Goal: Information Seeking & Learning: Learn about a topic

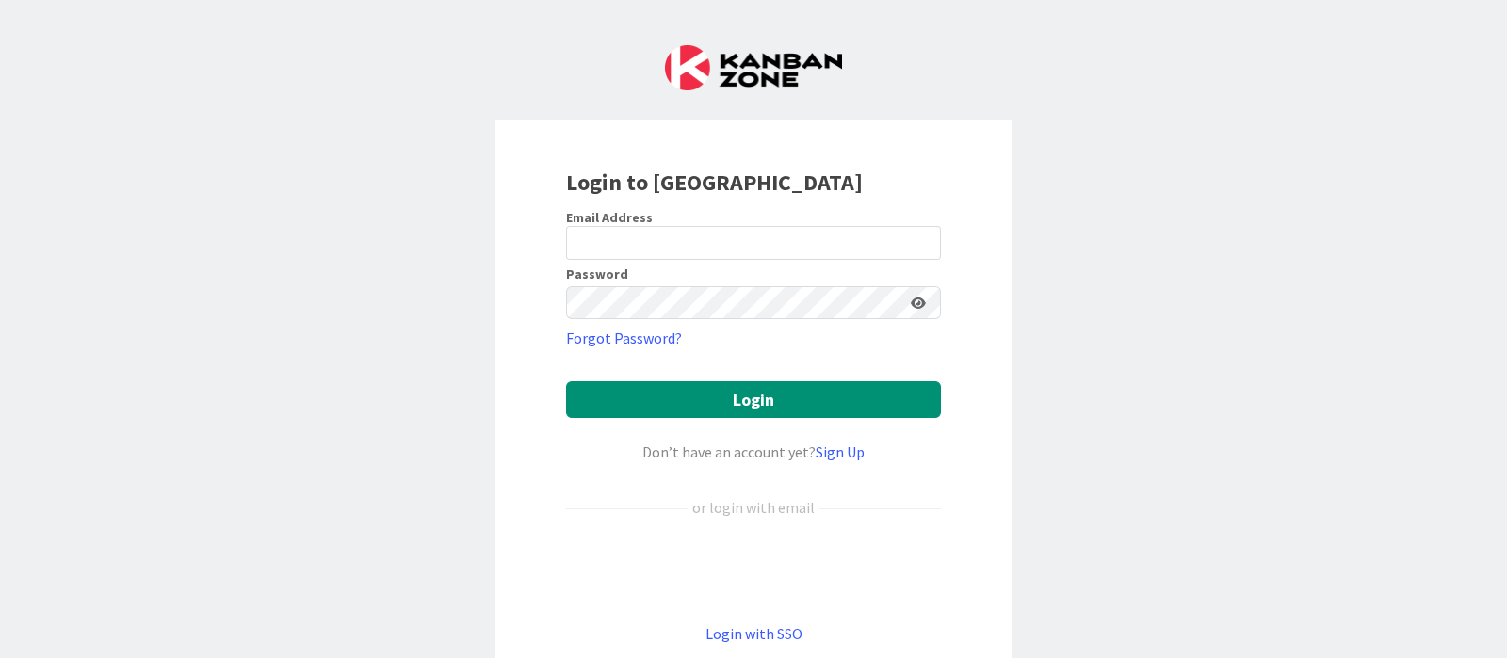
scroll to position [123, 0]
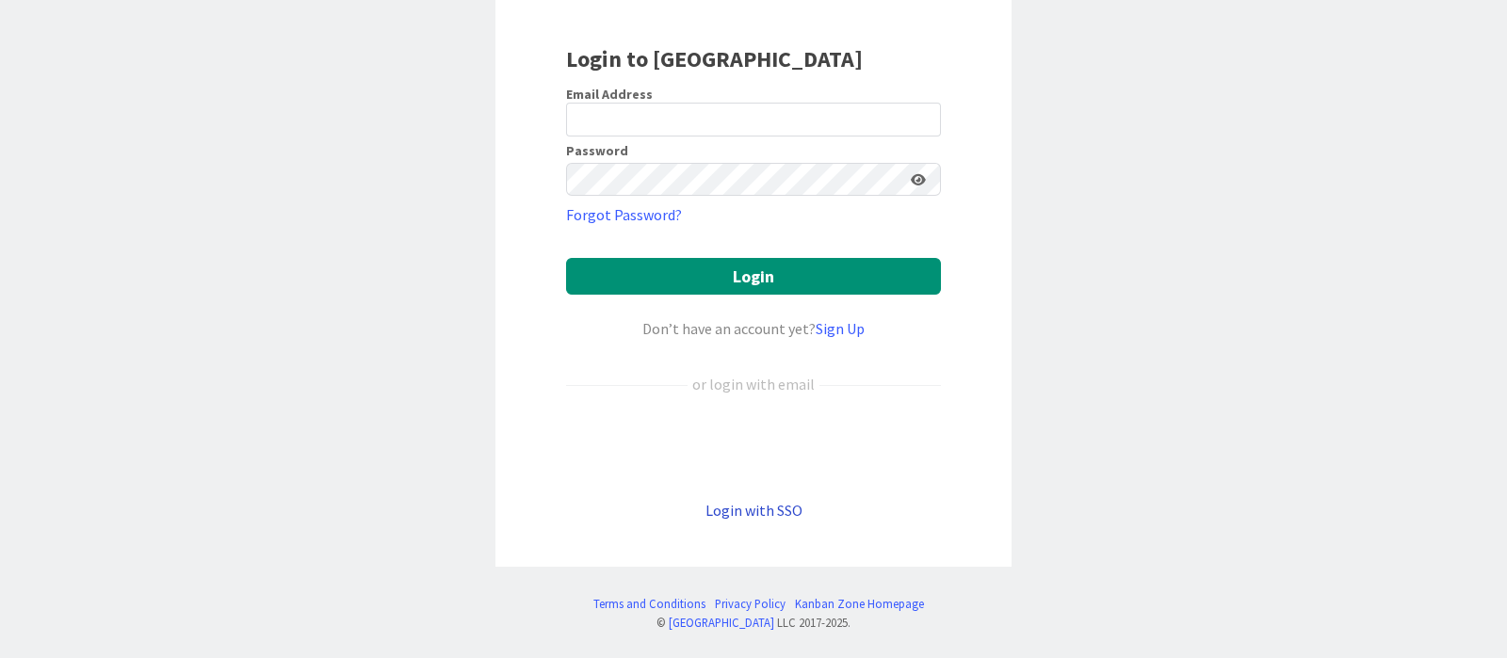
click at [720, 501] on link "Login with SSO" at bounding box center [753, 510] width 97 height 19
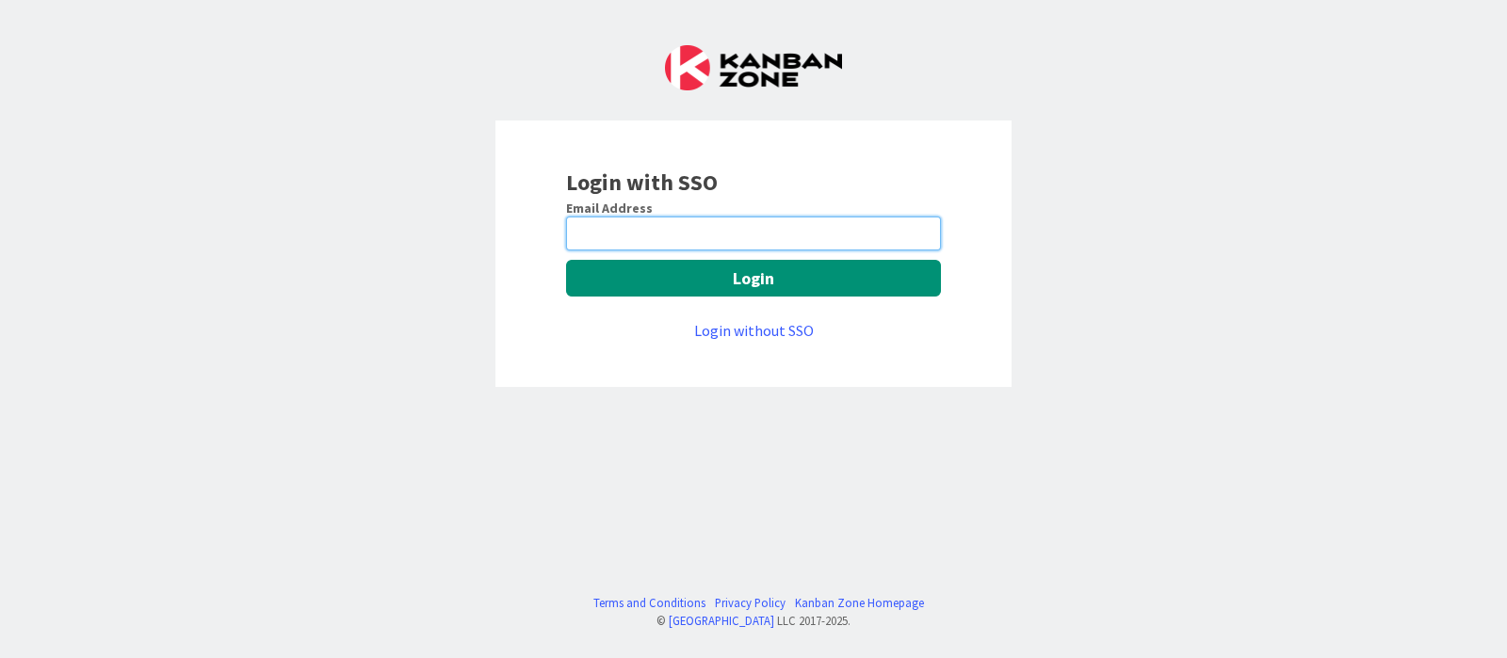
click at [718, 237] on input "email" at bounding box center [753, 234] width 375 height 34
type input "[PERSON_NAME][EMAIL_ADDRESS][DOMAIN_NAME]"
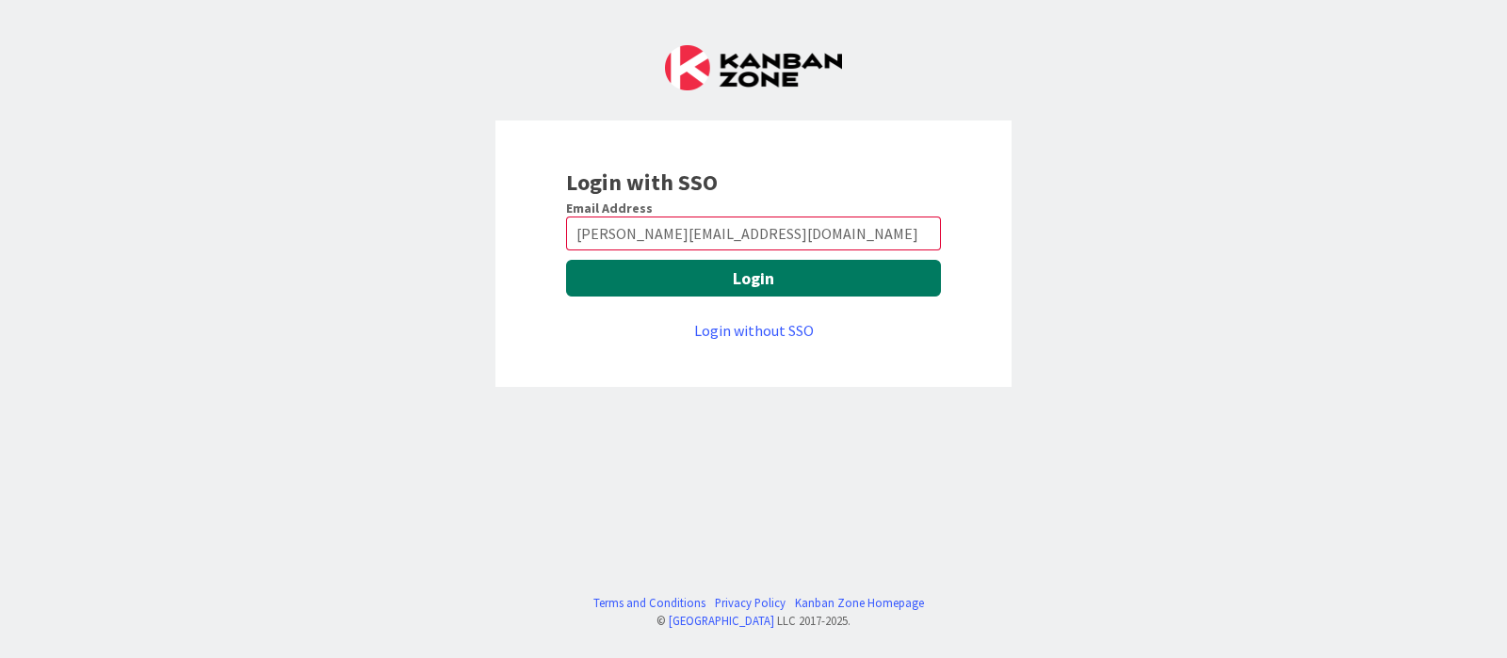
click at [746, 293] on button "Login" at bounding box center [753, 278] width 375 height 37
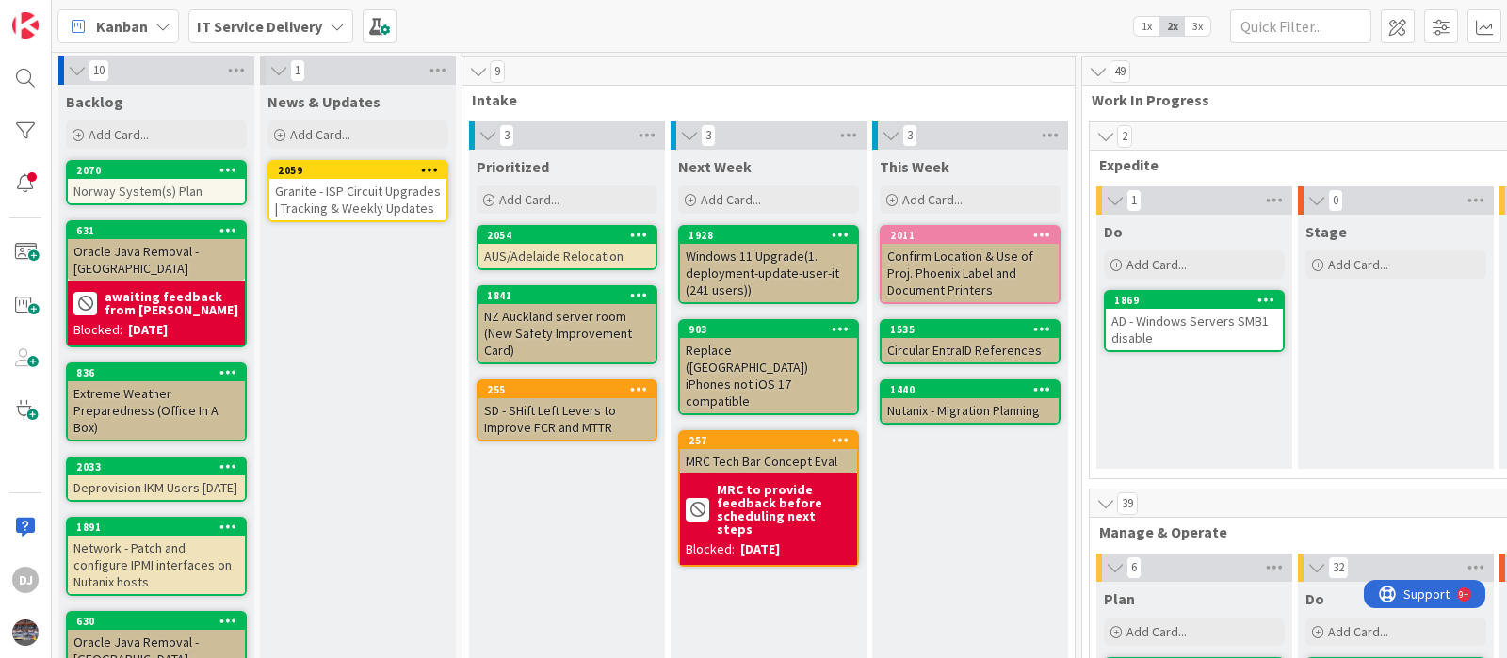
click at [324, 195] on div "Granite - ISP Circuit Upgrades | Tracking & Weekly Updates" at bounding box center [357, 199] width 177 height 41
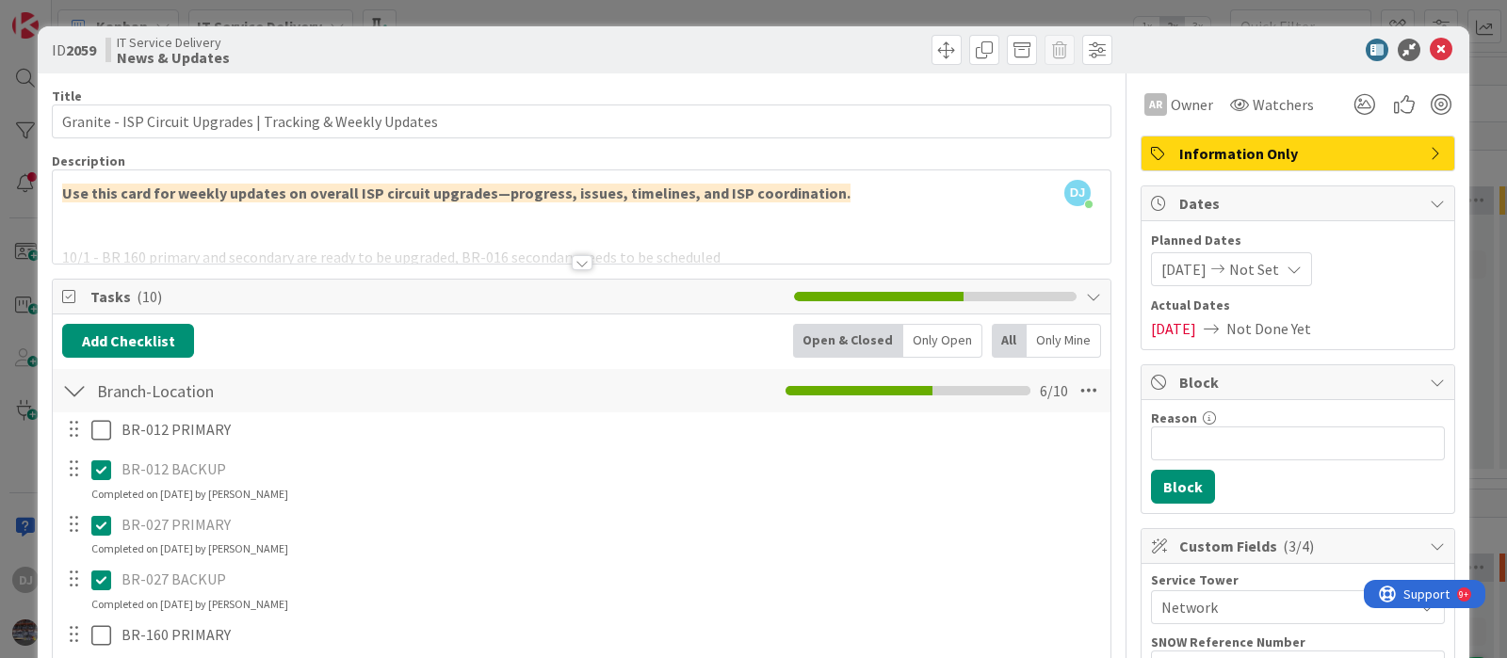
click at [439, 3] on div "ID 2059 IT Service Delivery News & Updates Title 58 / 128 Granite - ISP Circuit…" at bounding box center [753, 329] width 1507 height 658
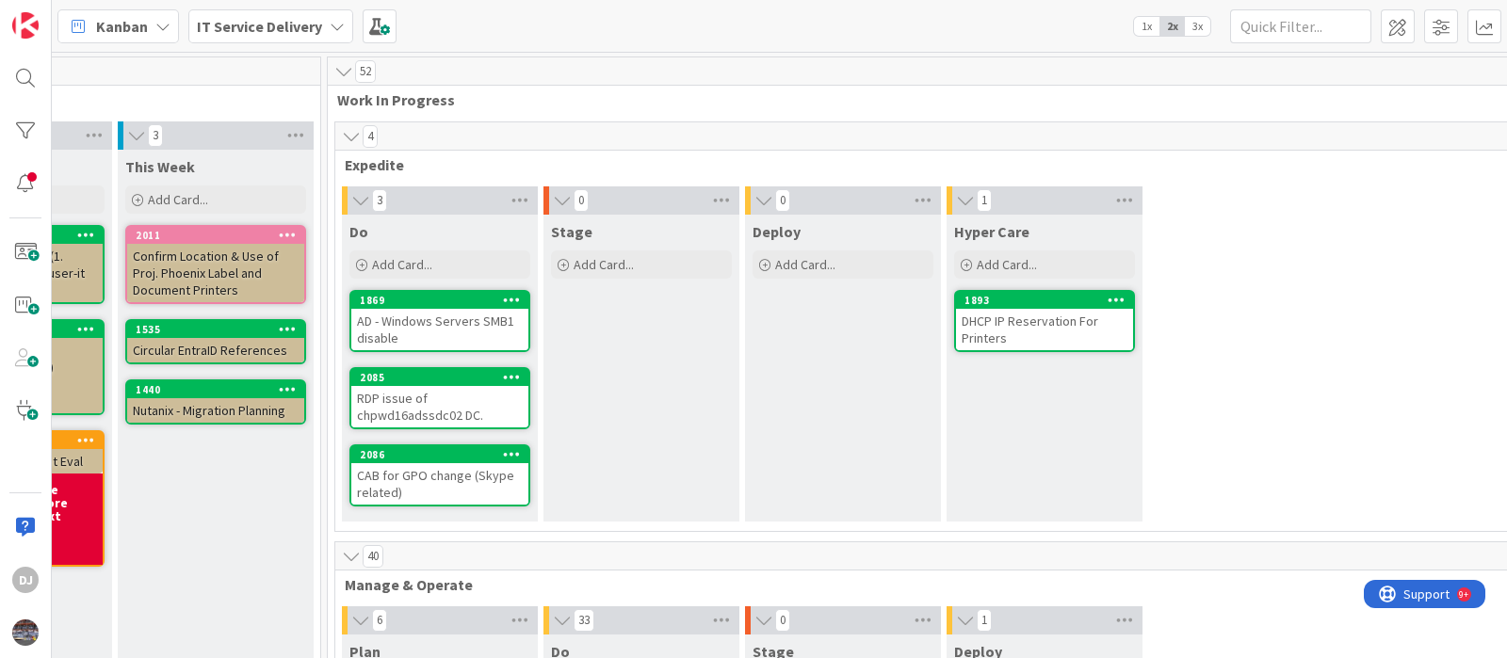
scroll to position [0, 741]
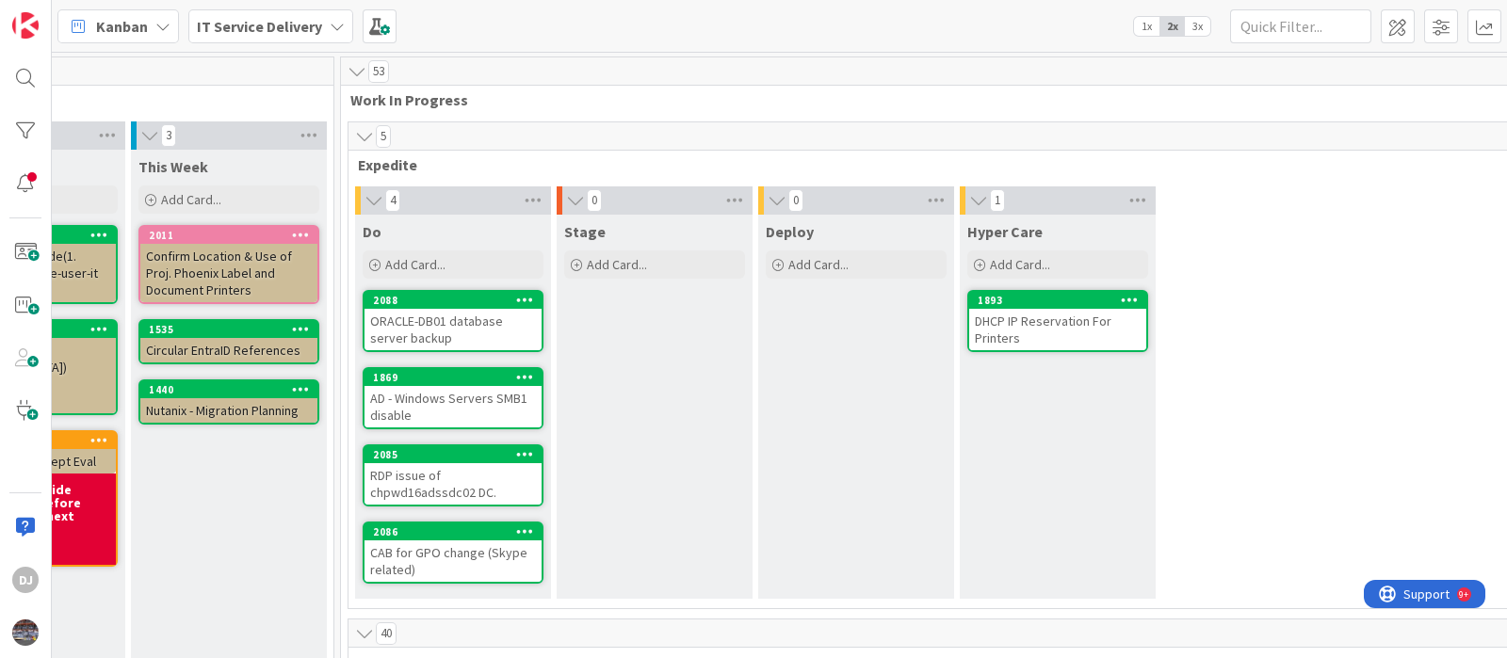
click at [386, 331] on div "ORACLE-DB01 database server backup" at bounding box center [452, 329] width 177 height 41
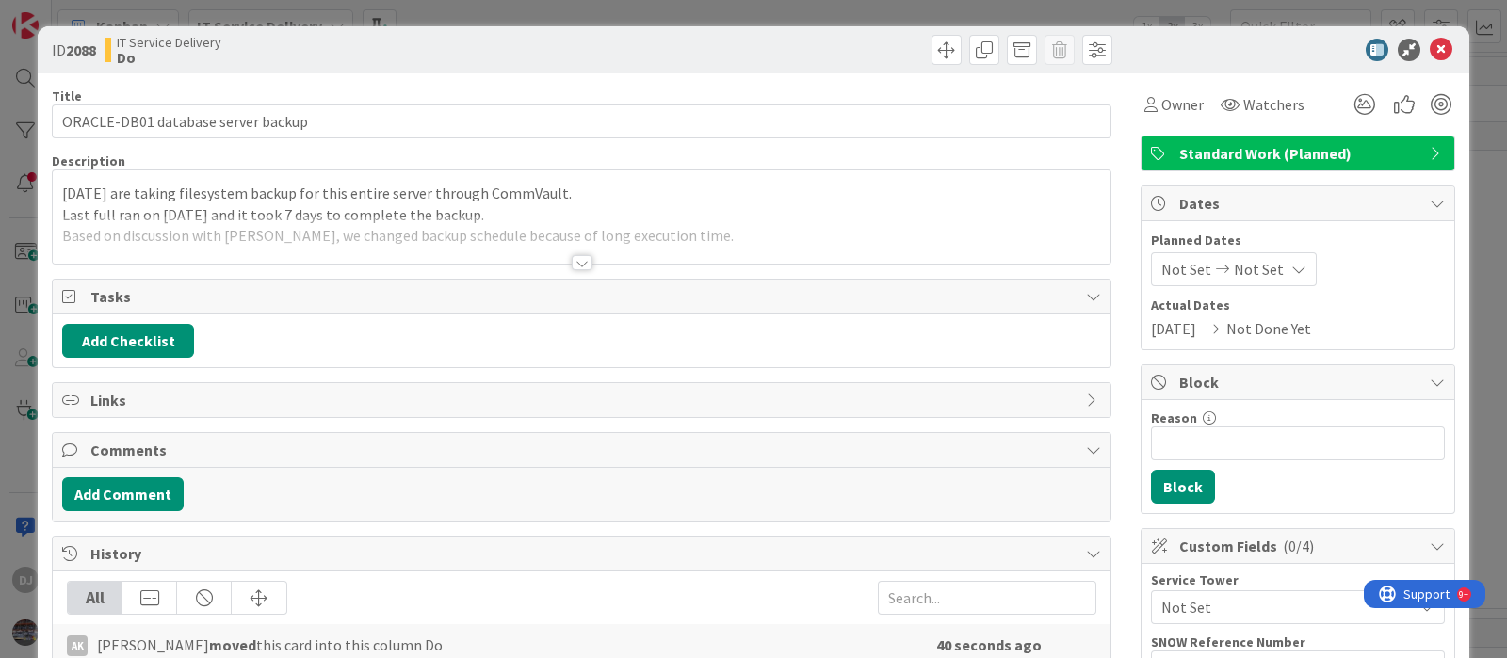
click at [631, 255] on div at bounding box center [581, 240] width 1057 height 48
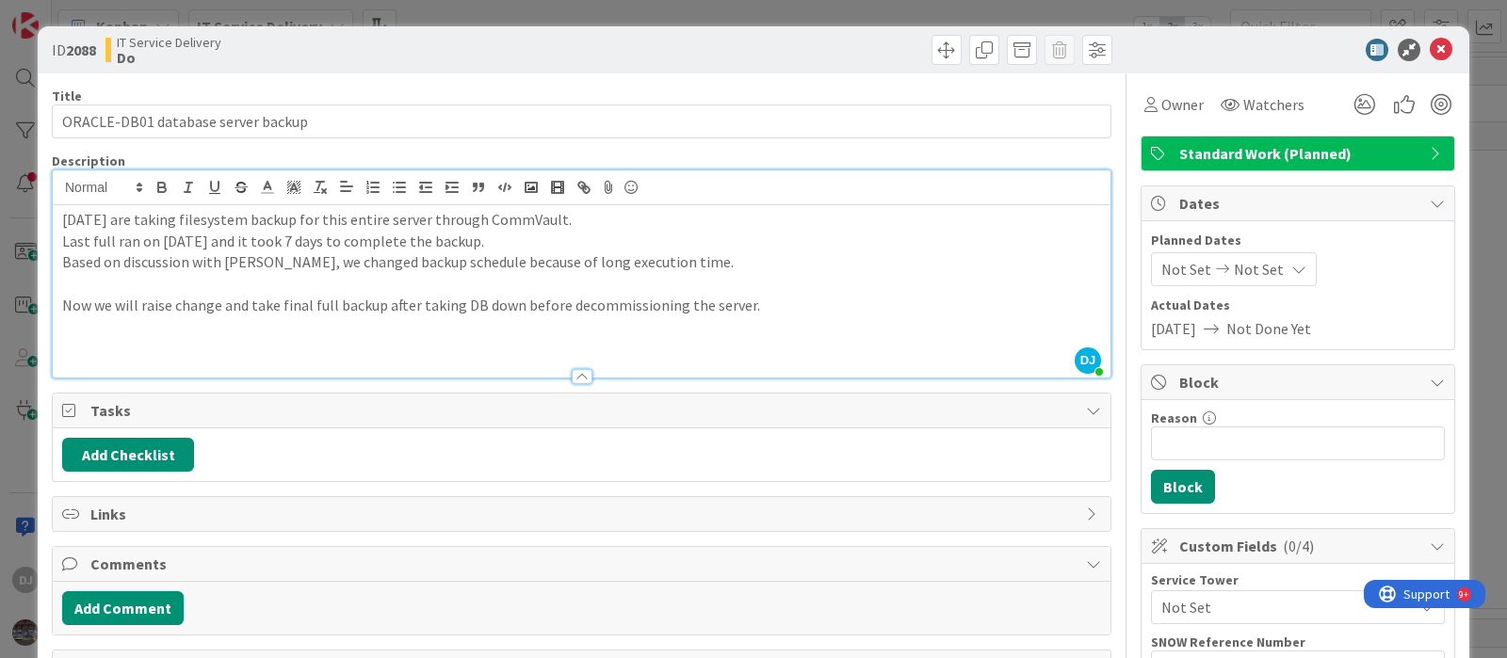
click at [659, 15] on div "ID 2088 IT Service Delivery Do Title 34 / 128 ORACLE-DB01 database server backu…" at bounding box center [753, 329] width 1507 height 658
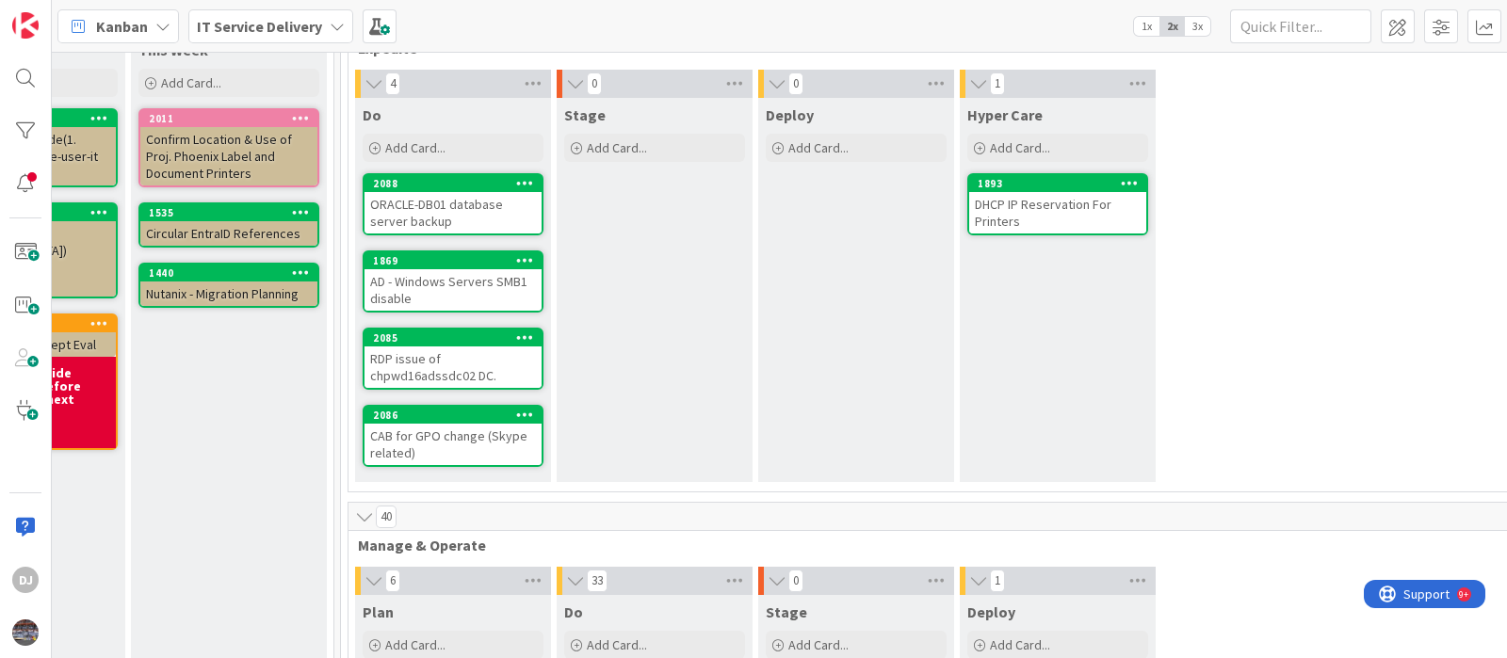
click at [414, 281] on div "AD - Windows Servers SMB1 disable" at bounding box center [452, 289] width 177 height 41
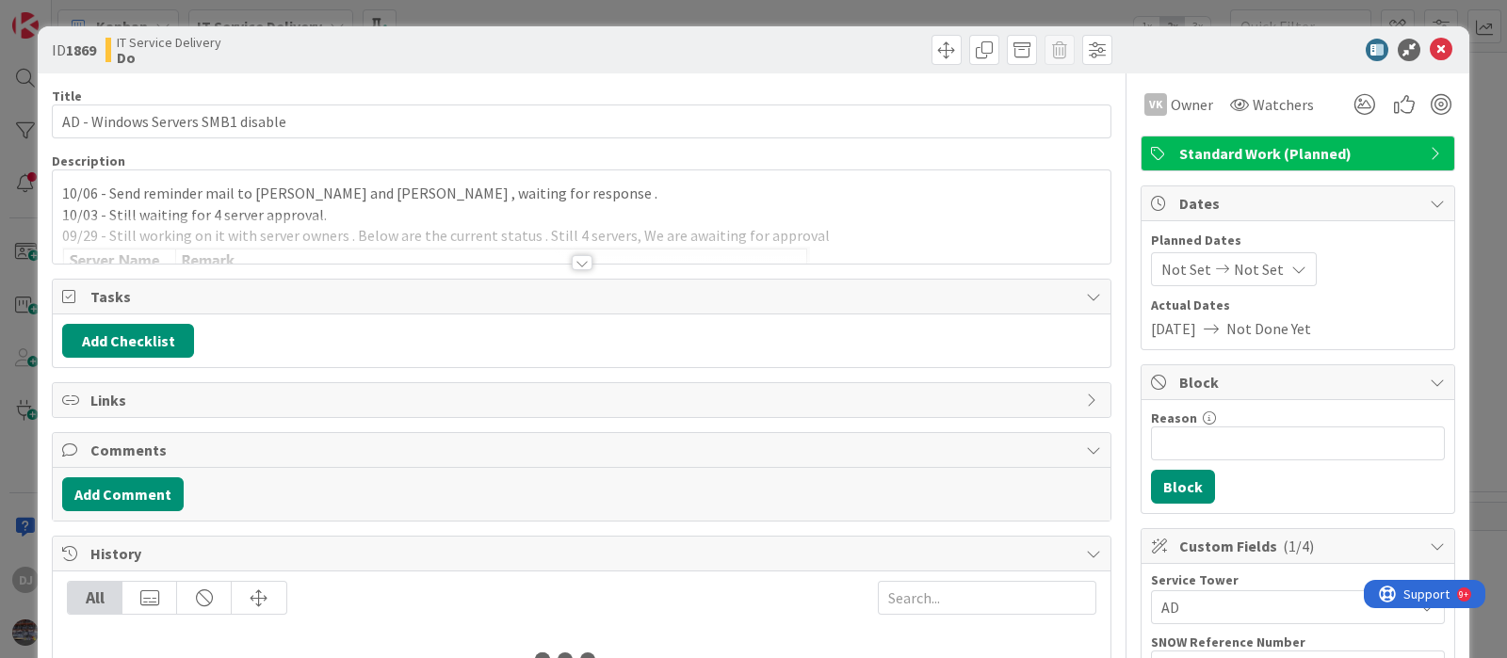
click at [660, 217] on div at bounding box center [581, 240] width 1057 height 48
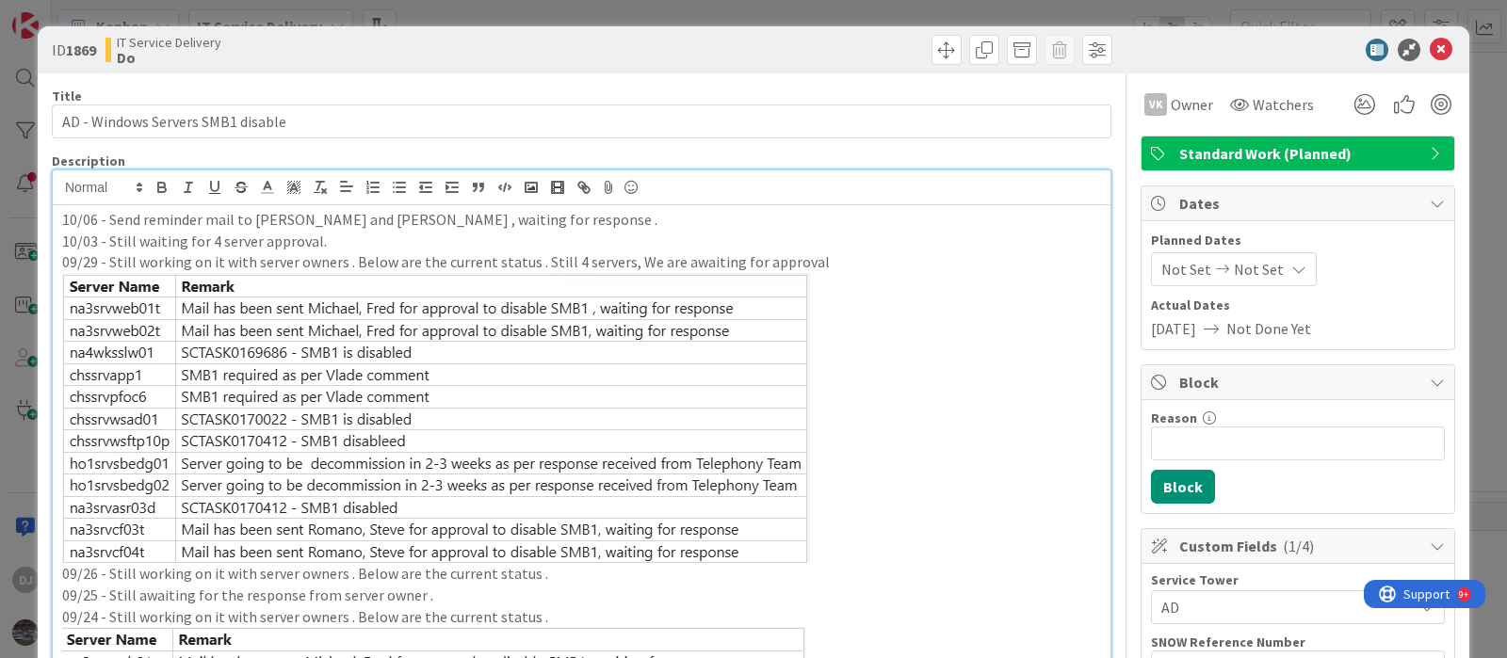
click at [704, 12] on div "ID 1869 IT Service Delivery Do Title 33 / [DATE] - Windows Servers SMB1 disable…" at bounding box center [753, 329] width 1507 height 658
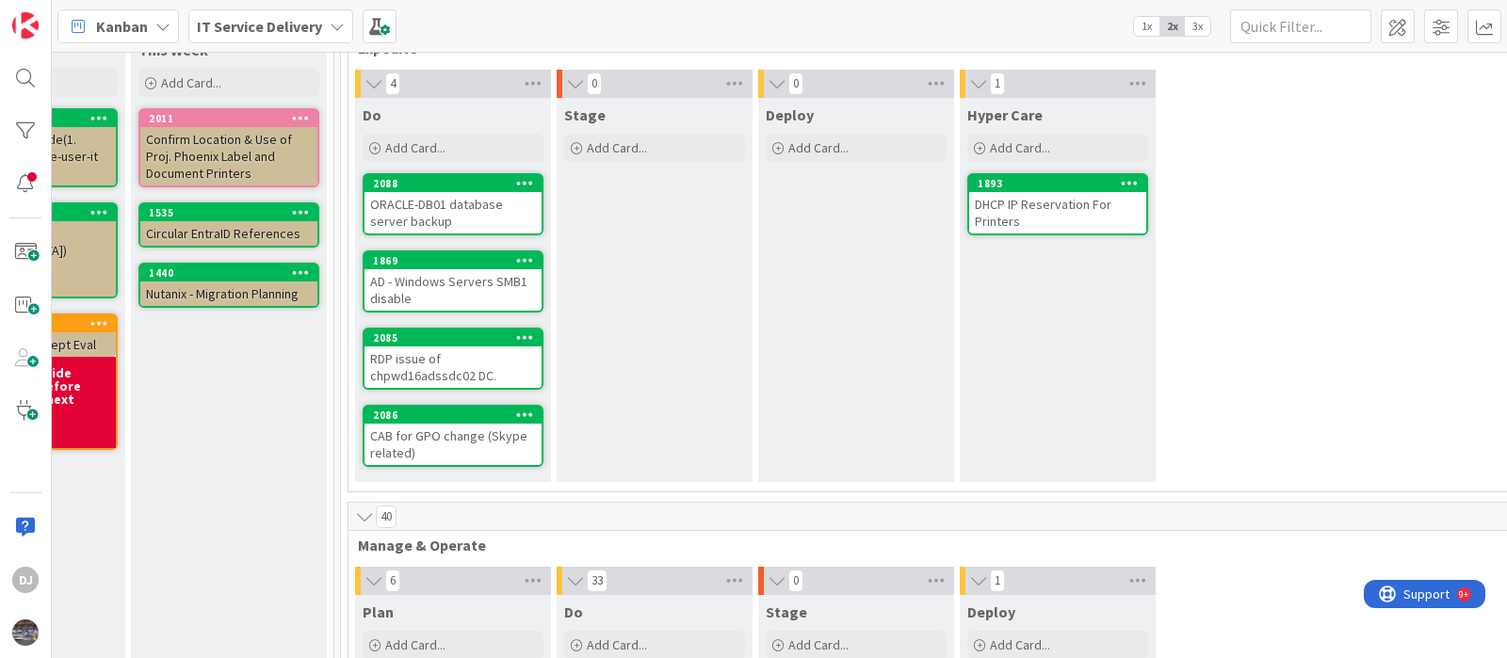
click at [511, 363] on div "RDP issue of chpwd16adssdc02 DC." at bounding box center [452, 367] width 177 height 41
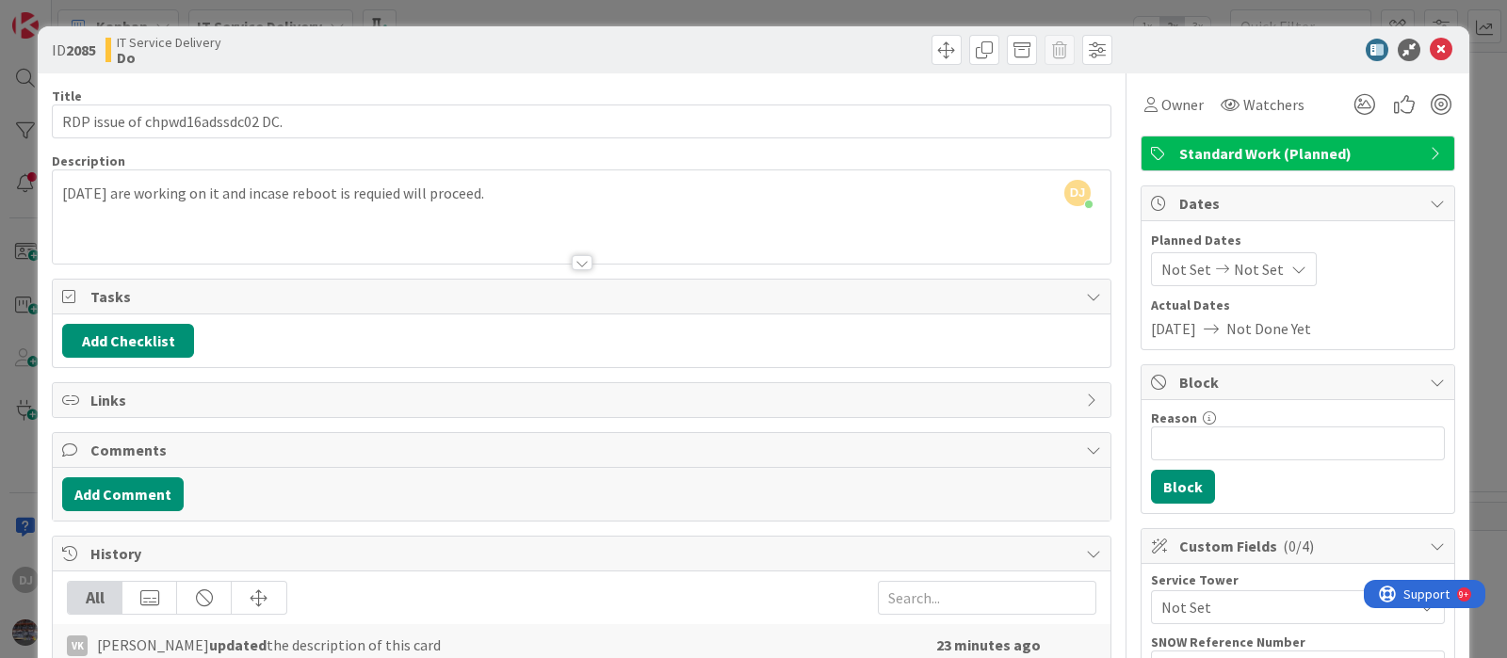
click at [751, 11] on div "ID 2085 IT Service Delivery Do Title 32 / 128 RDP issue of chpwd16adssdc02 DC. …" at bounding box center [753, 329] width 1507 height 658
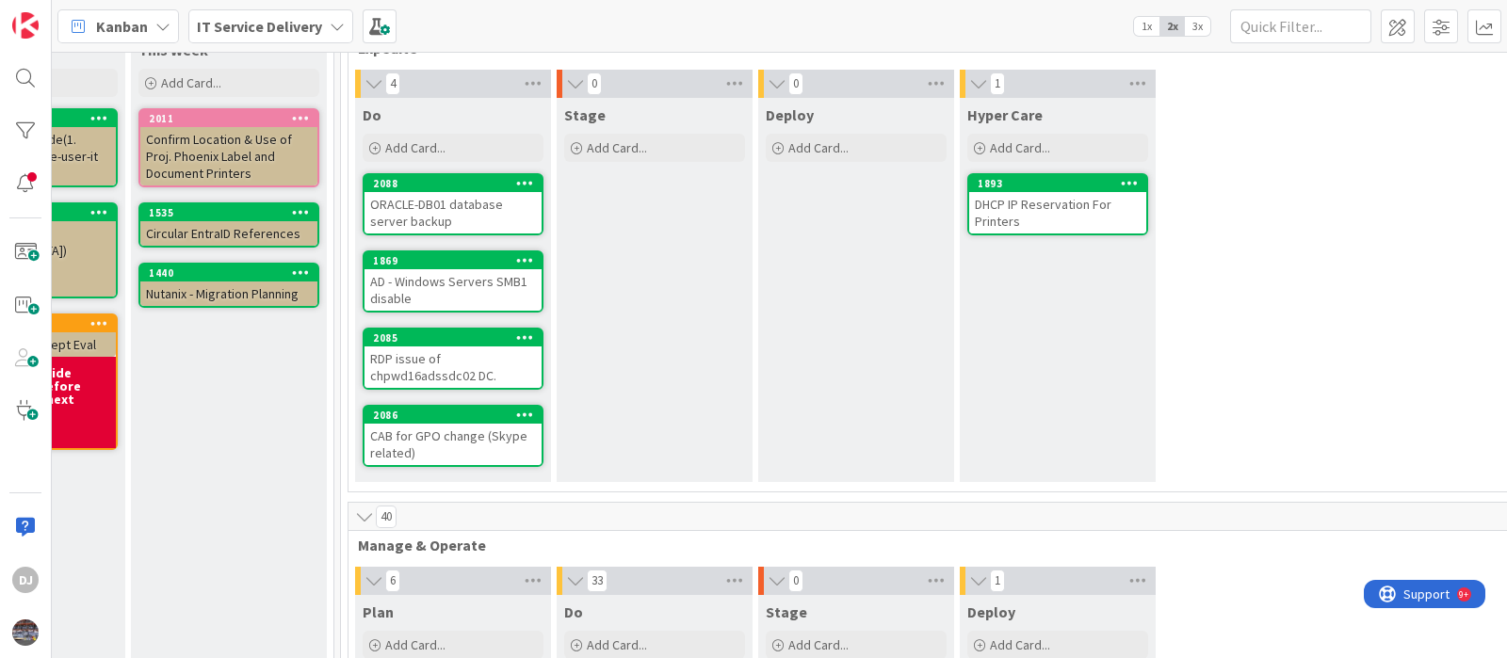
click at [460, 433] on div "CAB for GPO change (Skype related)" at bounding box center [452, 444] width 177 height 41
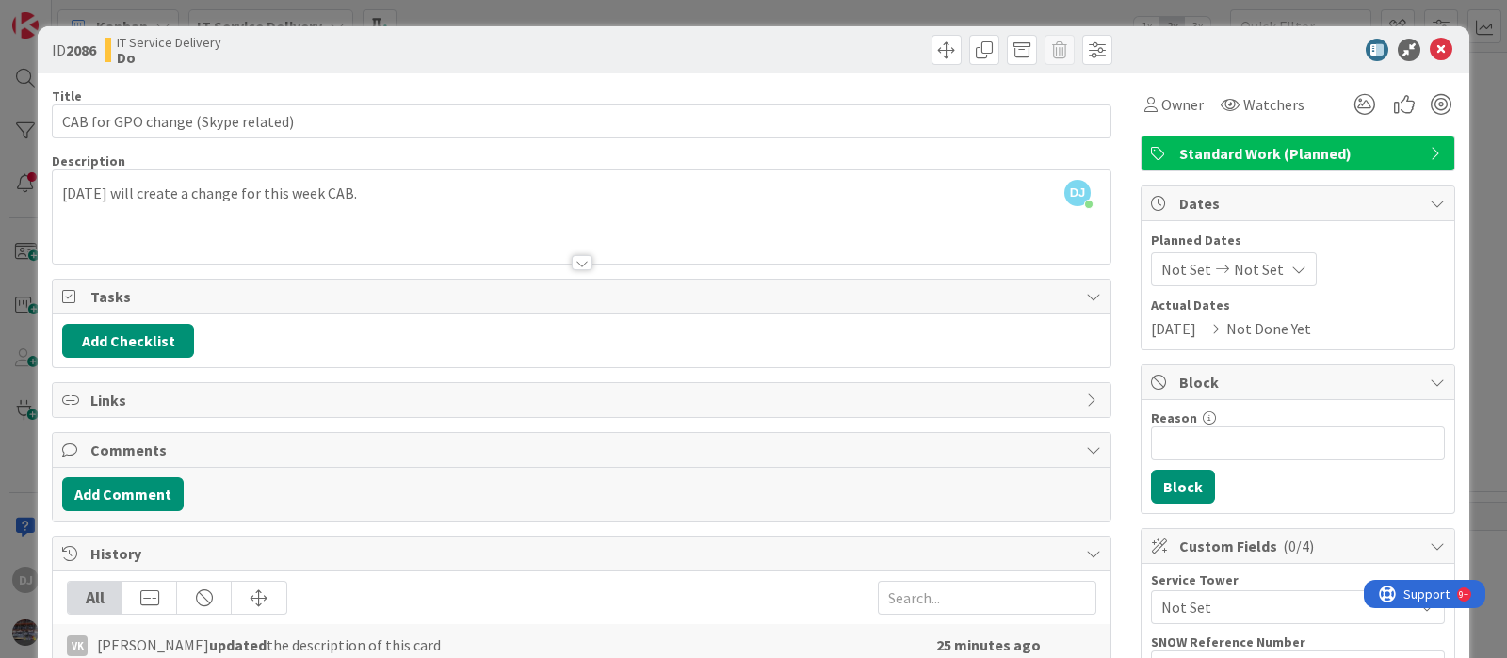
click at [831, 17] on div "ID 2086 IT Service Delivery Do Title 34 / 128 CAB for GPO change (Skype related…" at bounding box center [753, 329] width 1507 height 658
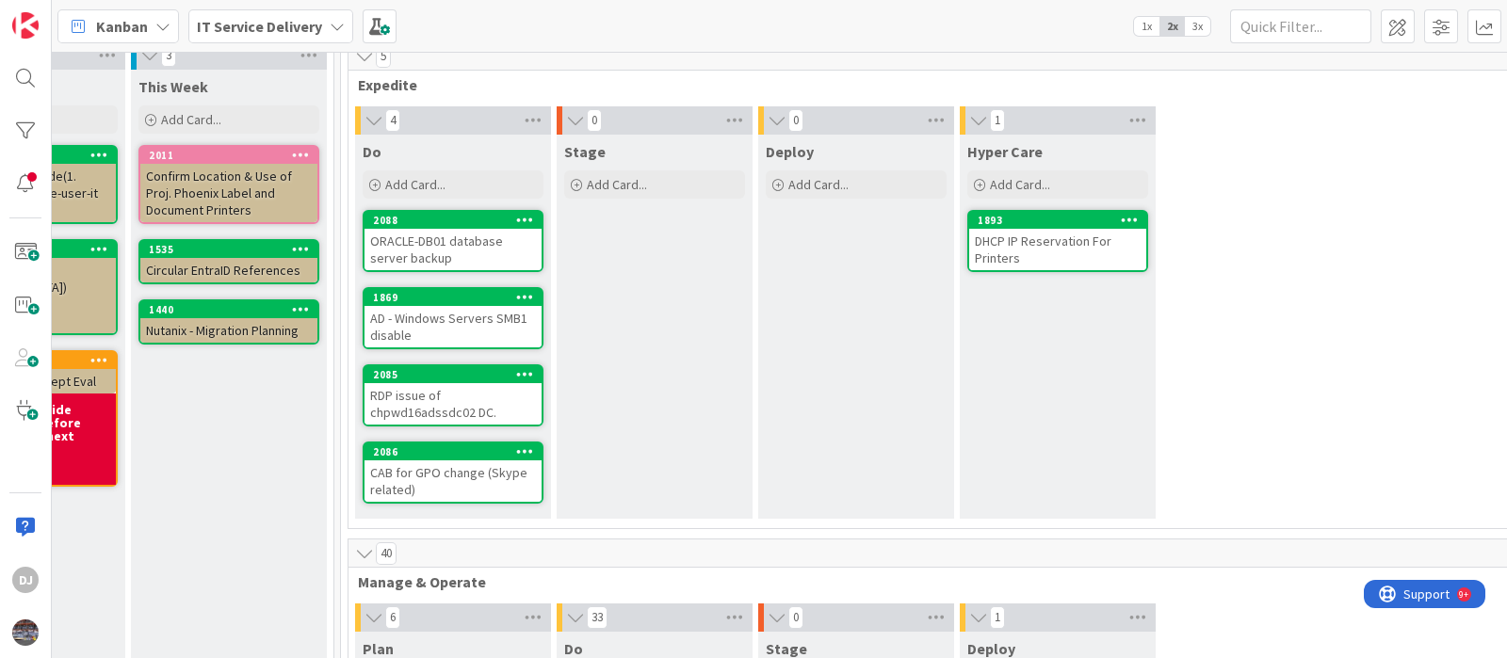
scroll to position [0, 741]
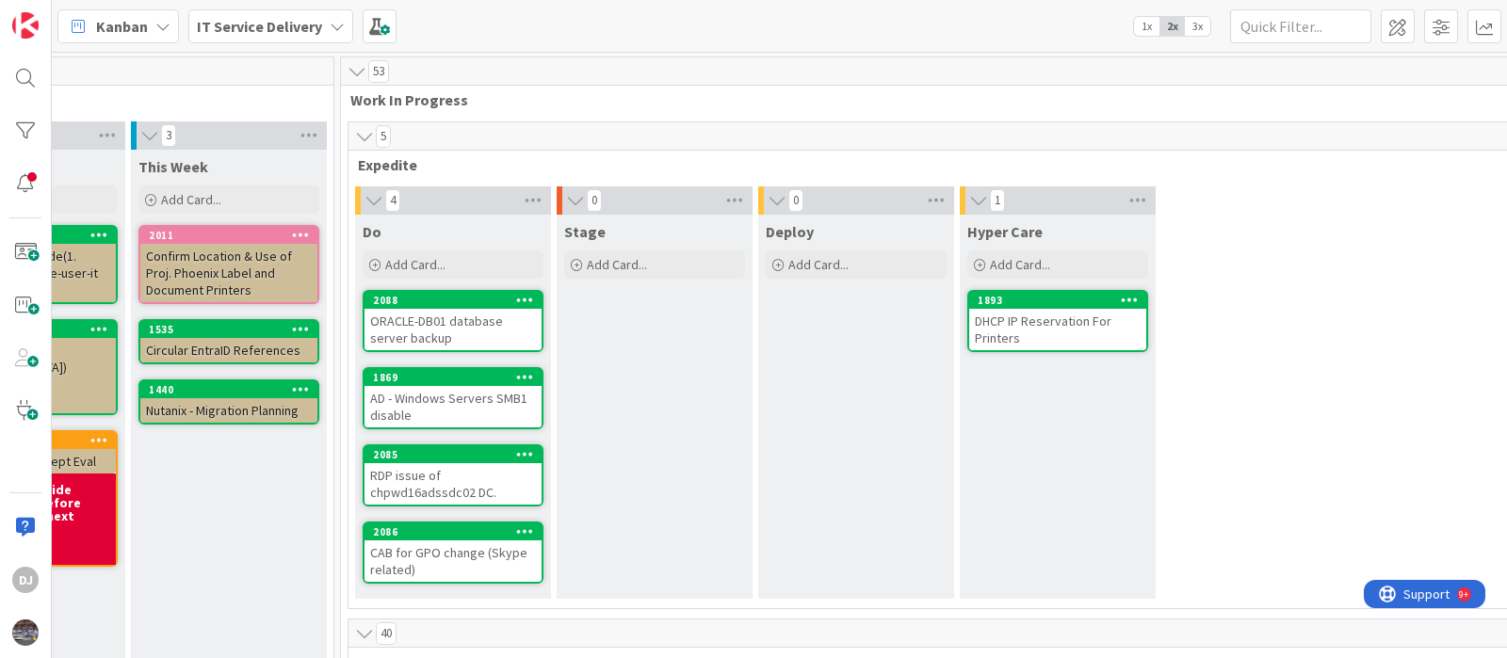
click at [1061, 328] on div "DHCP IP Reservation For Printers" at bounding box center [1057, 329] width 177 height 41
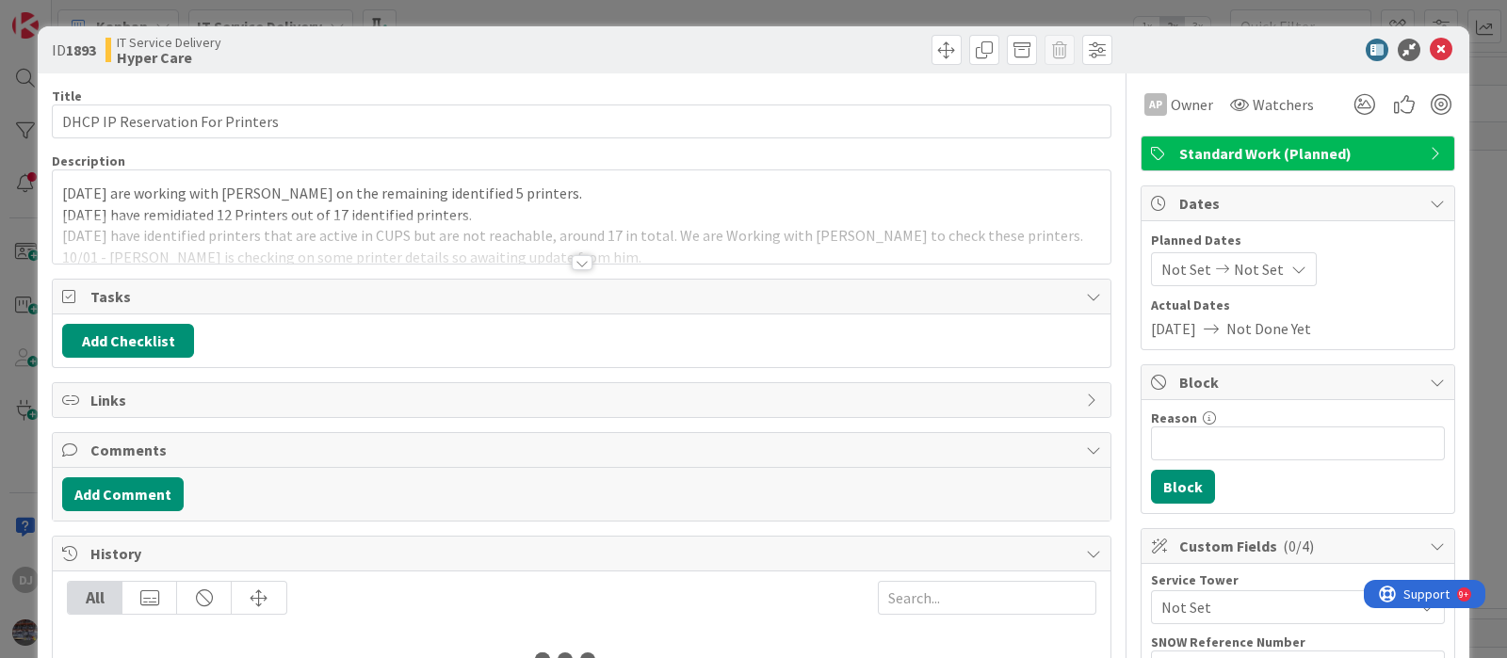
click at [810, 204] on p "[DATE] have remidiated 12 Printers out of 17 identified printers." at bounding box center [581, 215] width 1039 height 22
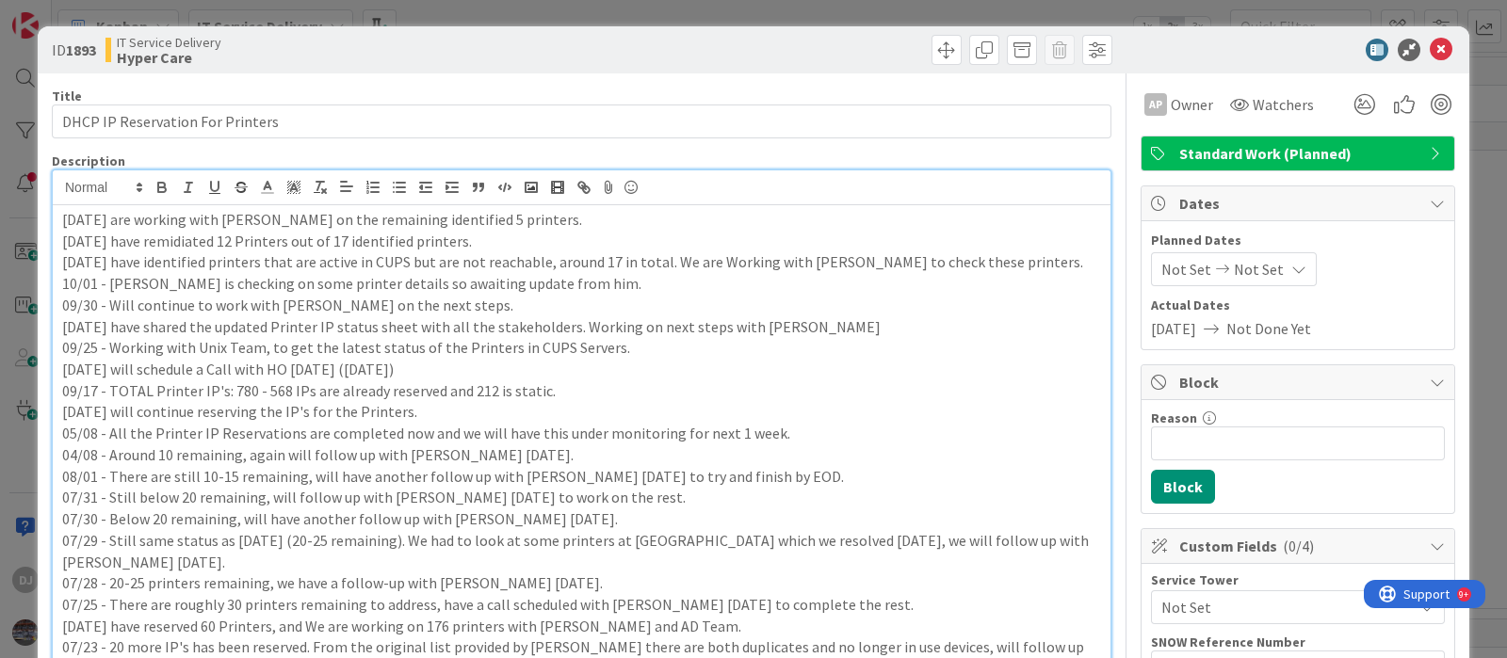
click at [796, 11] on div "ID 1893 IT Service Delivery Hyper Care Title 32 / 128 DHCP IP Reservation For P…" at bounding box center [753, 329] width 1507 height 658
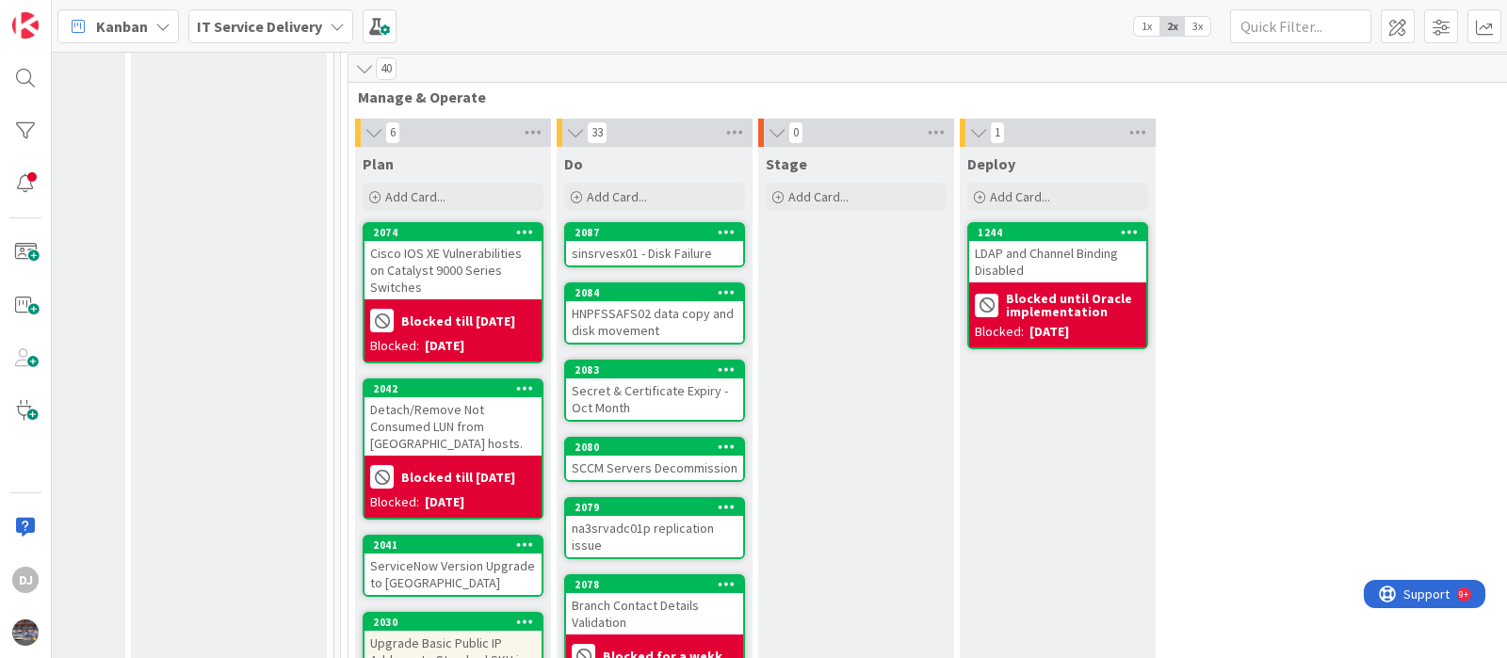
scroll to position [589, 741]
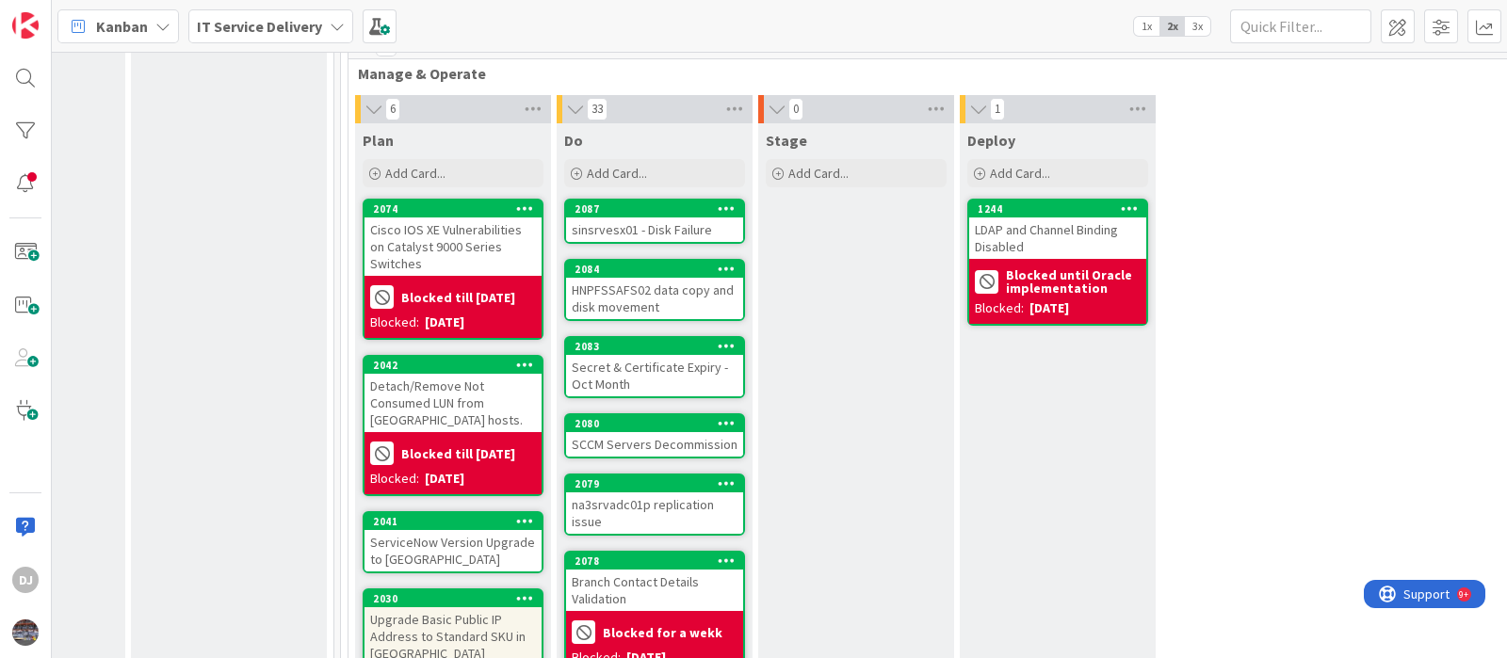
click at [665, 222] on div "sinsrvesx01 - Disk Failure" at bounding box center [654, 230] width 177 height 24
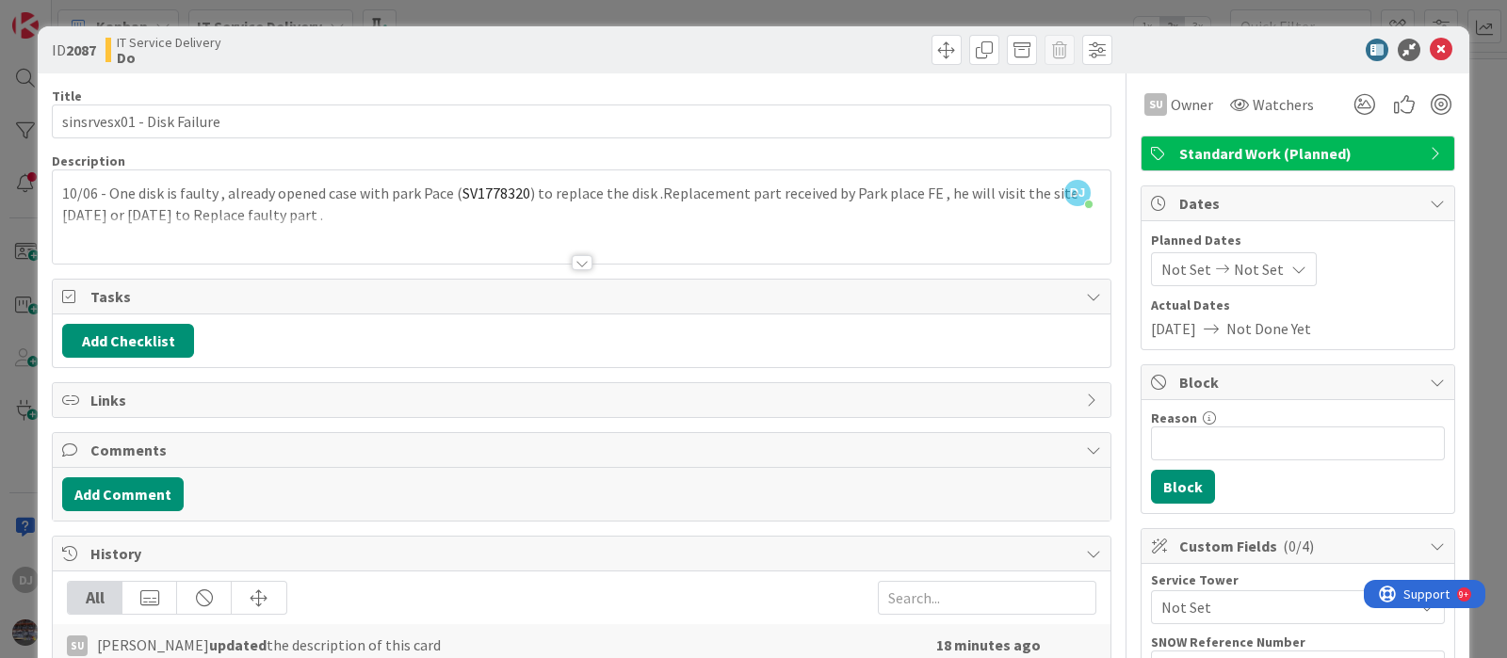
click at [683, 243] on div at bounding box center [581, 240] width 1057 height 48
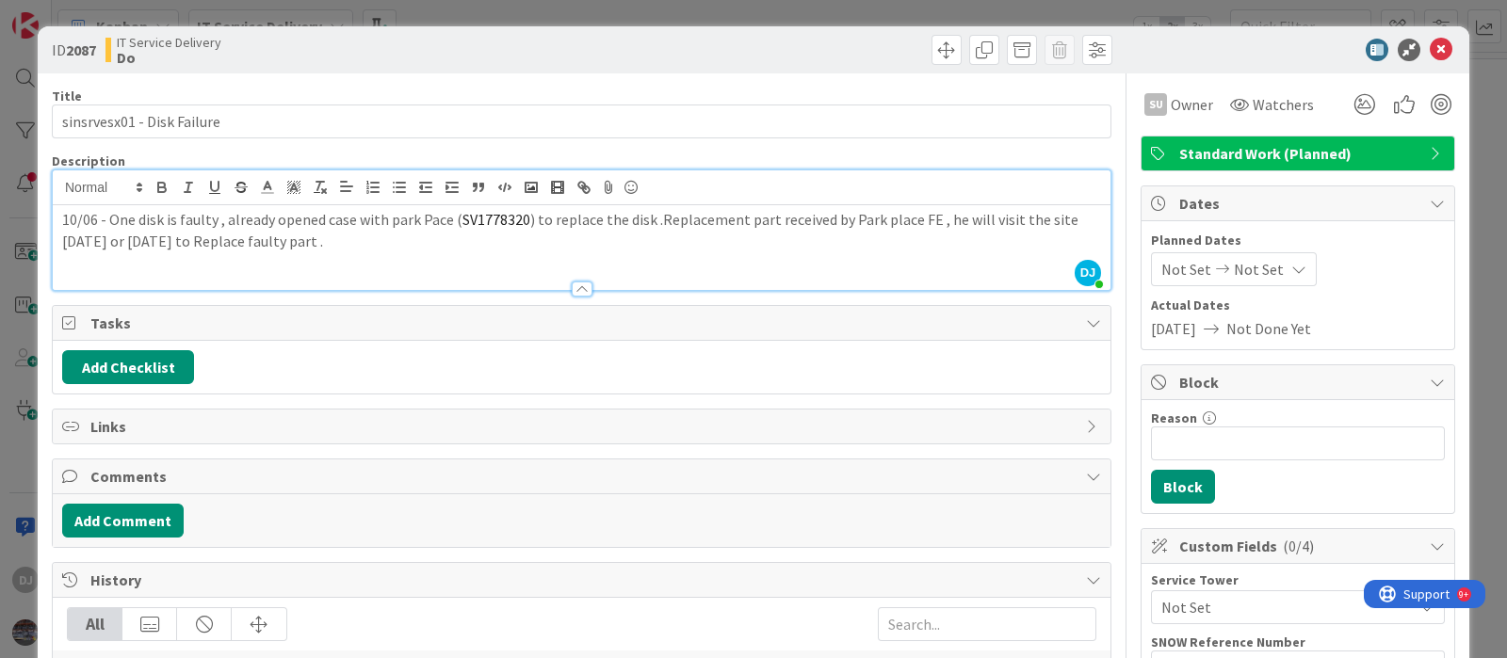
click at [768, 20] on div "ID 2087 IT Service Delivery Do Title 27 / 128 sinsrvesx01 - Disk Failure Descri…" at bounding box center [753, 329] width 1507 height 658
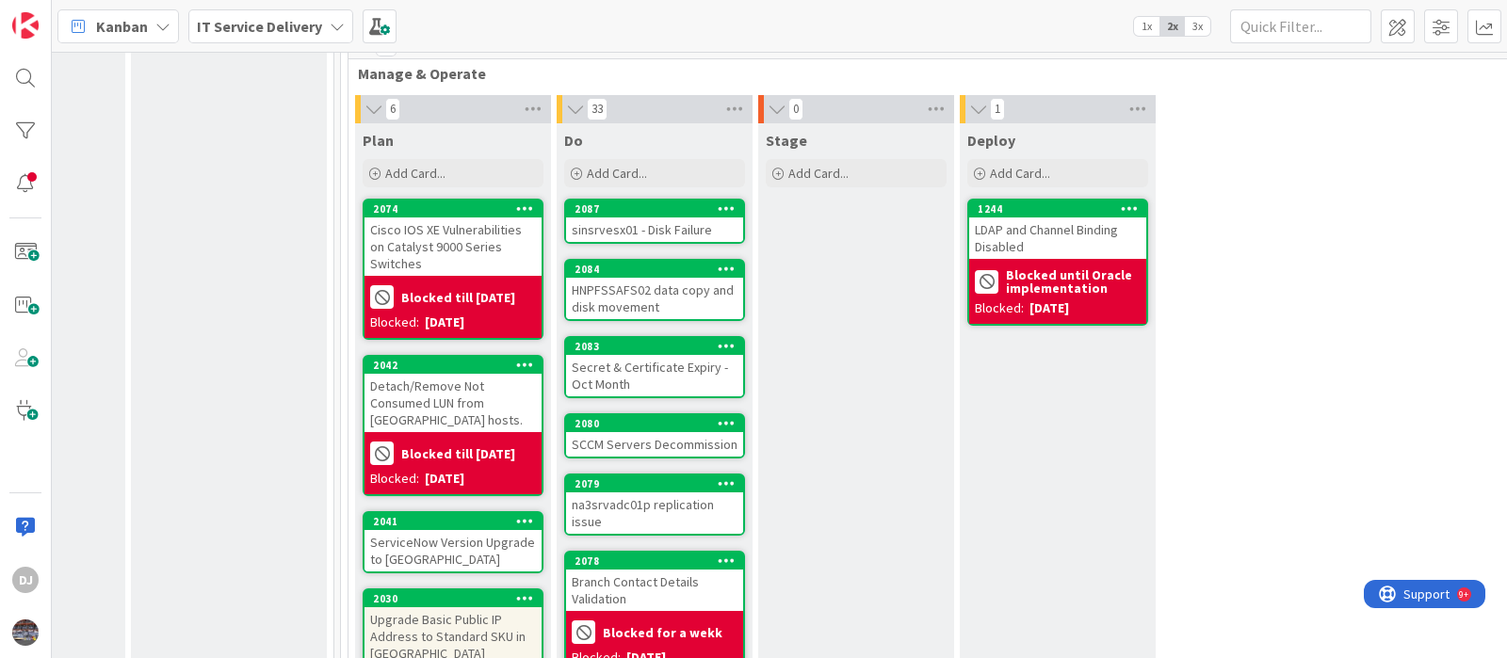
click at [711, 303] on div "HNPFSSAFS02 data copy and disk movement" at bounding box center [654, 298] width 177 height 41
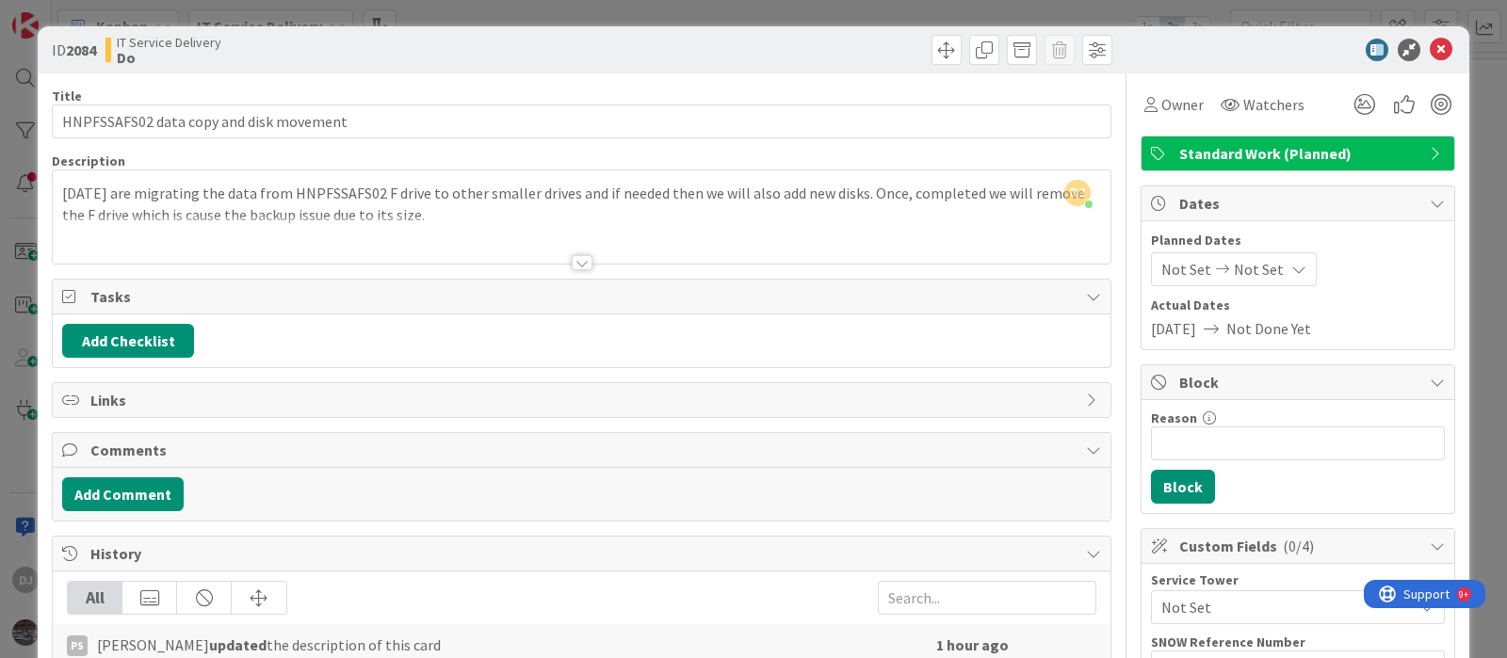
click at [764, 236] on div at bounding box center [581, 240] width 1057 height 48
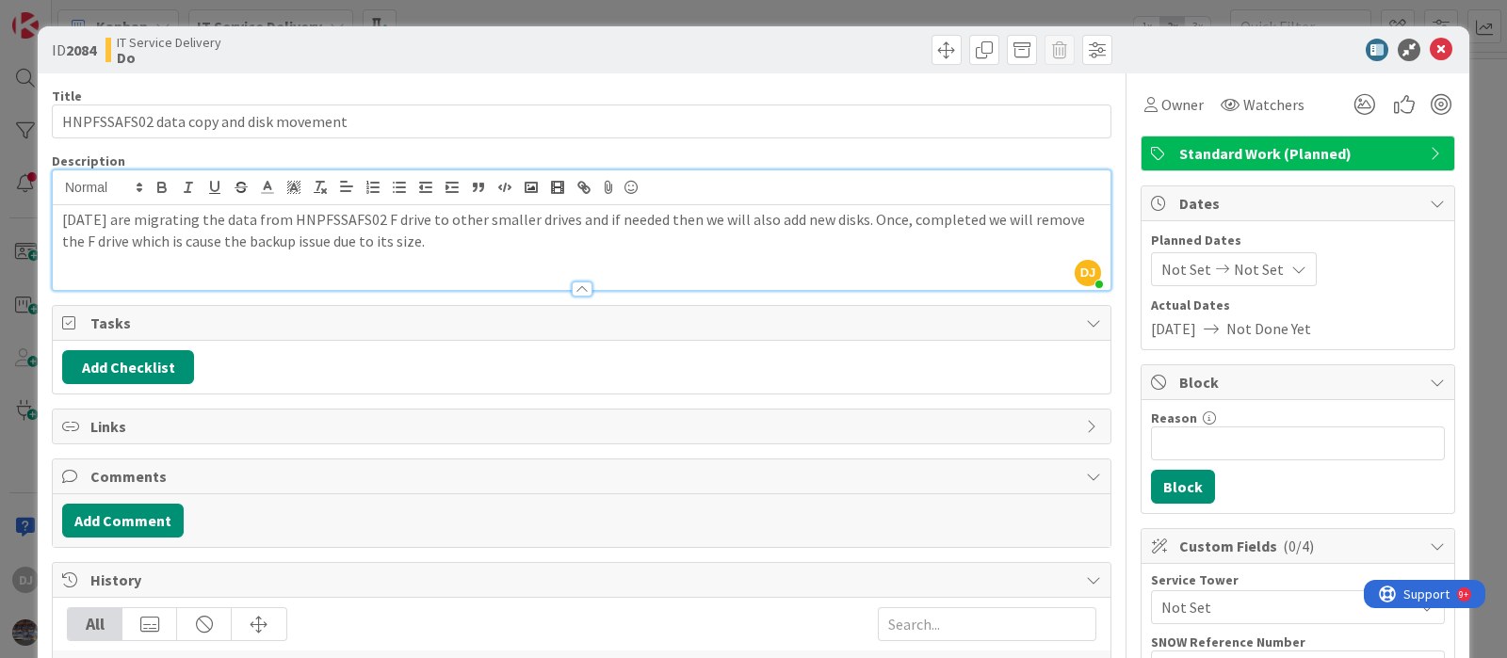
drag, startPoint x: 702, startPoint y: 18, endPoint x: 709, endPoint y: 49, distance: 32.0
click at [702, 17] on div "ID 2084 IT Service Delivery Do Title 39 / 128 HNPFSSAFS02 data copy and disk mo…" at bounding box center [753, 329] width 1507 height 658
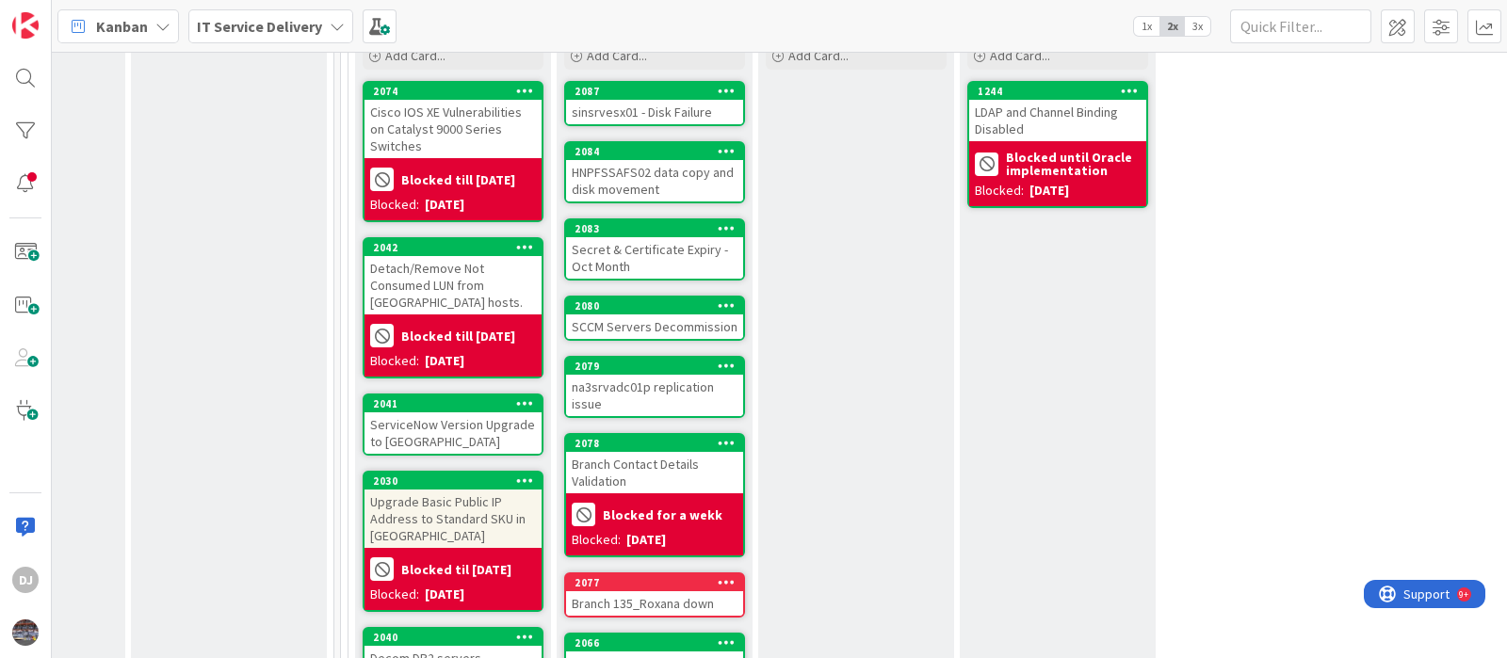
click at [598, 258] on div "Secret & Certificate Expiry - Oct Month" at bounding box center [654, 257] width 177 height 41
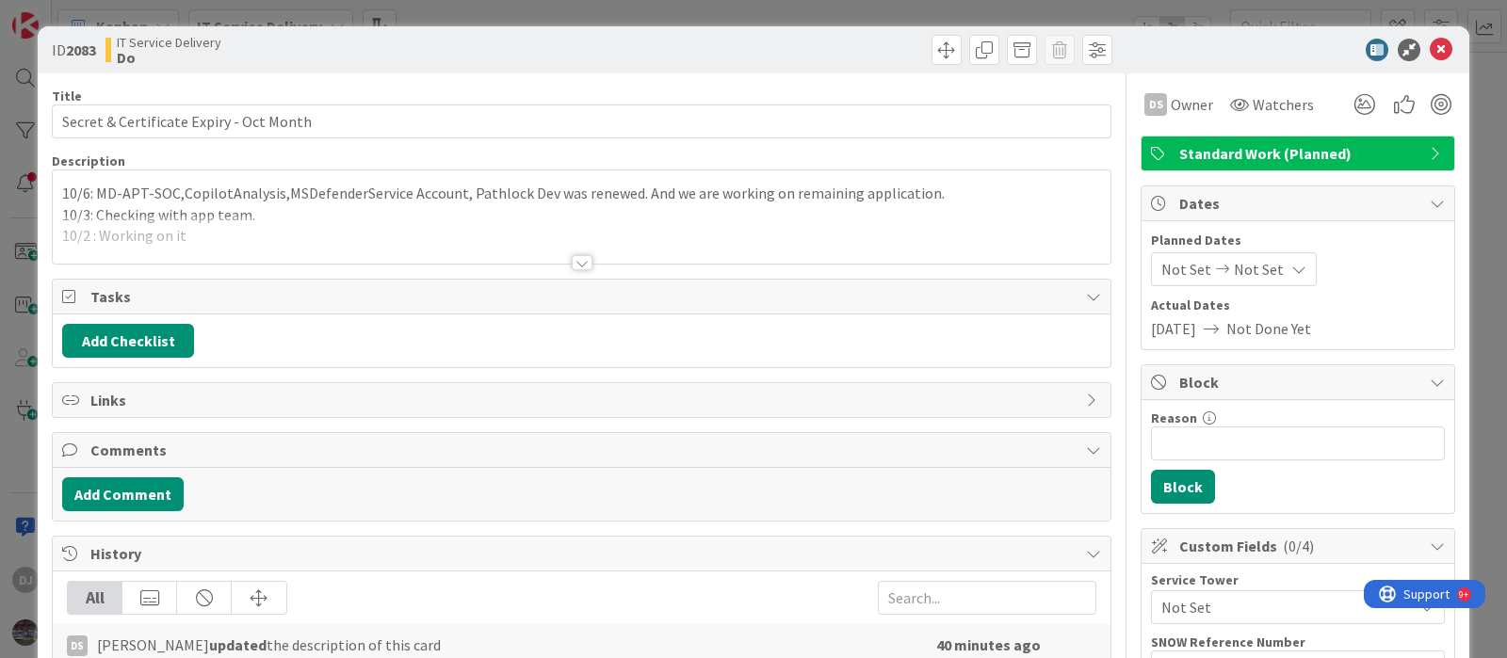
click at [636, 208] on p "10/3: Checking with app team." at bounding box center [581, 215] width 1039 height 22
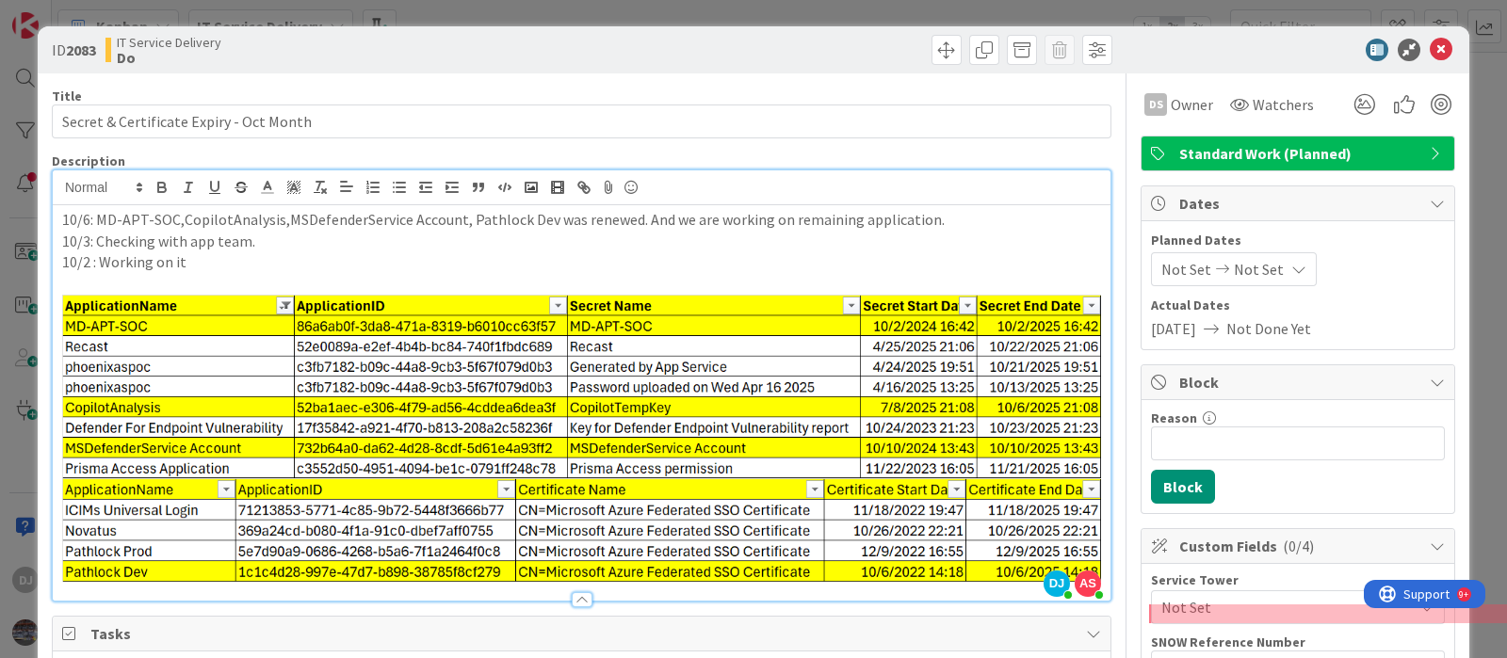
click at [680, 5] on div "ID 2083 IT Service Delivery Do Title 39 / 128 Secret & Certificate Expiry - Oct…" at bounding box center [753, 329] width 1507 height 658
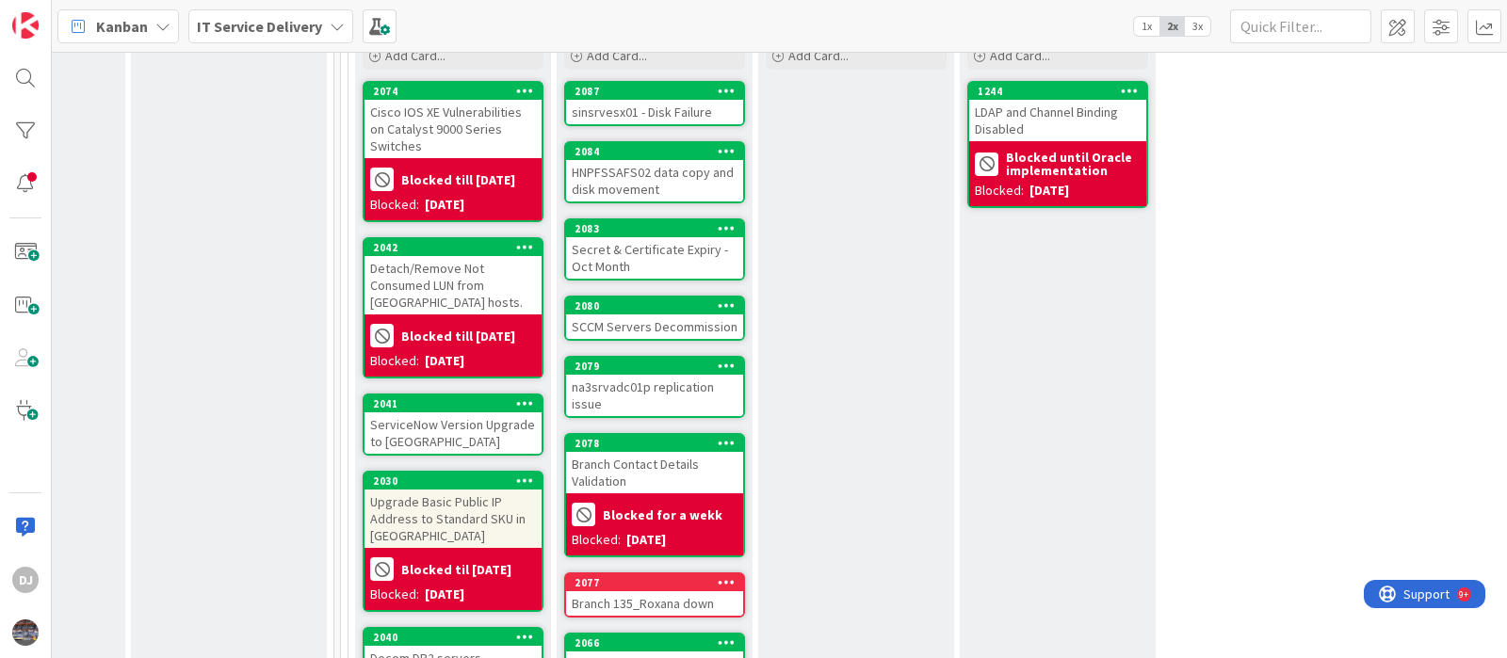
click at [694, 322] on div "SCCM Servers Decommission" at bounding box center [654, 327] width 177 height 24
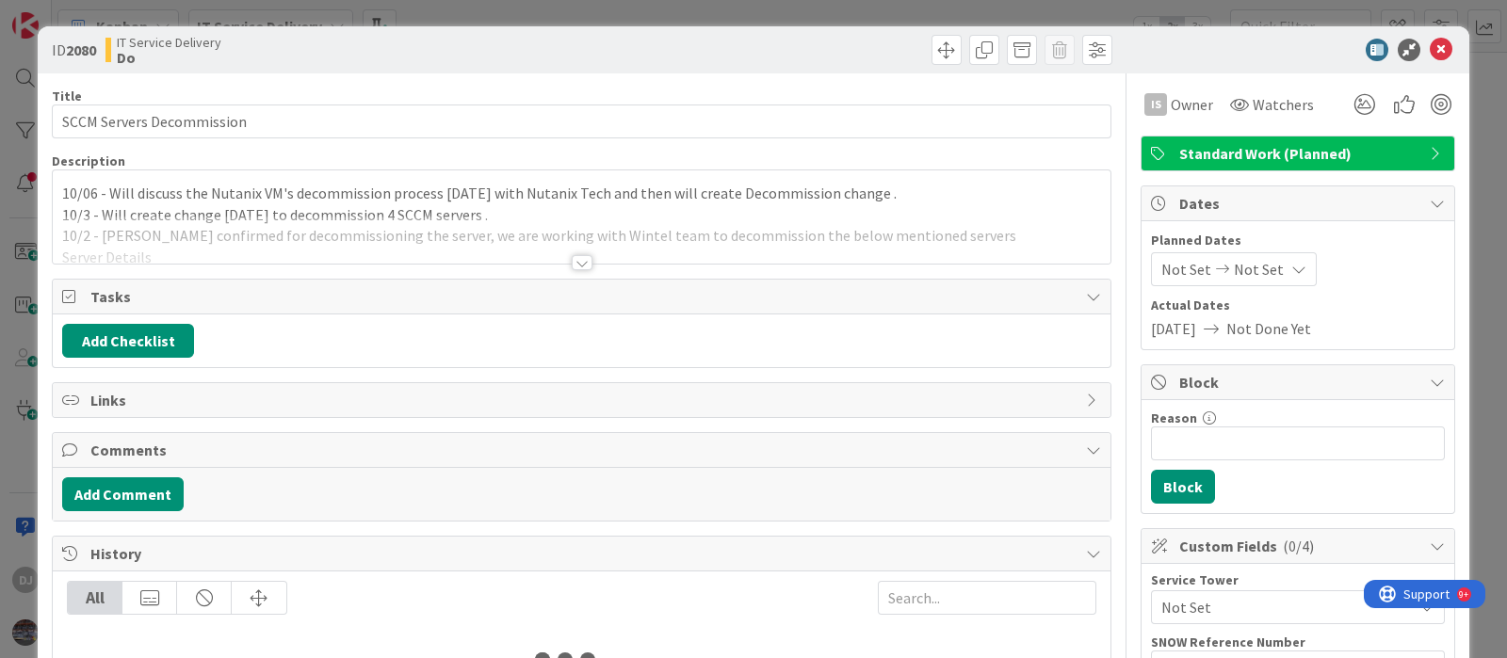
drag, startPoint x: 705, startPoint y: 280, endPoint x: 697, endPoint y: 218, distance: 62.7
click at [697, 218] on div at bounding box center [581, 240] width 1057 height 48
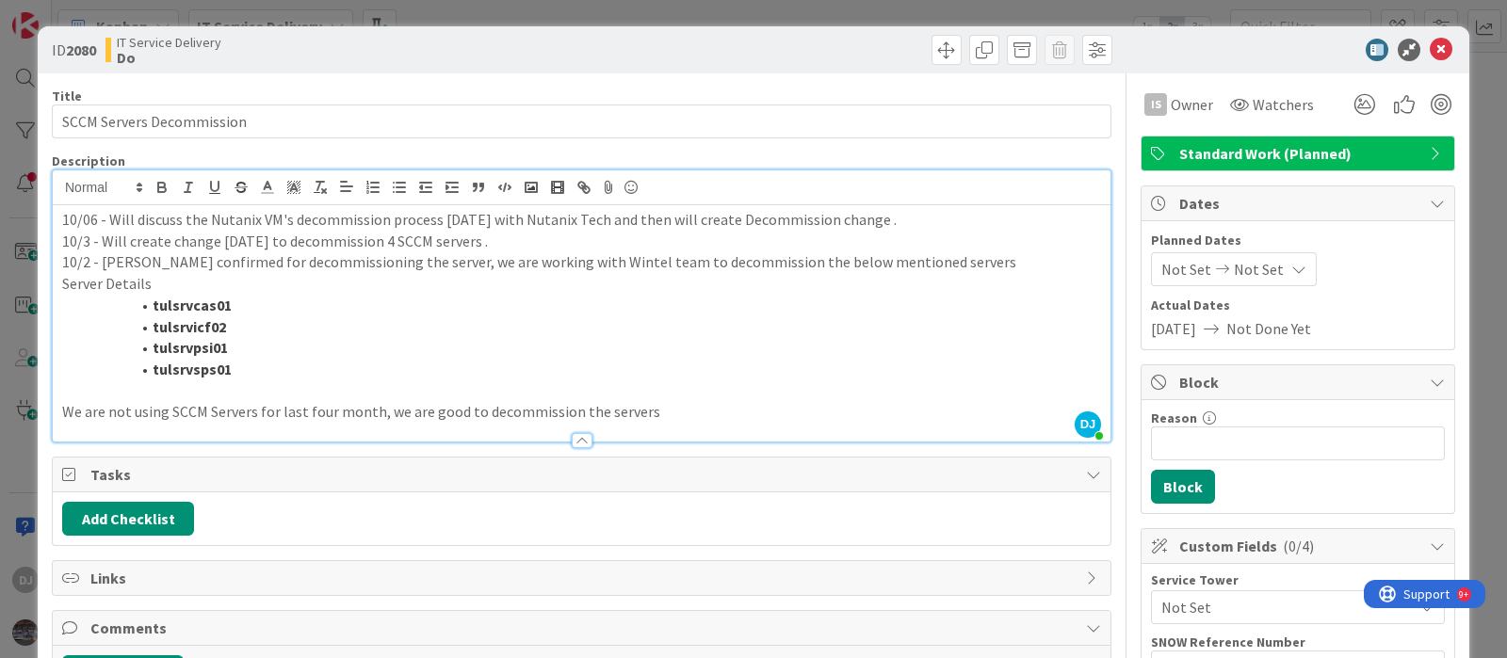
click at [655, 13] on div "ID 2080 IT Service Delivery Do Title 25 / 128 SCCM Servers Decommission Descrip…" at bounding box center [753, 329] width 1507 height 658
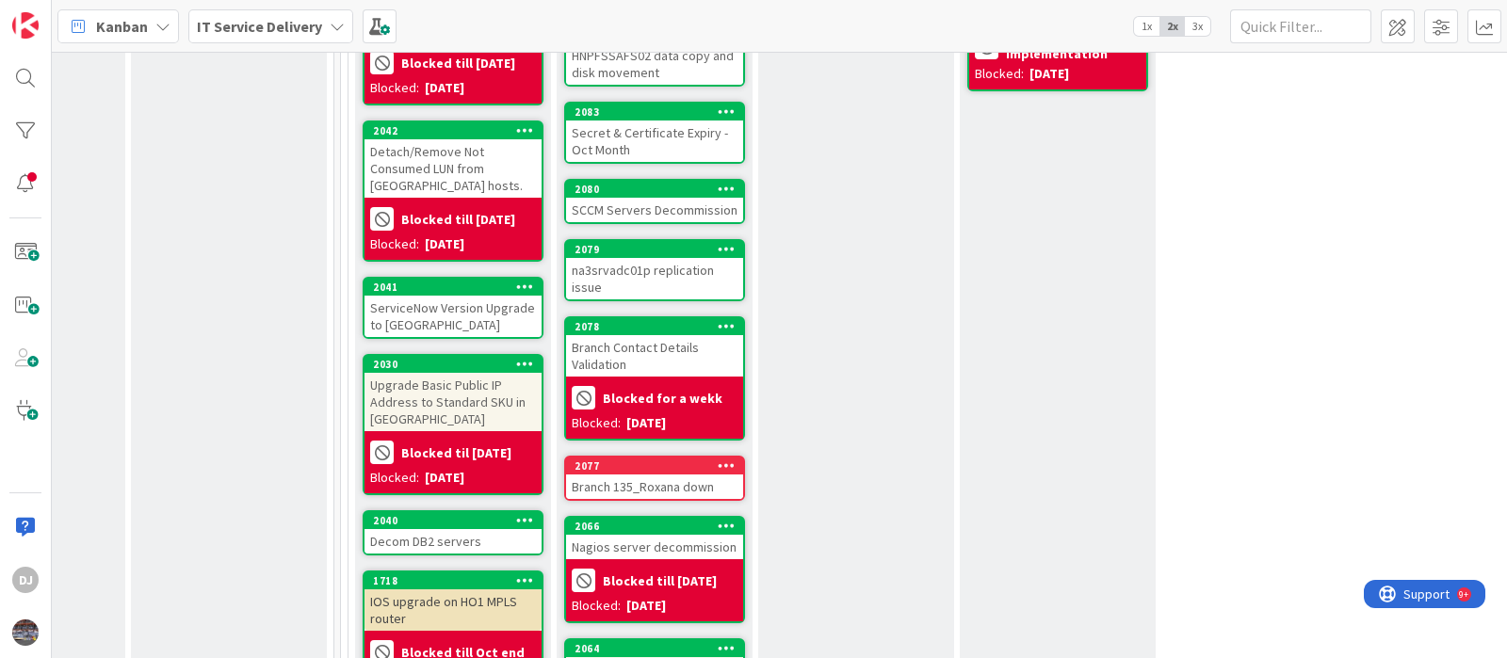
click at [714, 274] on div "na3srvadc01p replication issue" at bounding box center [654, 278] width 177 height 41
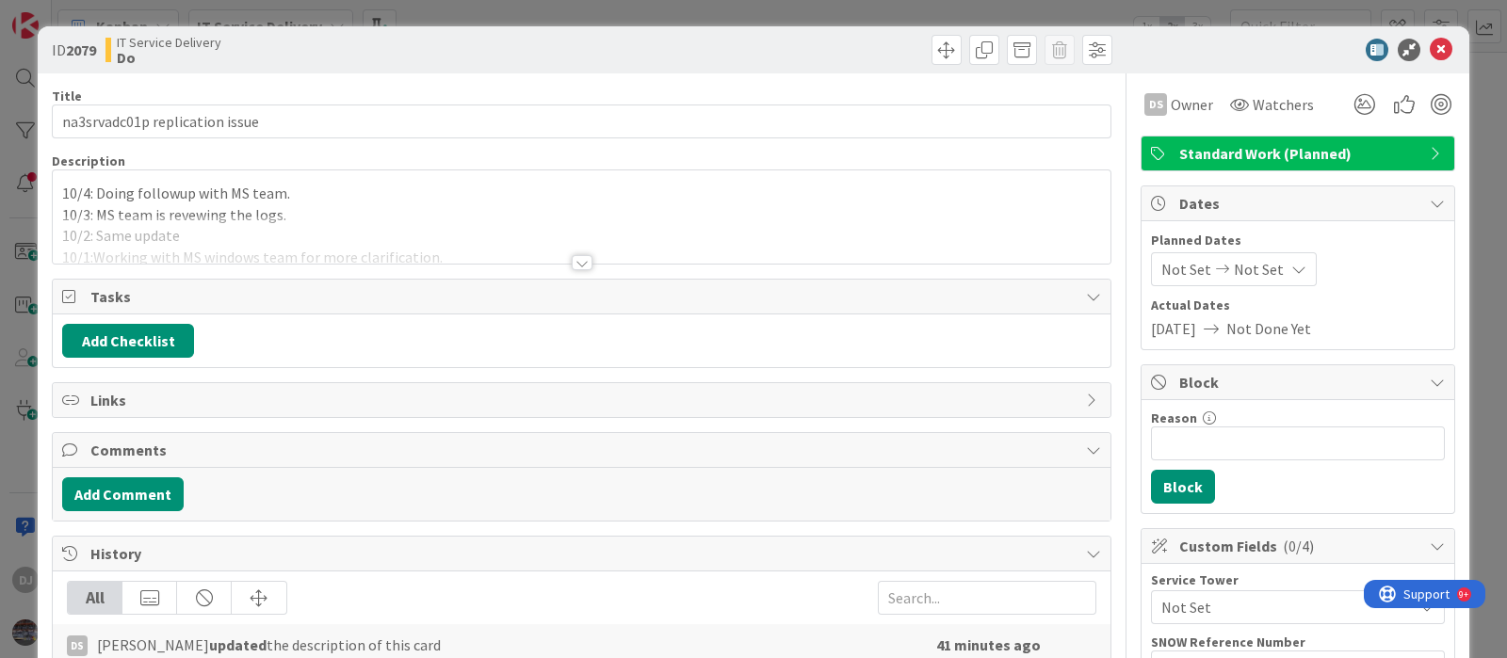
click at [751, 236] on div at bounding box center [581, 240] width 1057 height 48
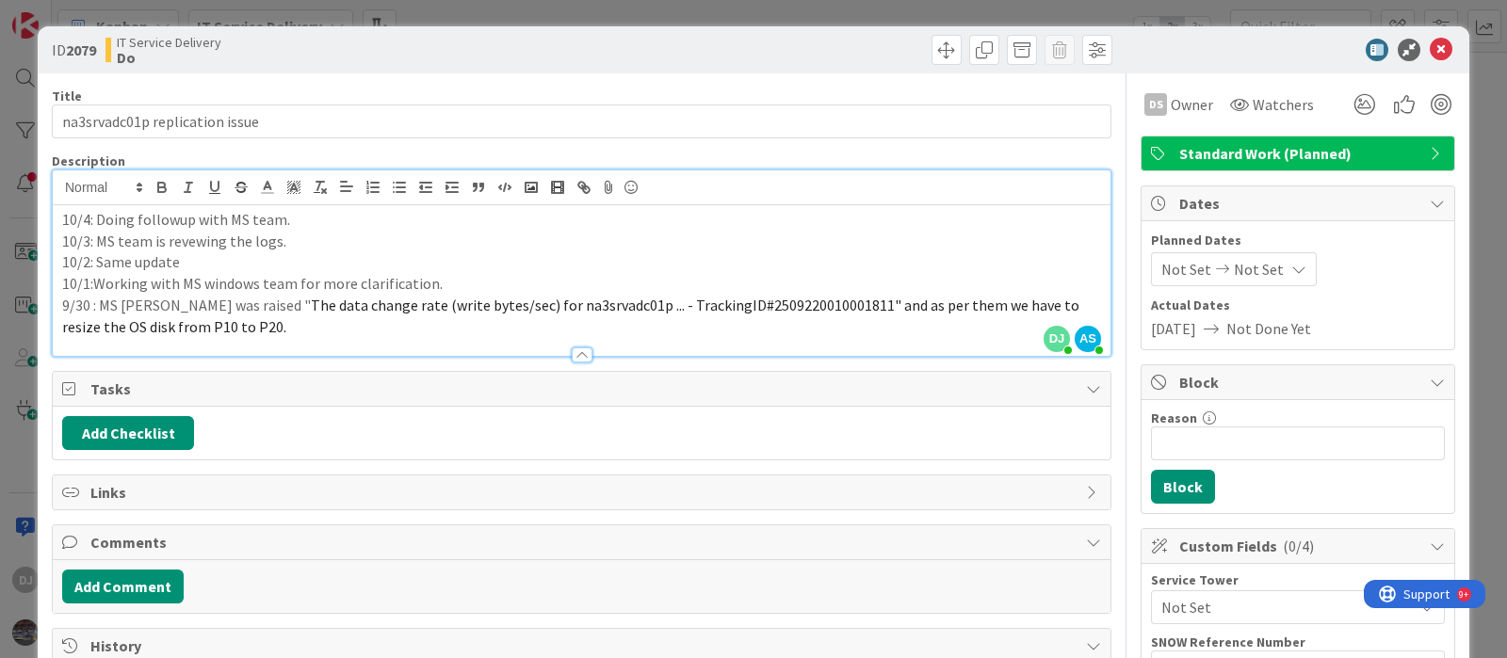
click at [488, 10] on div "ID 2079 IT Service Delivery Do Title 30 / 128 na3srvadc01p replication issue De…" at bounding box center [753, 329] width 1507 height 658
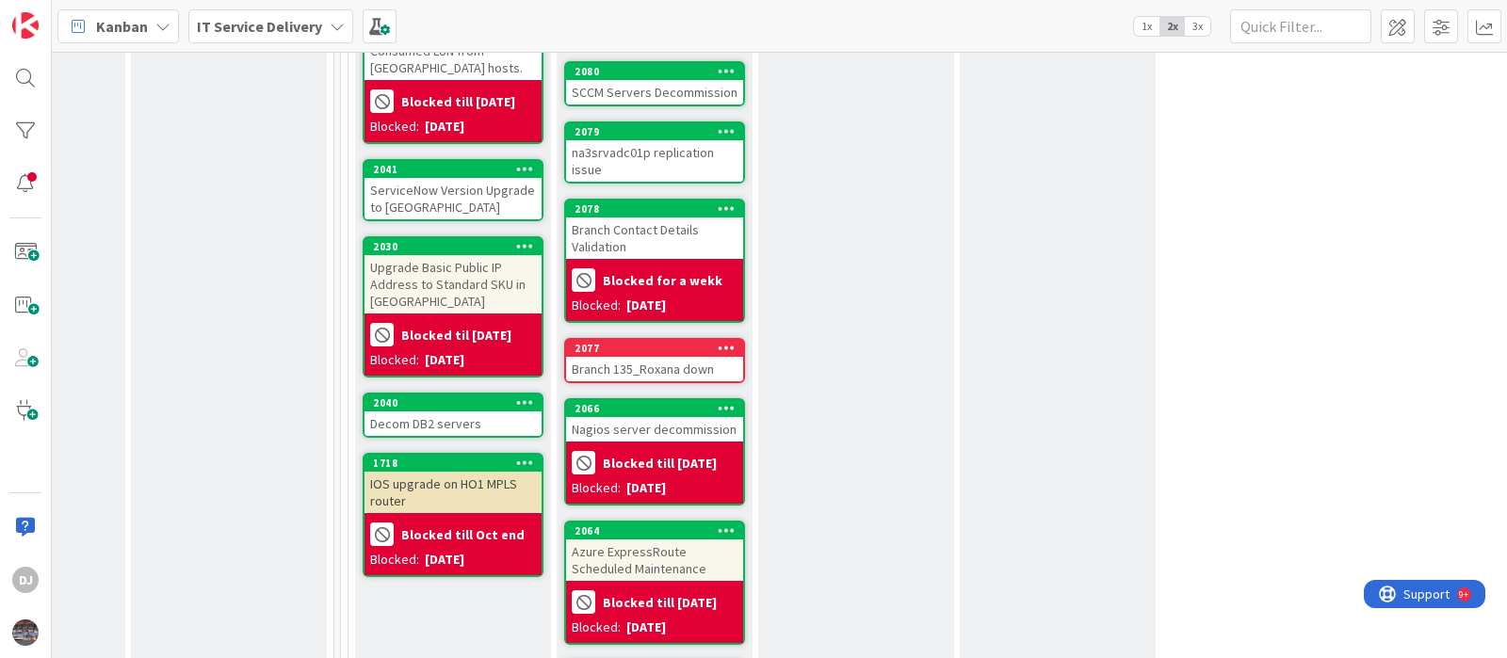
click at [703, 357] on div "Branch 135_Roxana down" at bounding box center [654, 369] width 177 height 24
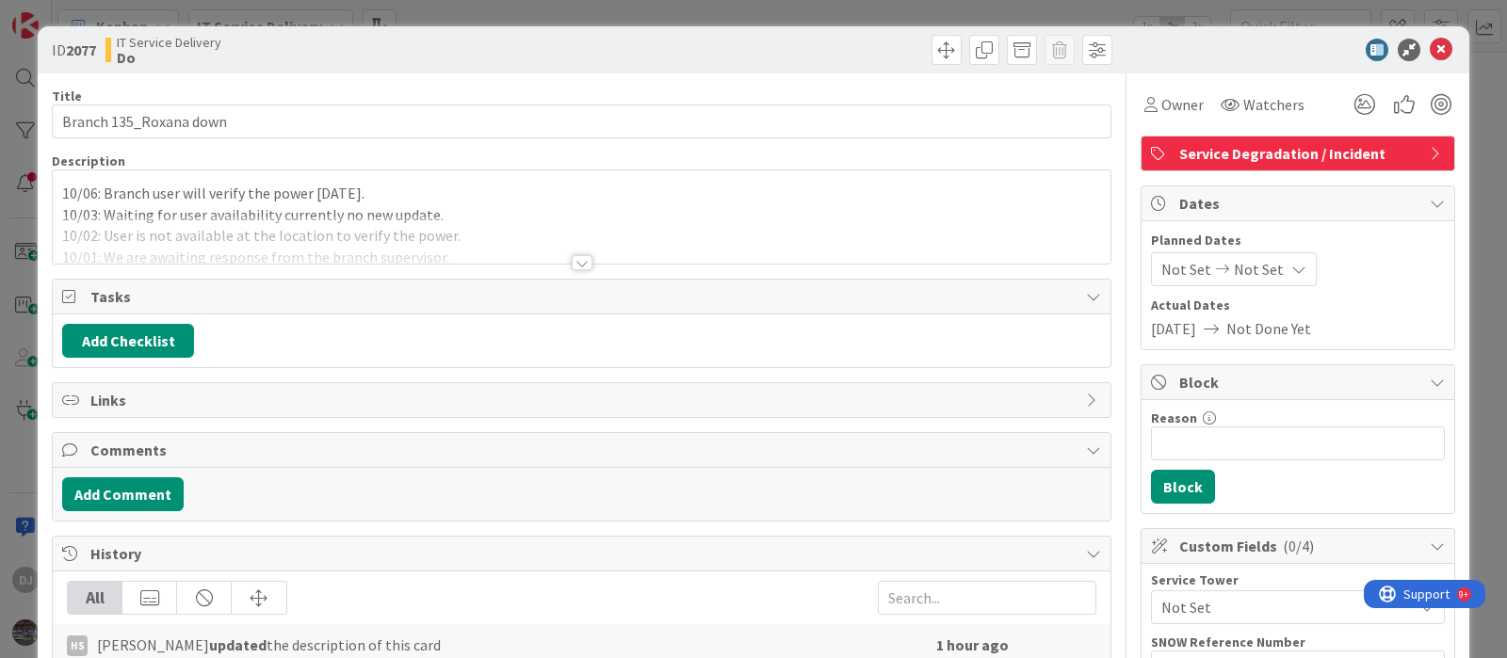
click at [648, 235] on div at bounding box center [581, 240] width 1057 height 48
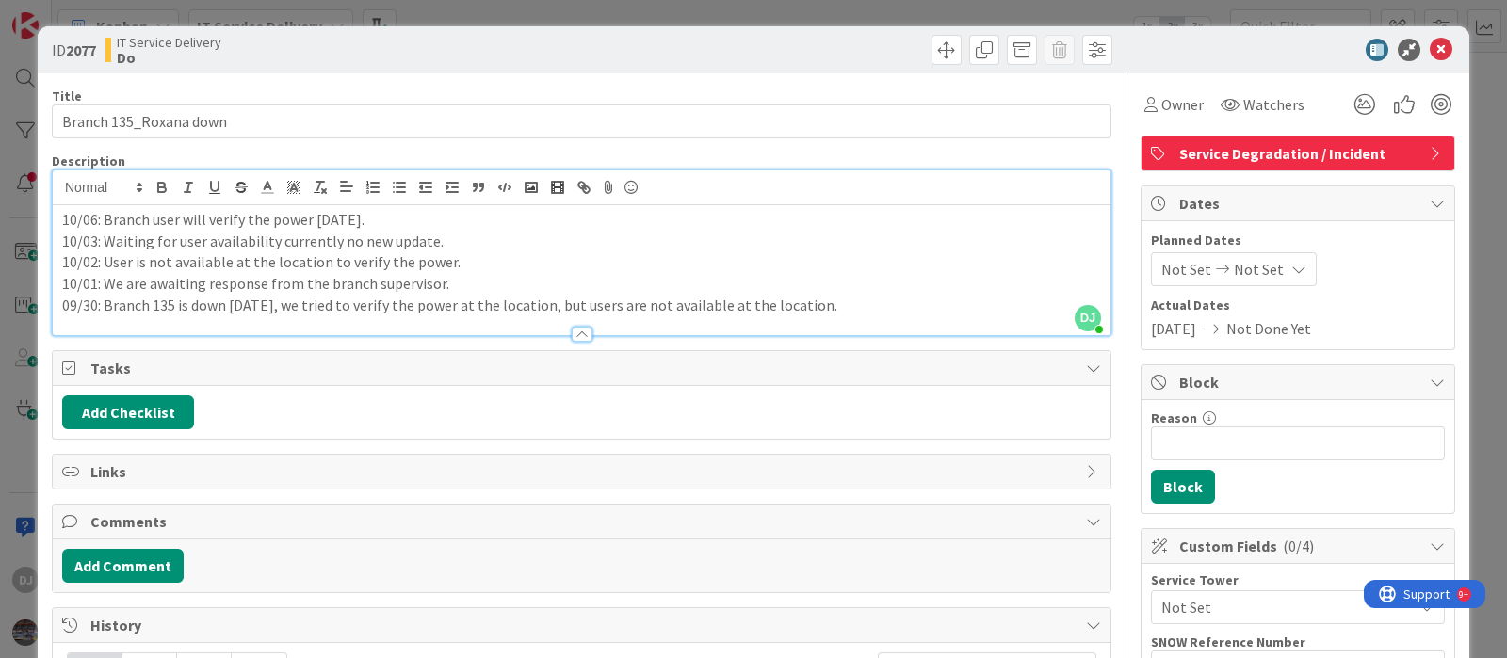
click at [603, 19] on div "ID 2077 IT Service Delivery Do Title 22 / 128 Branch 135_Roxana down Descriptio…" at bounding box center [753, 329] width 1507 height 658
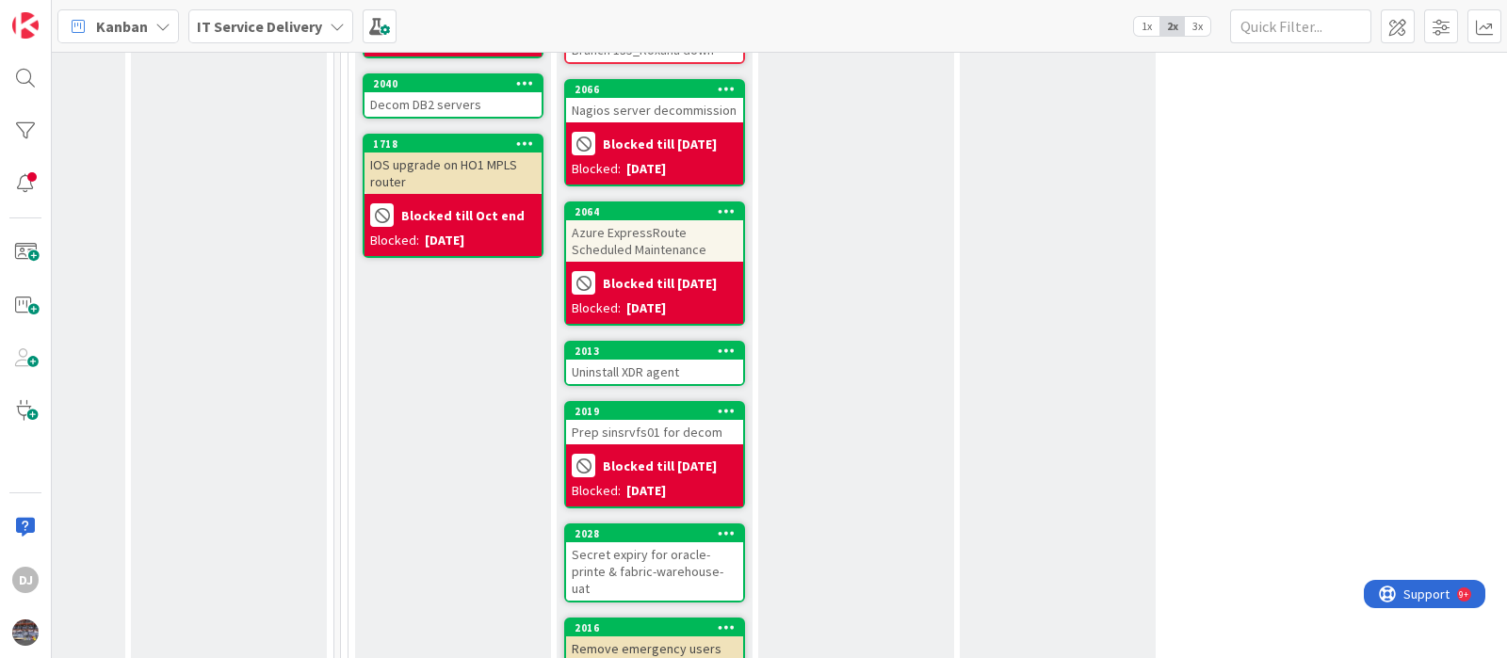
scroll to position [1295, 741]
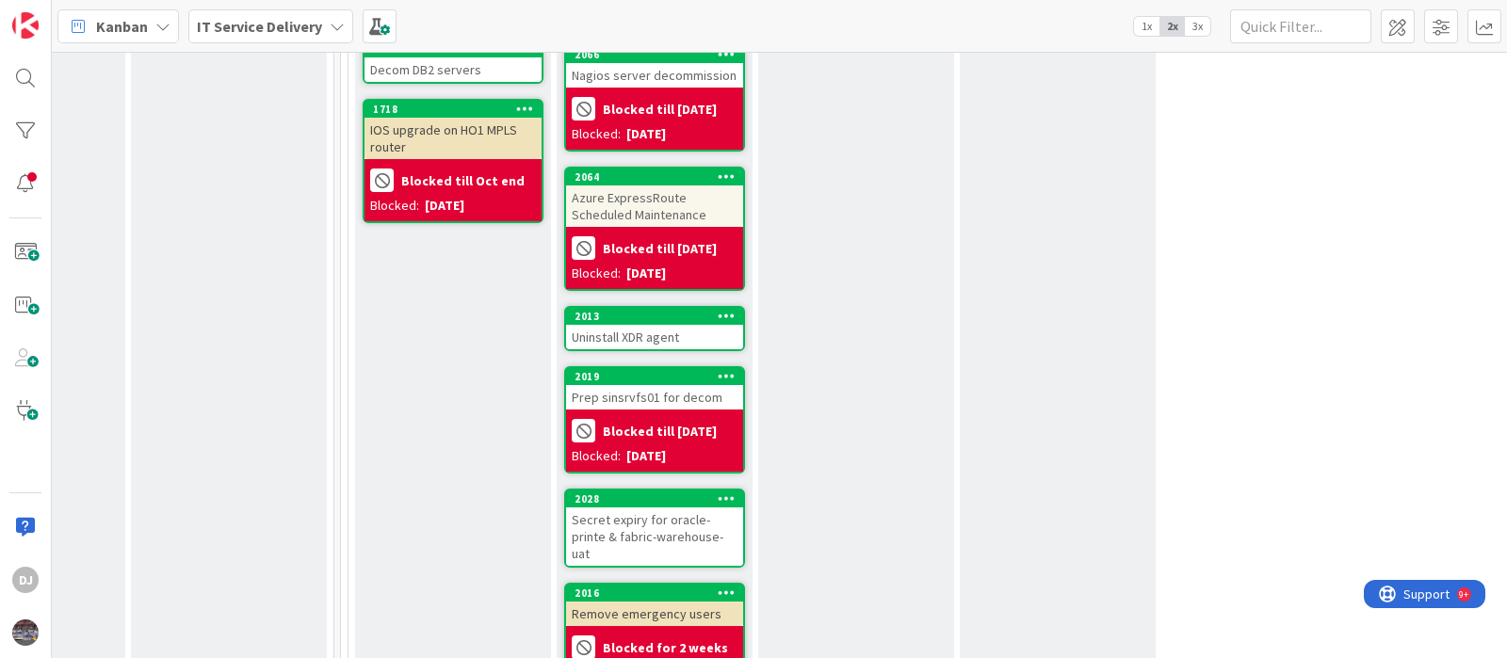
click at [702, 325] on div "Uninstall XDR agent" at bounding box center [654, 337] width 177 height 24
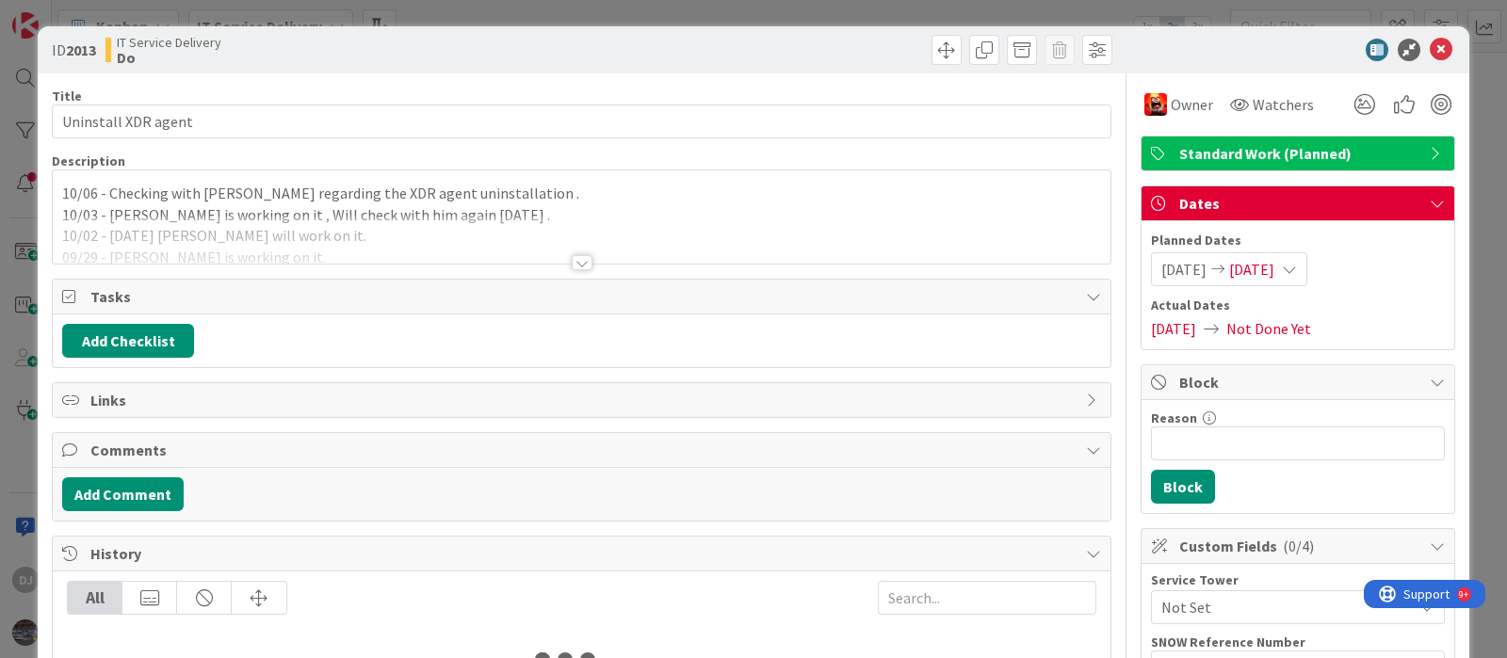
click at [846, 227] on div at bounding box center [581, 240] width 1057 height 48
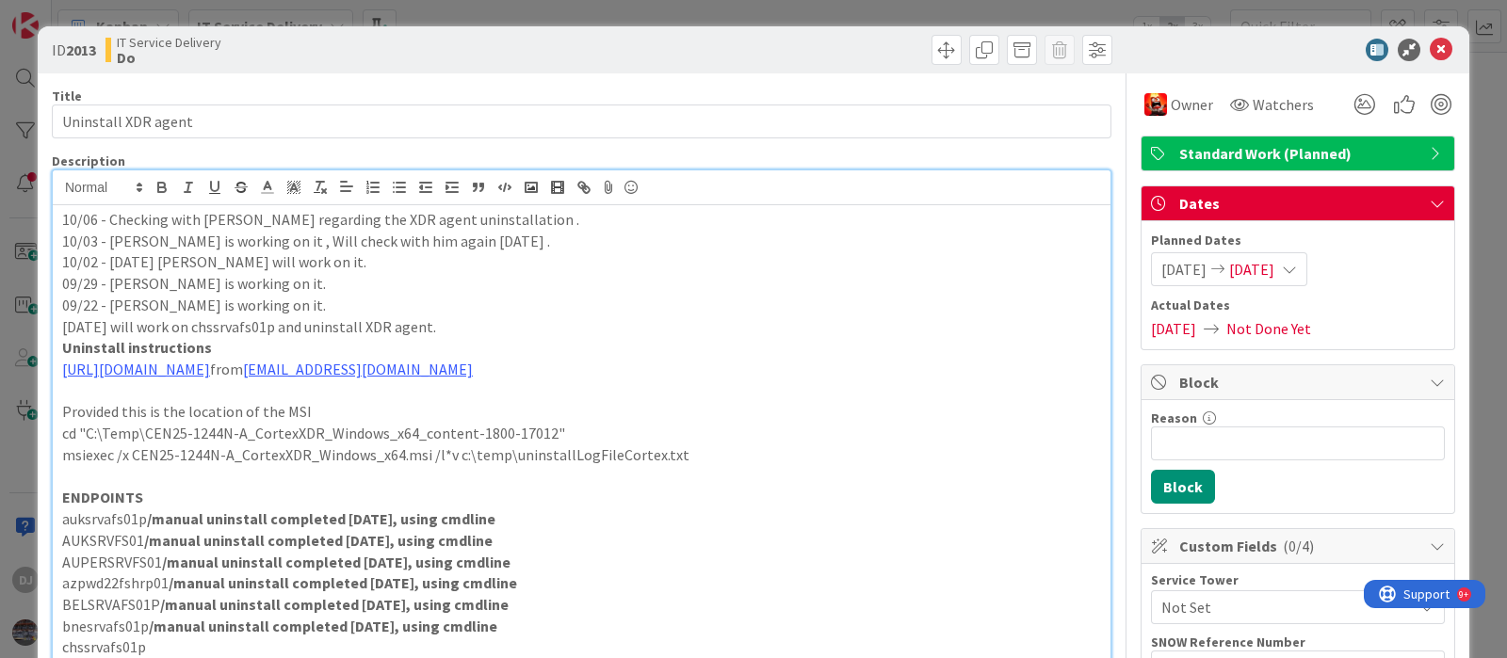
click at [707, 18] on div "ID 2013 IT Service Delivery Do Title 19 / 128 Uninstall XDR agent Description D…" at bounding box center [753, 329] width 1507 height 658
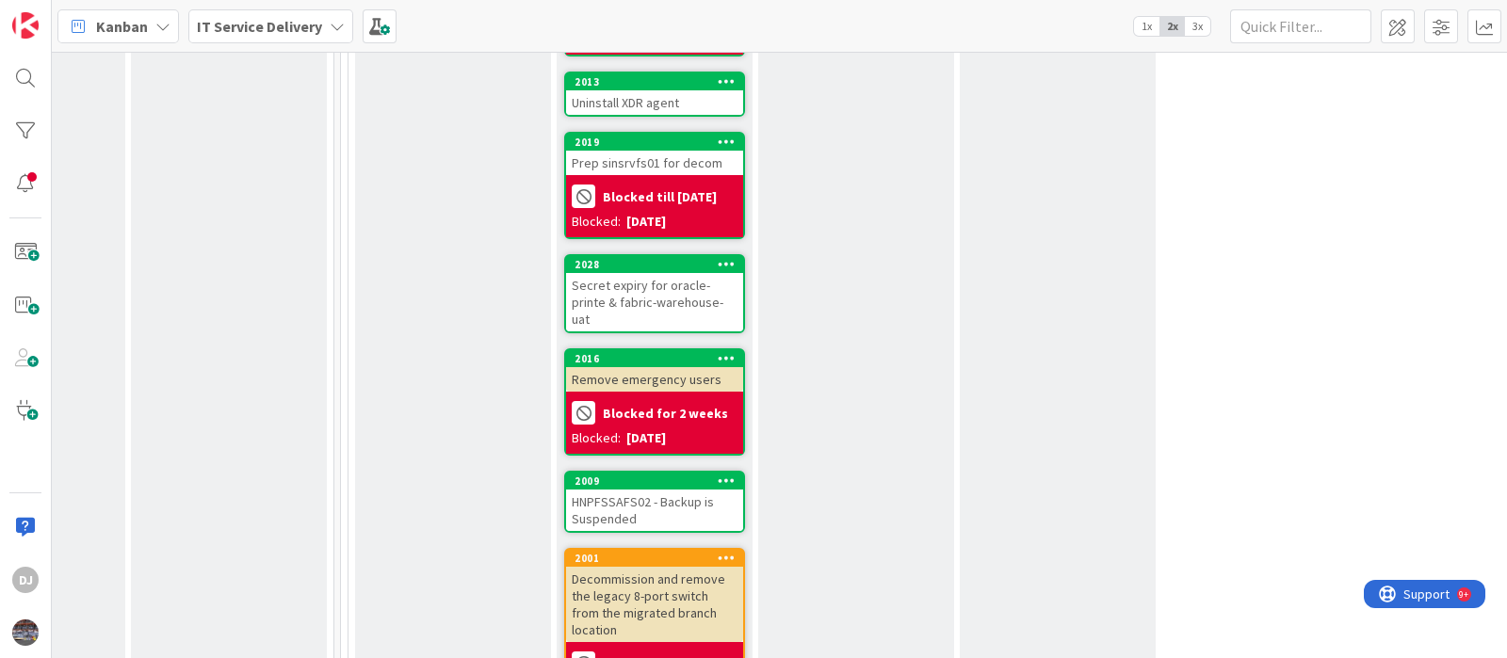
click at [715, 288] on div "Secret expiry for oracle-printe & fabric-warehouse-uat" at bounding box center [654, 302] width 177 height 58
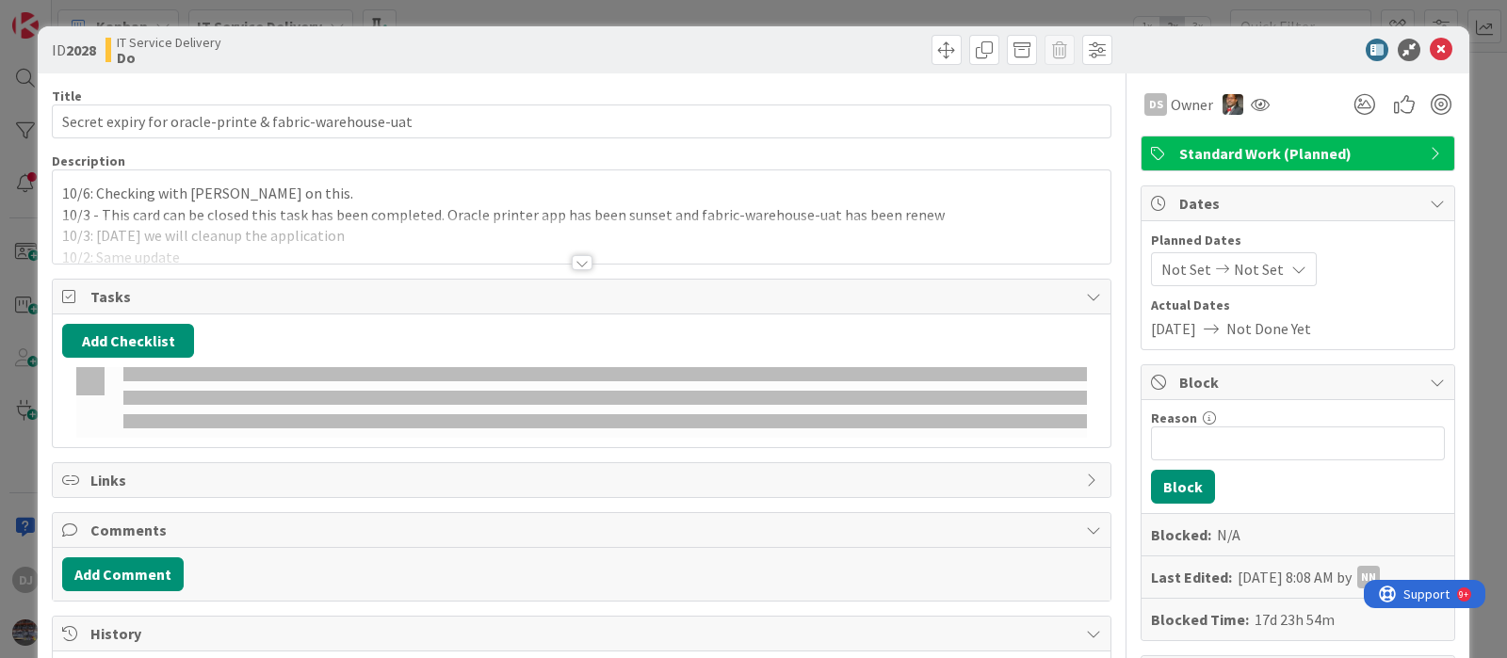
click at [664, 228] on div at bounding box center [581, 240] width 1057 height 48
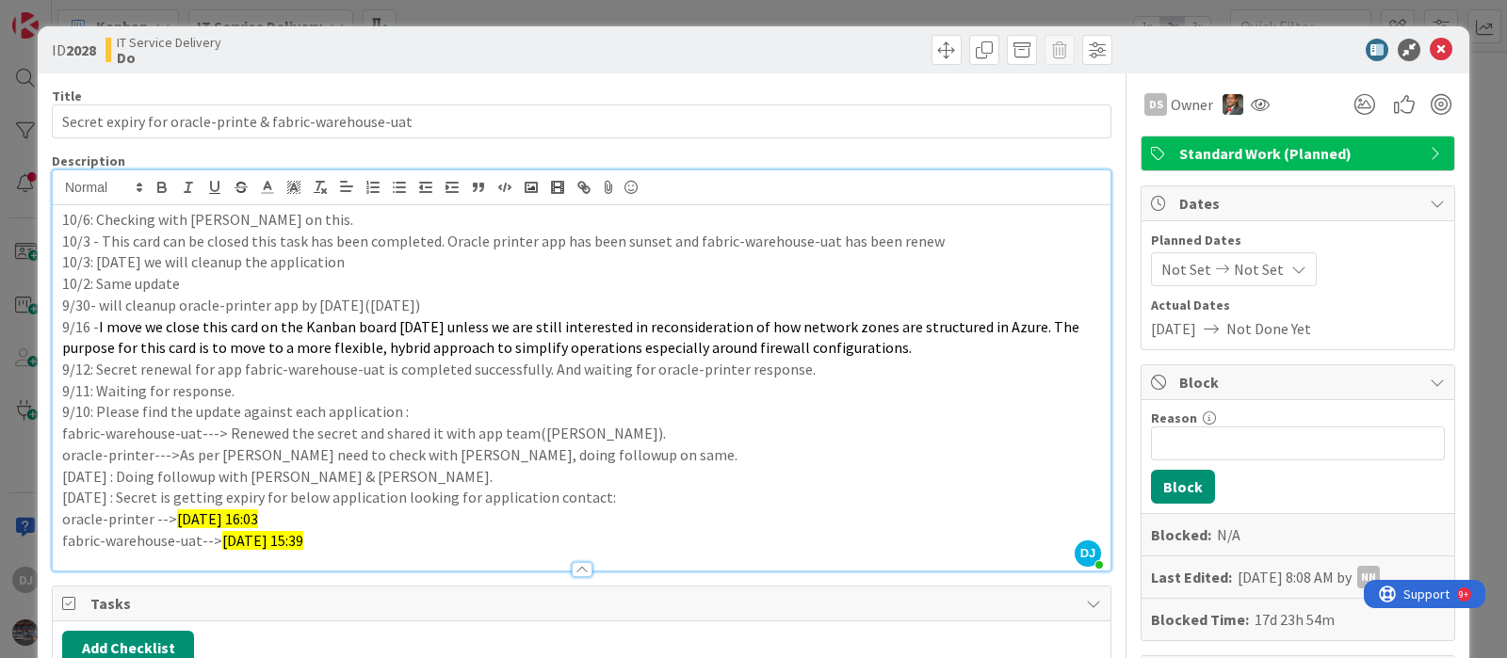
drag, startPoint x: 516, startPoint y: 2, endPoint x: 600, endPoint y: 142, distance: 163.4
click at [516, 2] on div "ID 2028 IT Service Delivery Do Title 54 / 128 Secret expiry for oracle-printe &…" at bounding box center [753, 329] width 1507 height 658
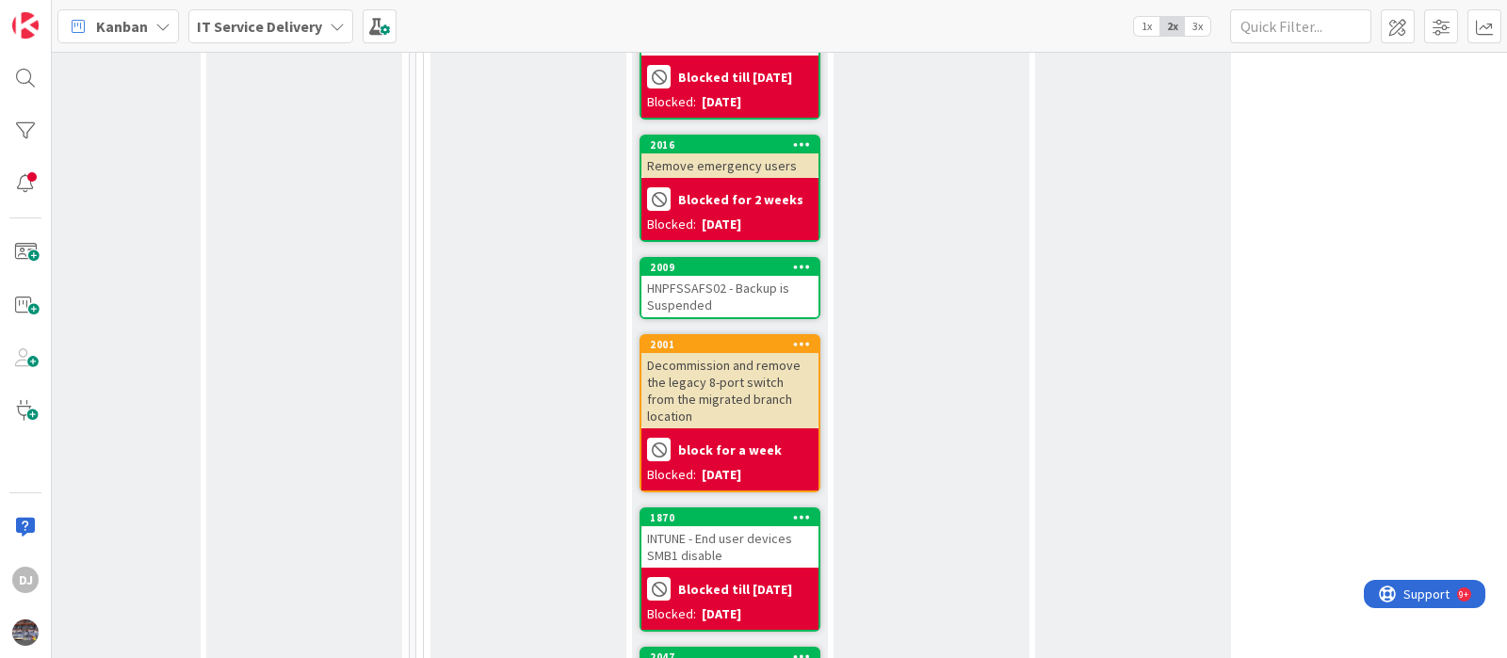
scroll to position [1704, 666]
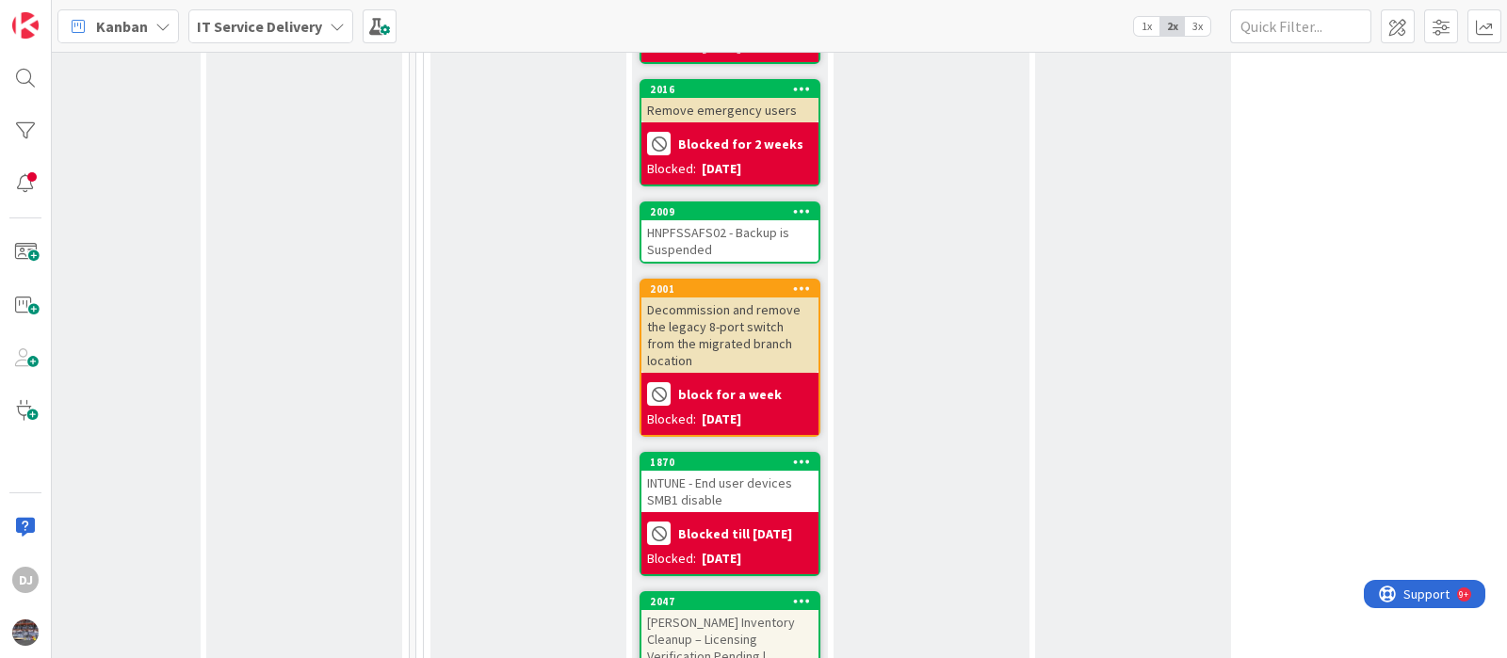
click at [716, 230] on div "HNPFSSAFS02 - Backup is Suspended" at bounding box center [729, 240] width 177 height 41
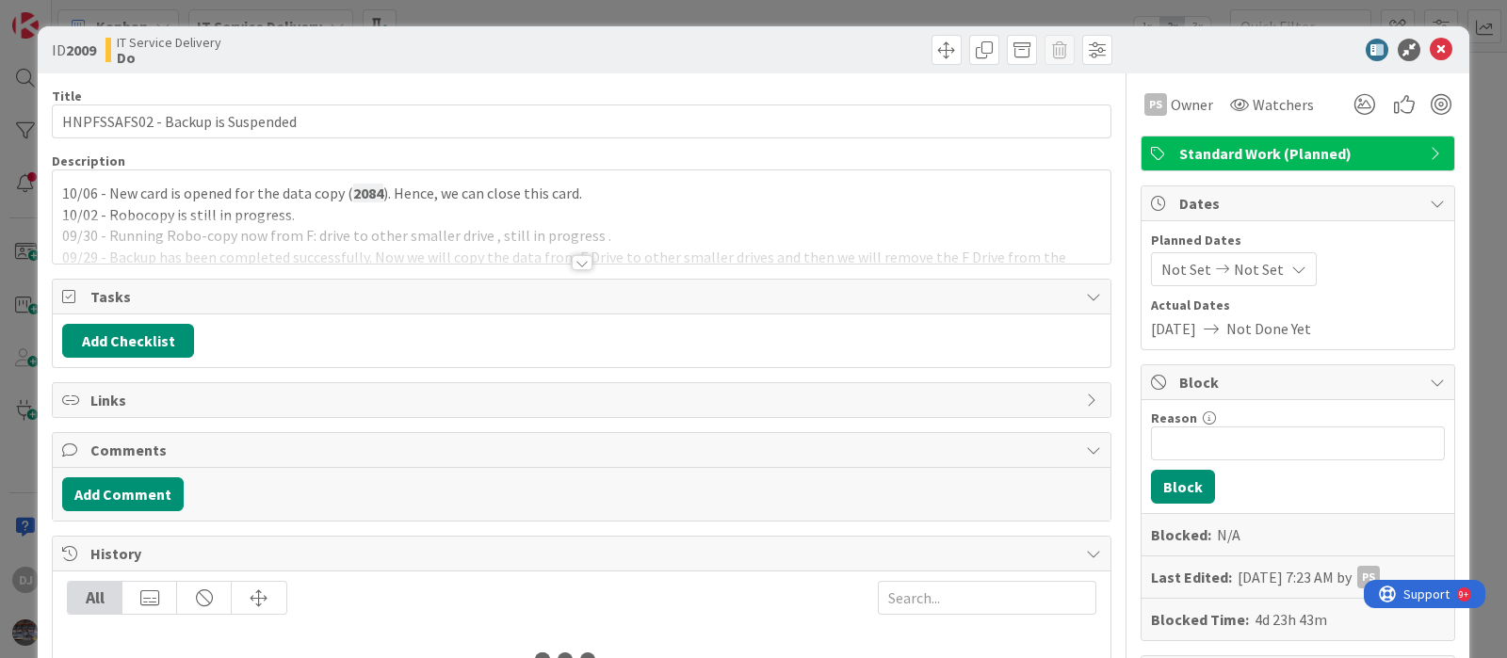
click at [631, 226] on div at bounding box center [581, 240] width 1057 height 48
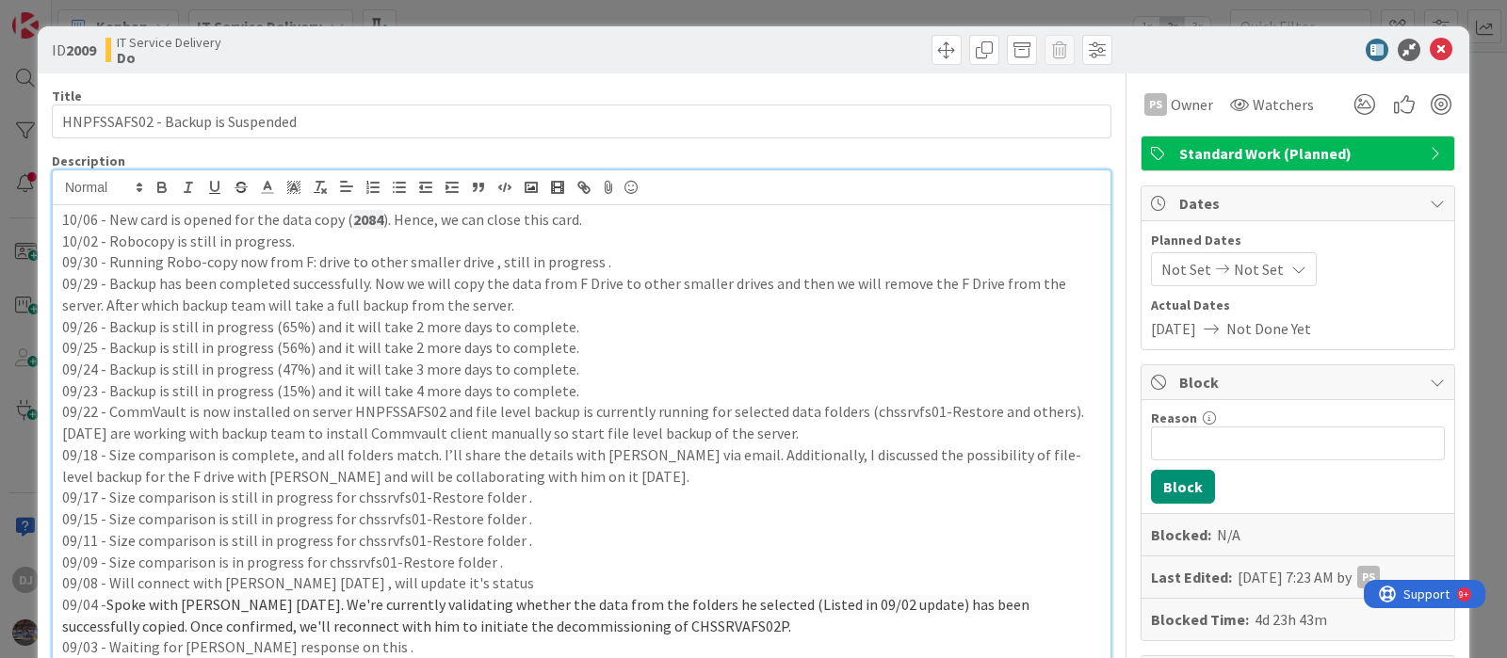
click at [720, 11] on div "ID 2009 IT Service Delivery Do Title 33 / 128 HNPFSSAFS02 - Backup is Suspended…" at bounding box center [753, 329] width 1507 height 658
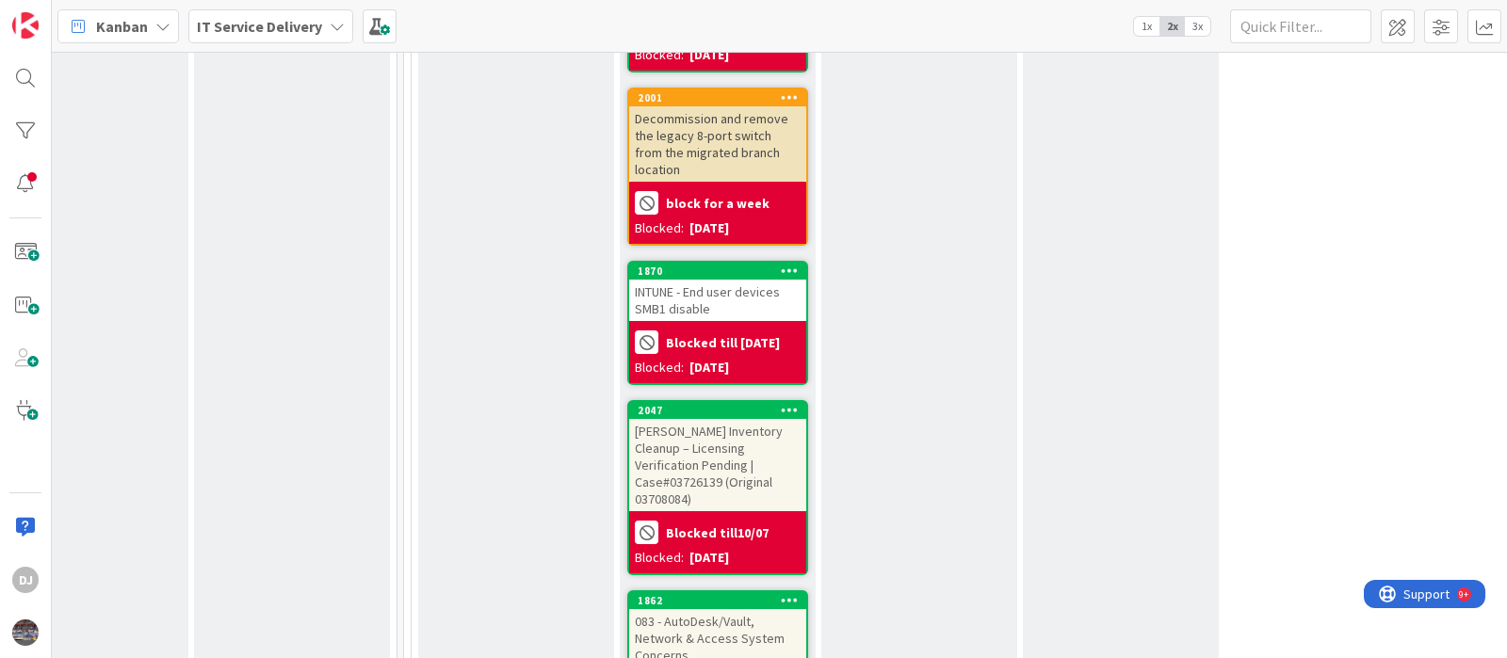
scroll to position [1701, 678]
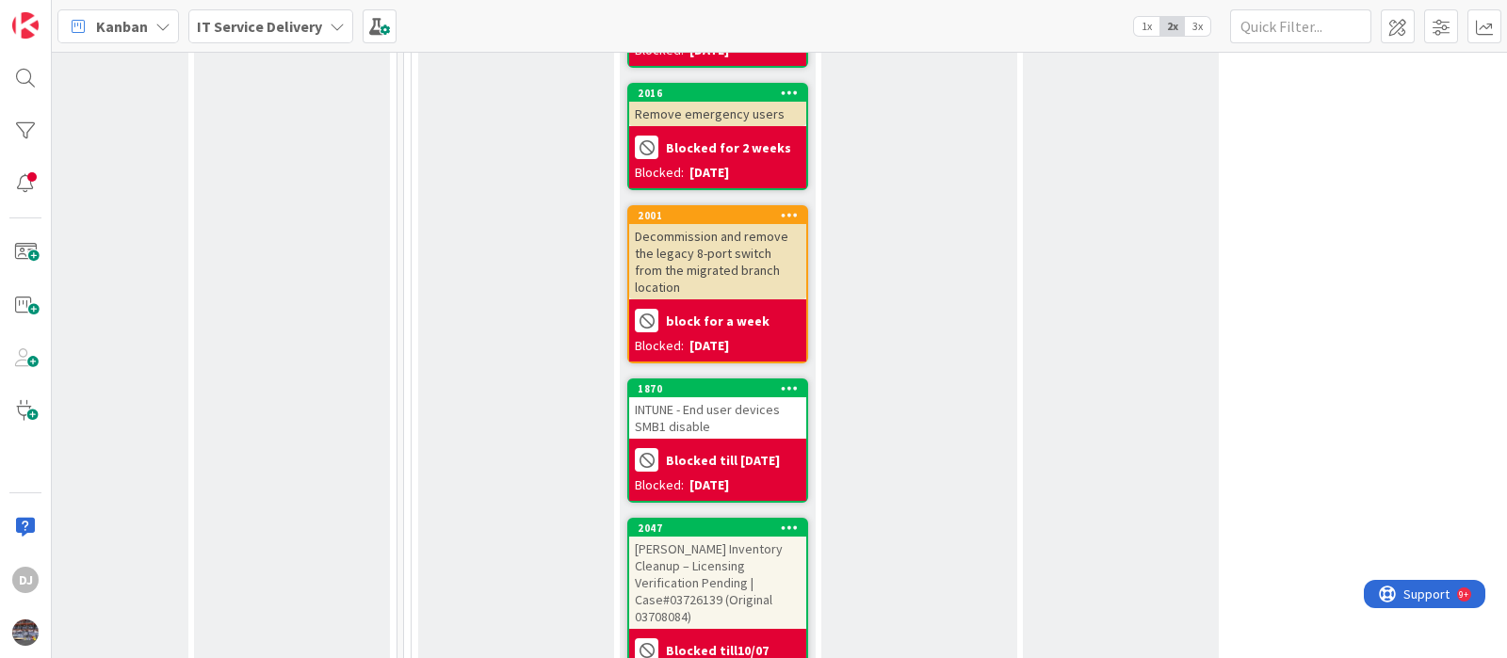
click at [765, 126] on div "Blocked for 2 weeks Blocked: [DATE]" at bounding box center [717, 157] width 177 height 62
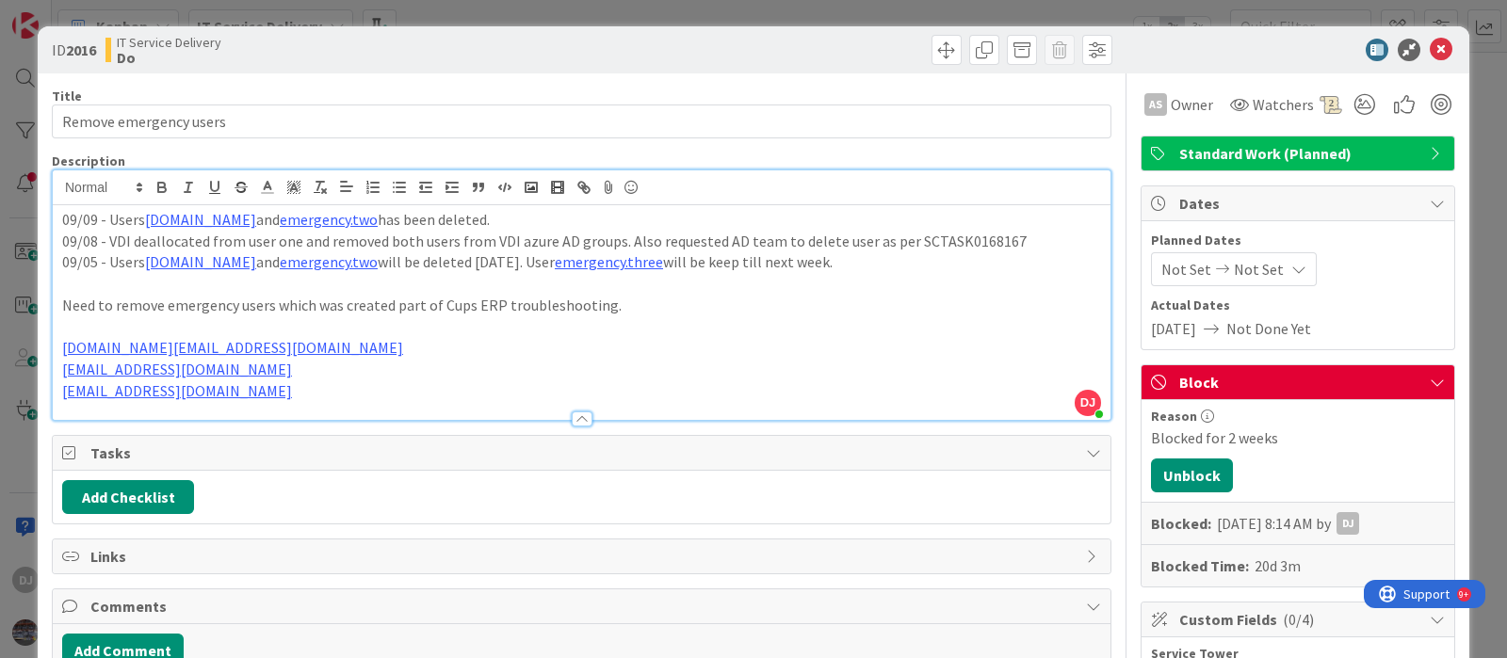
click at [792, 195] on div "DJ [PERSON_NAME] just joined 09/09 - Users [DOMAIN_NAME] and [DOMAIN_NAME] has …" at bounding box center [581, 295] width 1057 height 250
click at [770, 8] on div "ID 2016 IT Service Delivery Do Title 22 / 128 Remove emergency users Descriptio…" at bounding box center [753, 329] width 1507 height 658
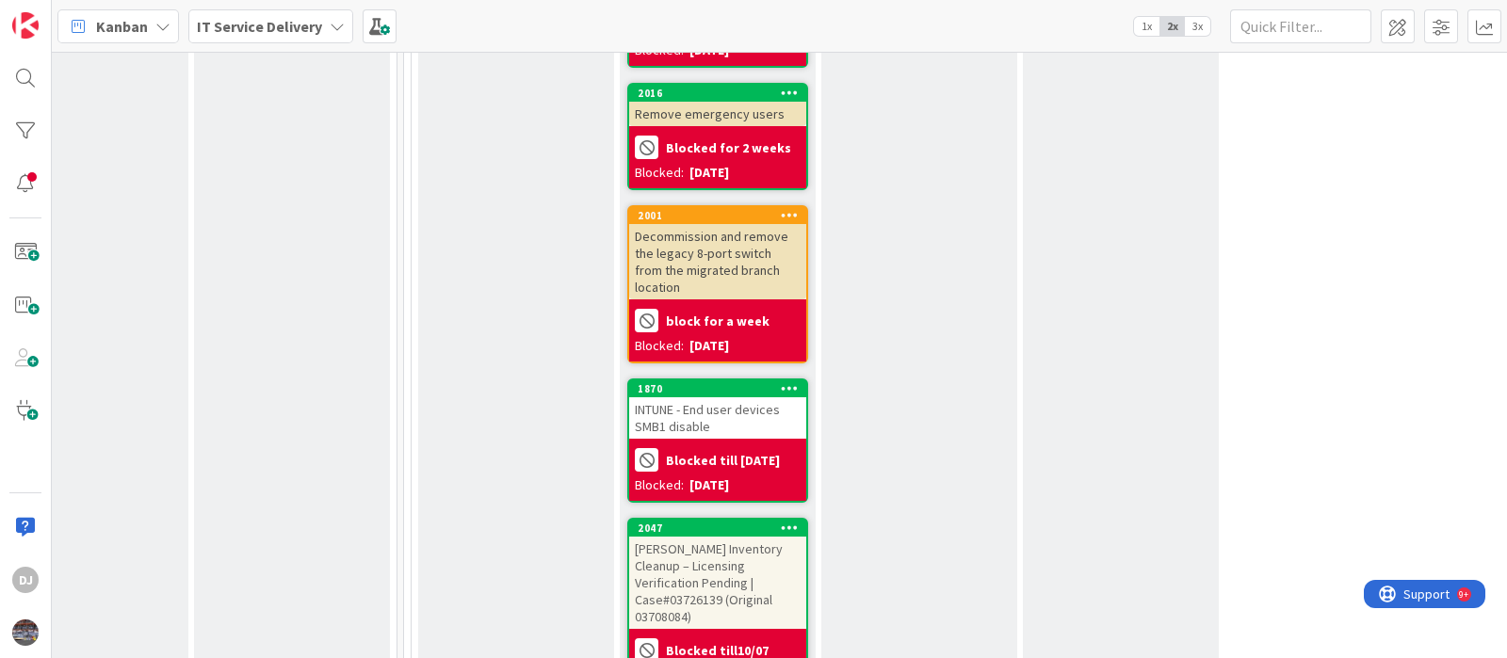
click at [771, 252] on div "Decommission and remove the legacy 8-port switch from the migrated branch locat…" at bounding box center [717, 261] width 177 height 75
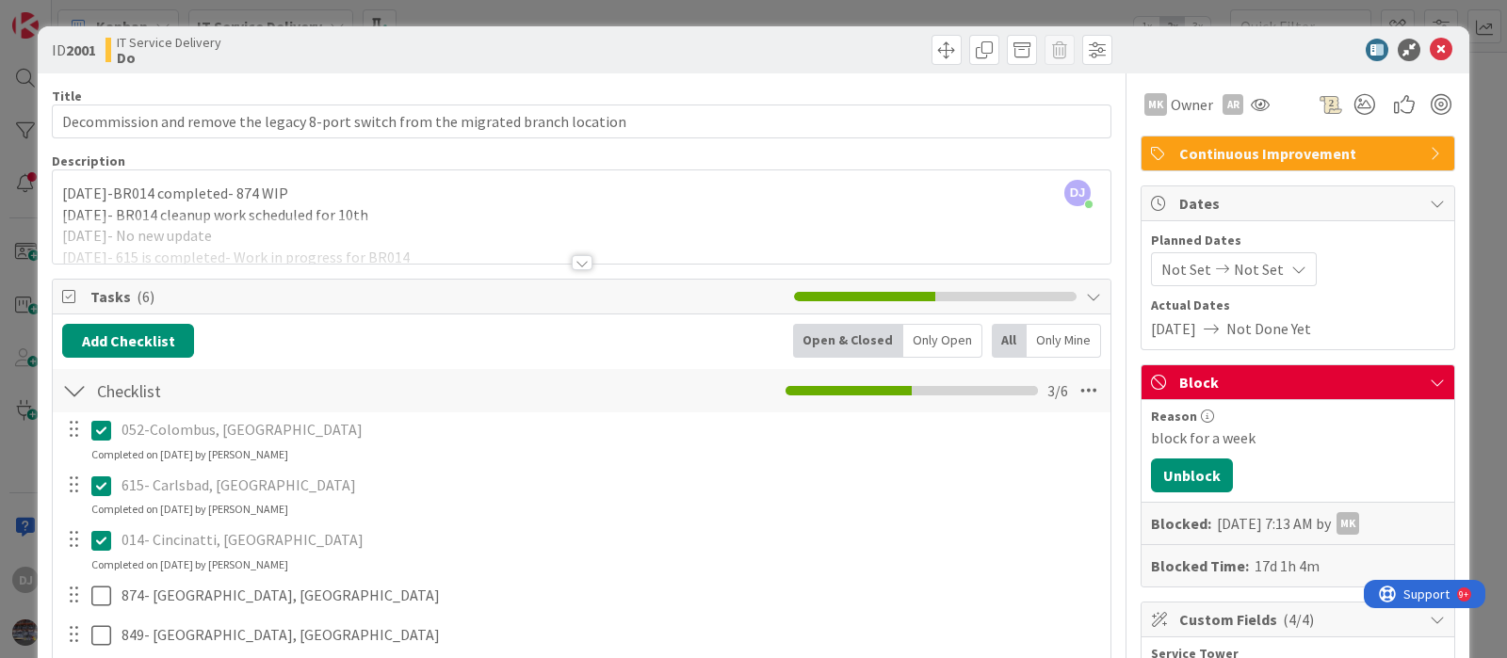
click at [789, 228] on div at bounding box center [581, 240] width 1057 height 48
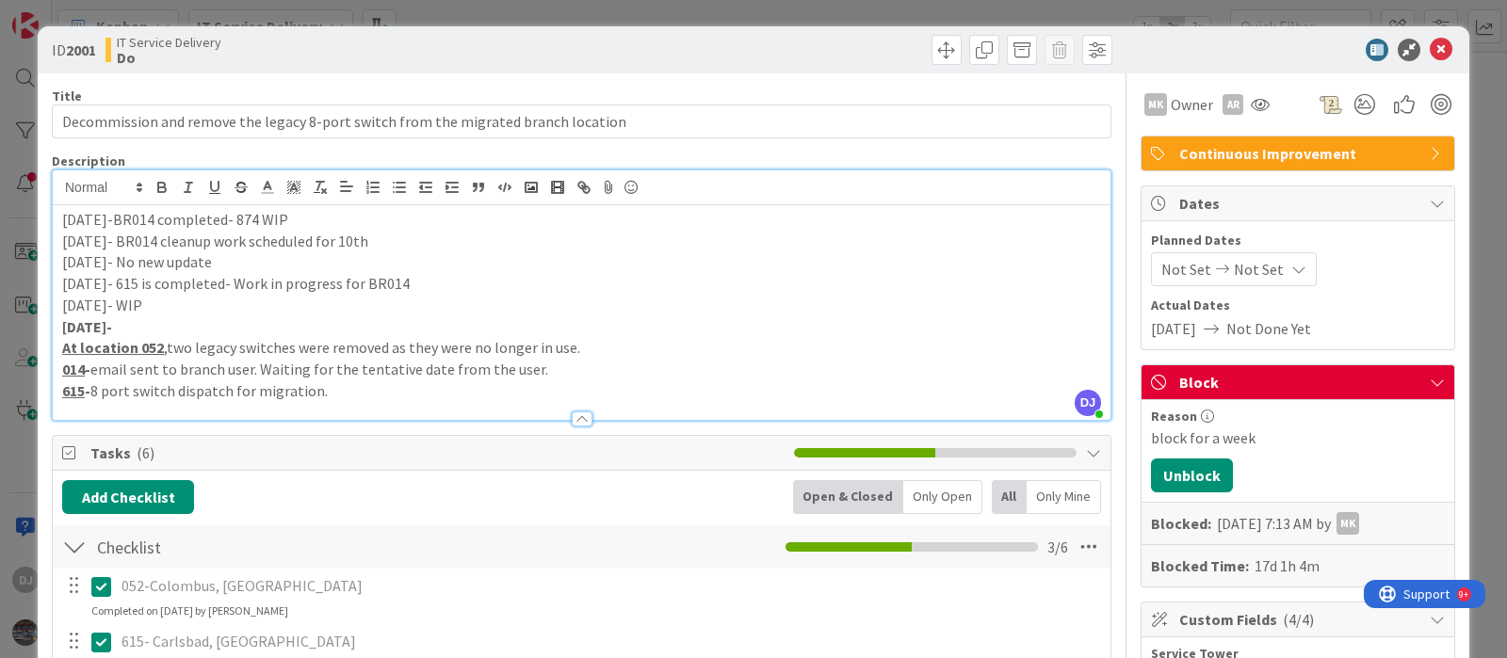
click at [694, 15] on div "ID 2001 IT Service Delivery Do Title 82 / 128 Decommission and remove the legac…" at bounding box center [753, 329] width 1507 height 658
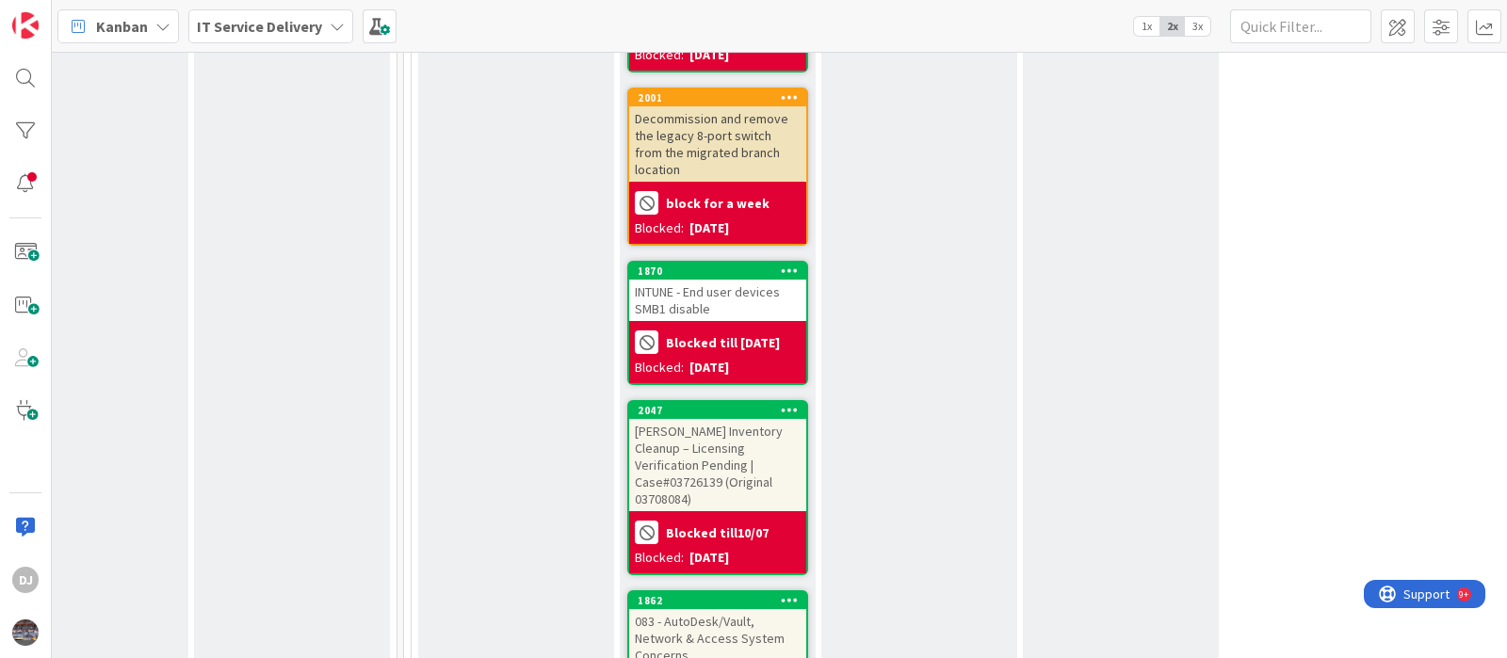
scroll to position [1936, 678]
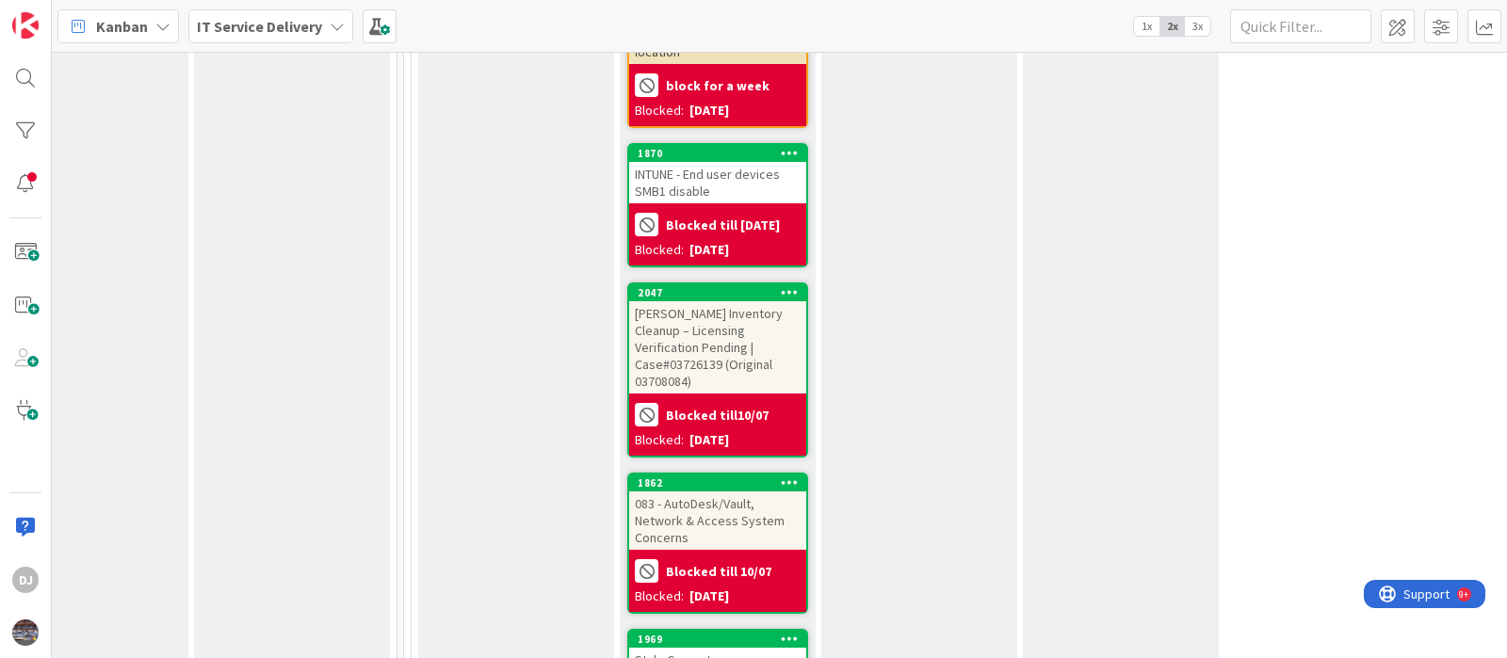
click at [756, 162] on div "INTUNE - End user devices SMB1 disable" at bounding box center [717, 182] width 177 height 41
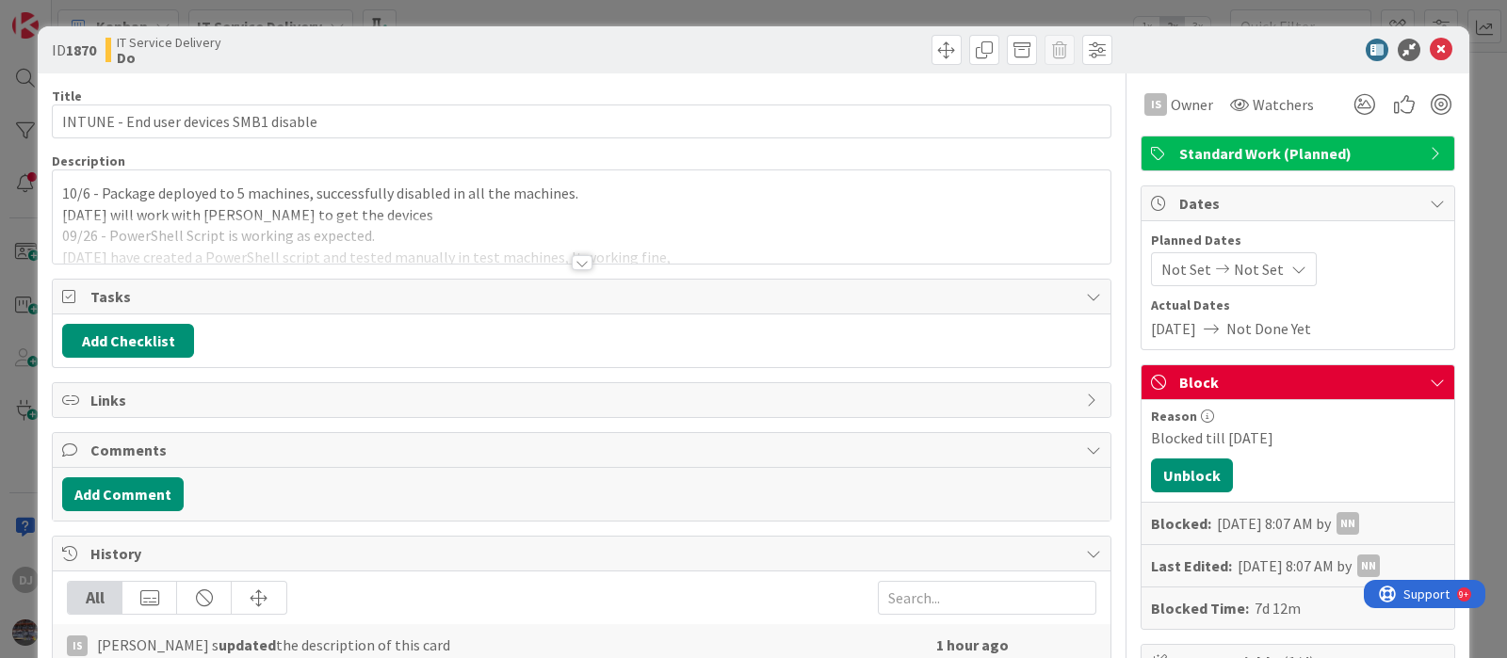
click at [749, 231] on div at bounding box center [581, 240] width 1057 height 48
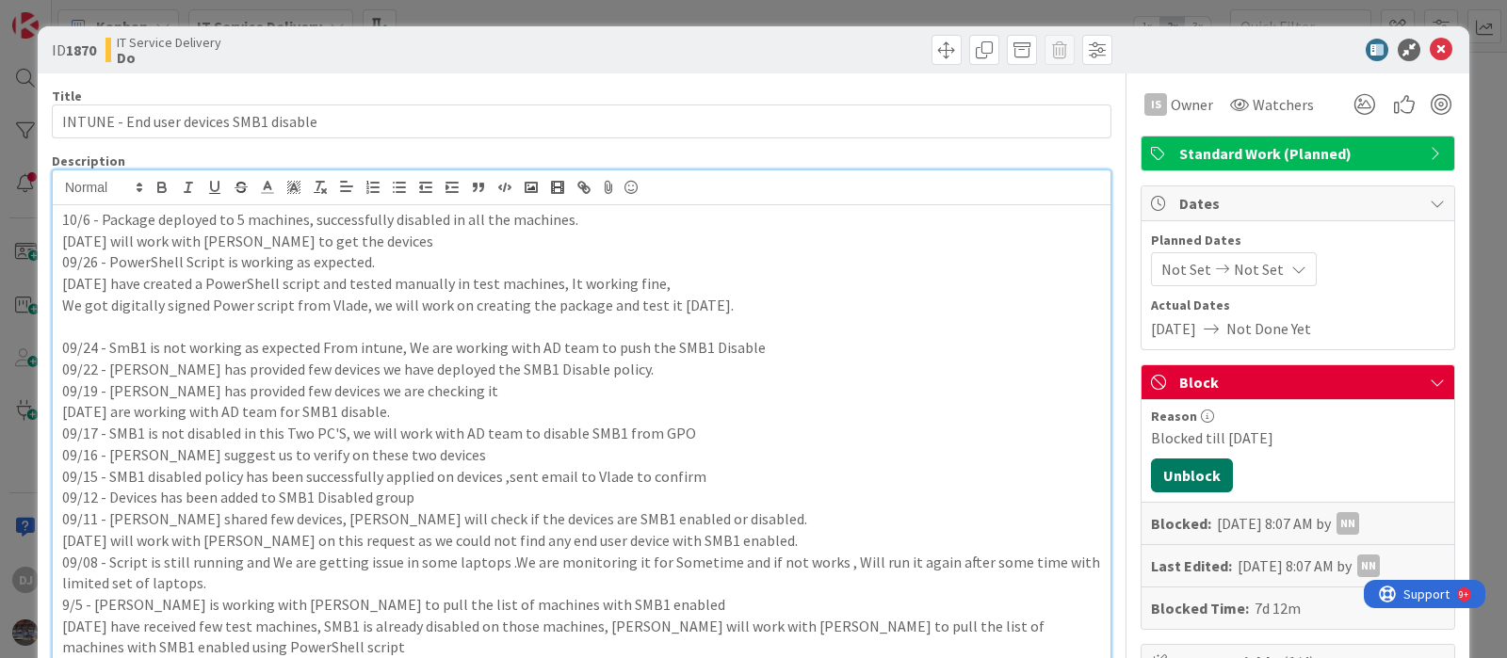
click at [1153, 480] on button "Unblock" at bounding box center [1192, 476] width 82 height 34
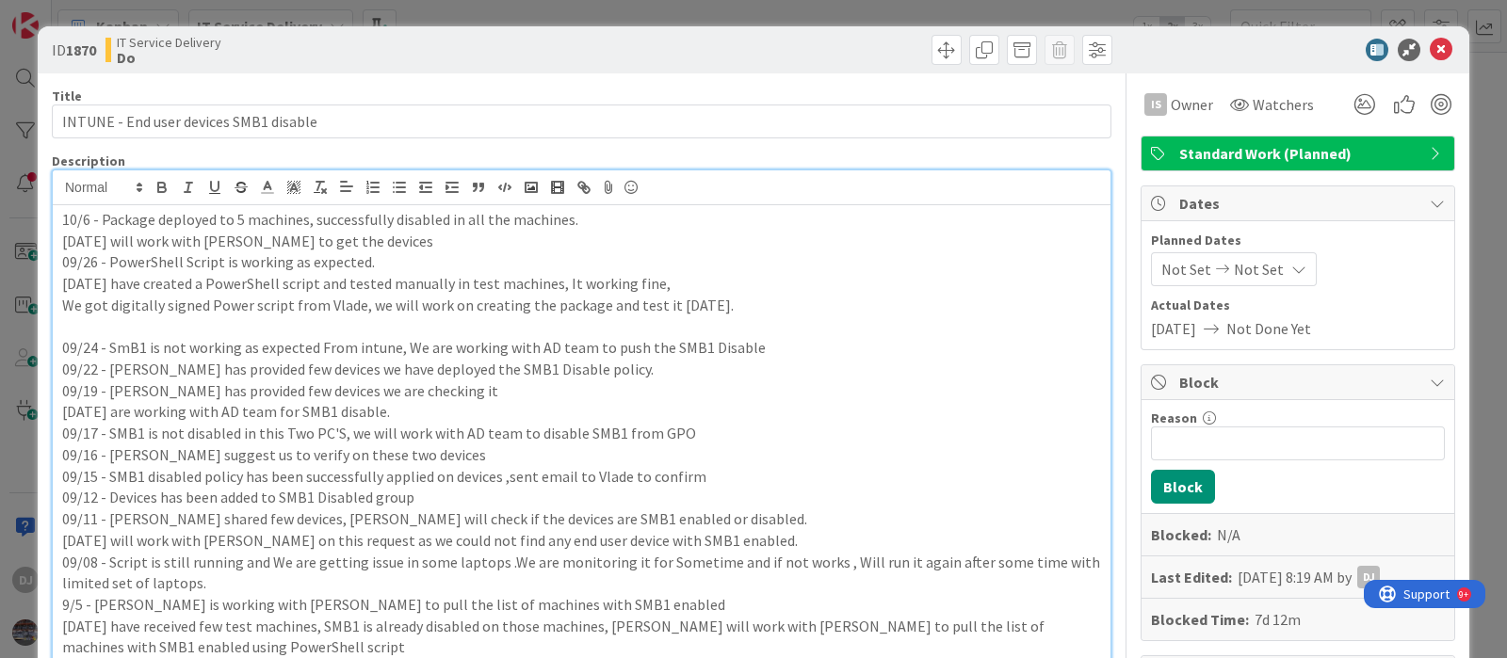
click at [834, 15] on div "ID 1870 IT Service Delivery Do Title 38 / 128 INTUNE - End user devices SMB1 di…" at bounding box center [753, 329] width 1507 height 658
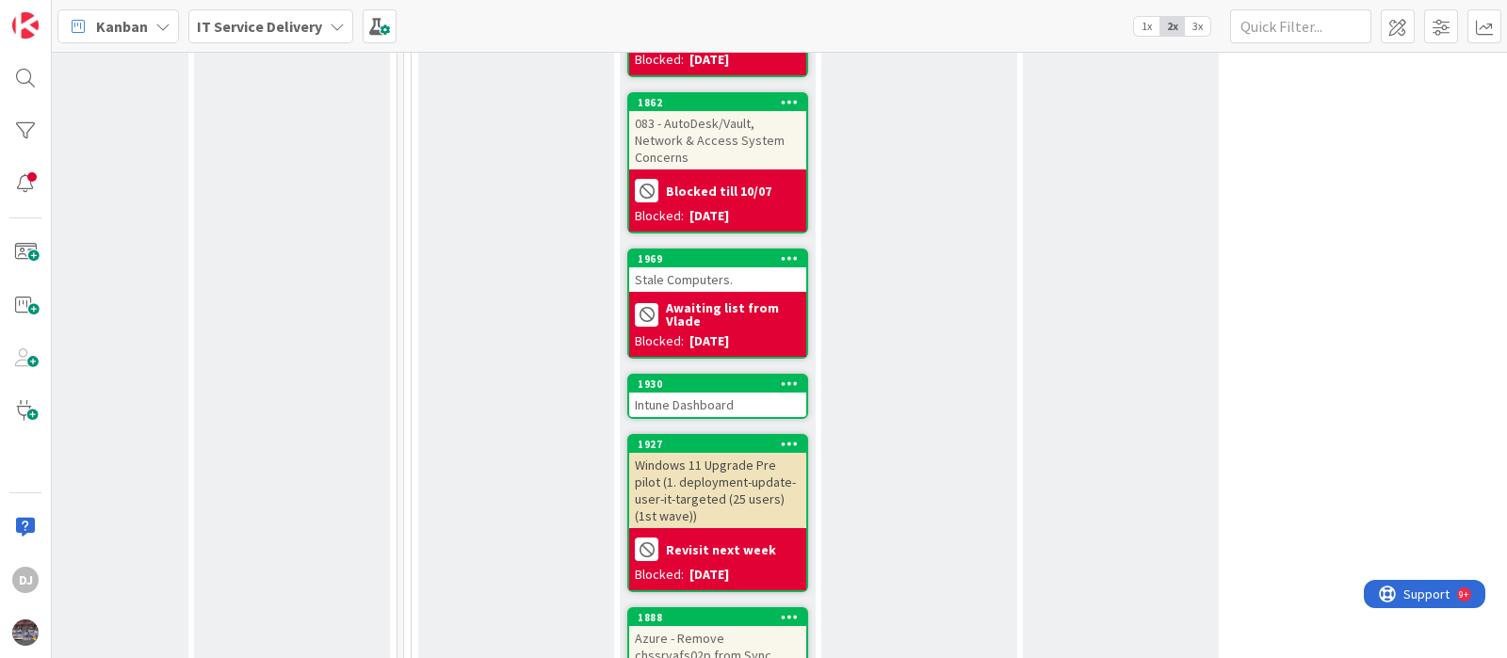
scroll to position [2289, 678]
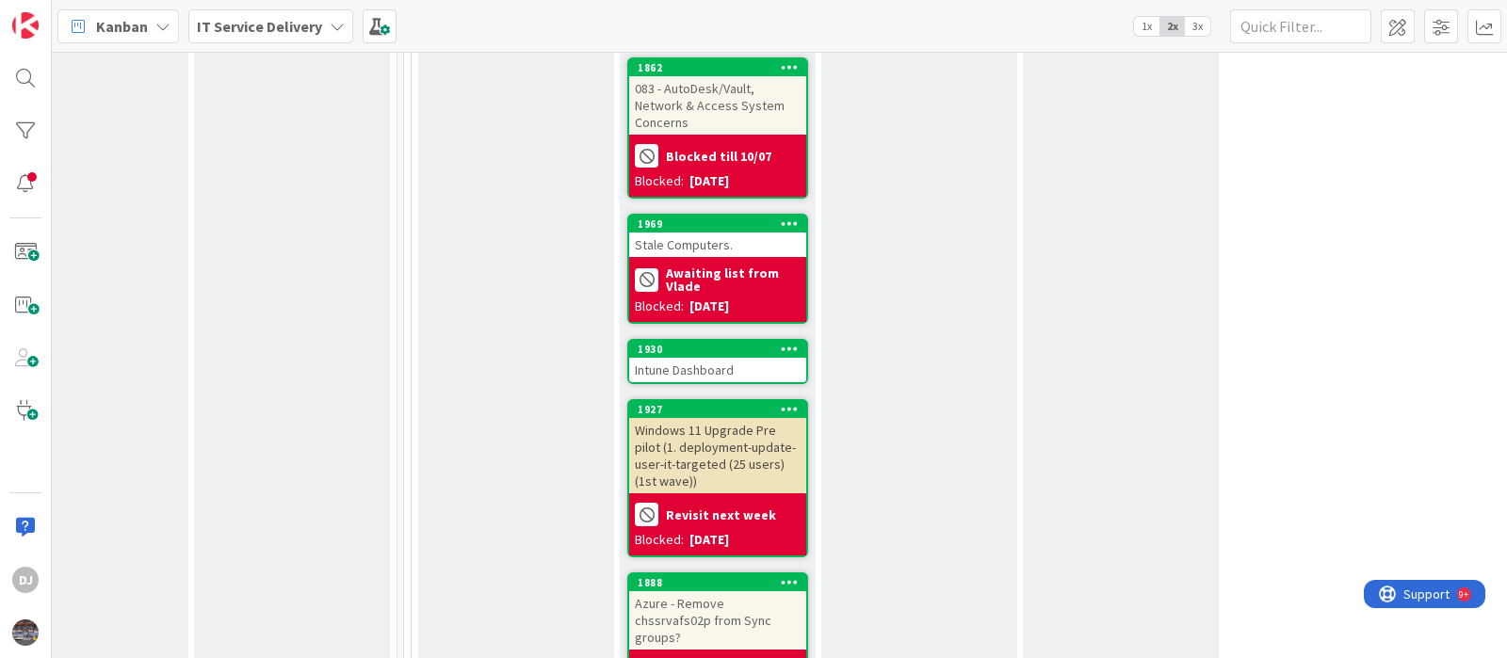
click at [739, 358] on div "Intune Dashboard" at bounding box center [717, 370] width 177 height 24
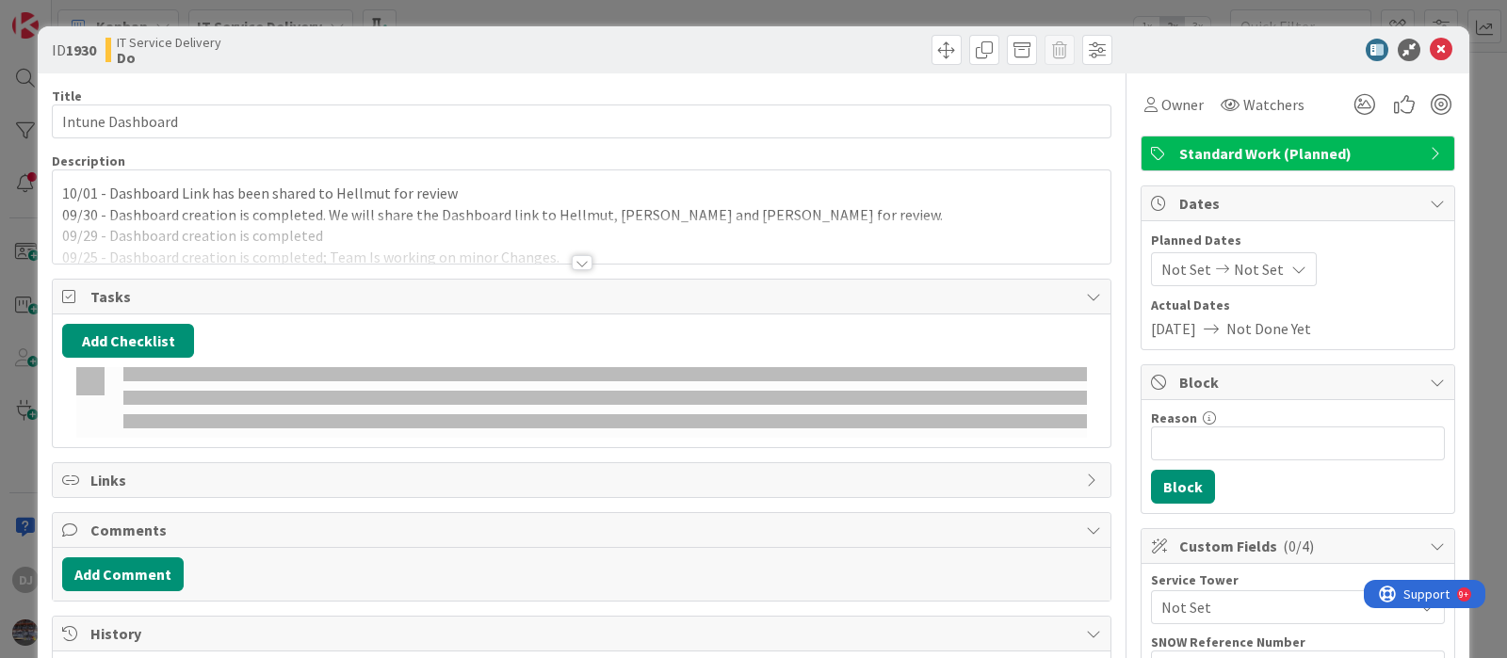
click at [802, 253] on div at bounding box center [581, 240] width 1057 height 48
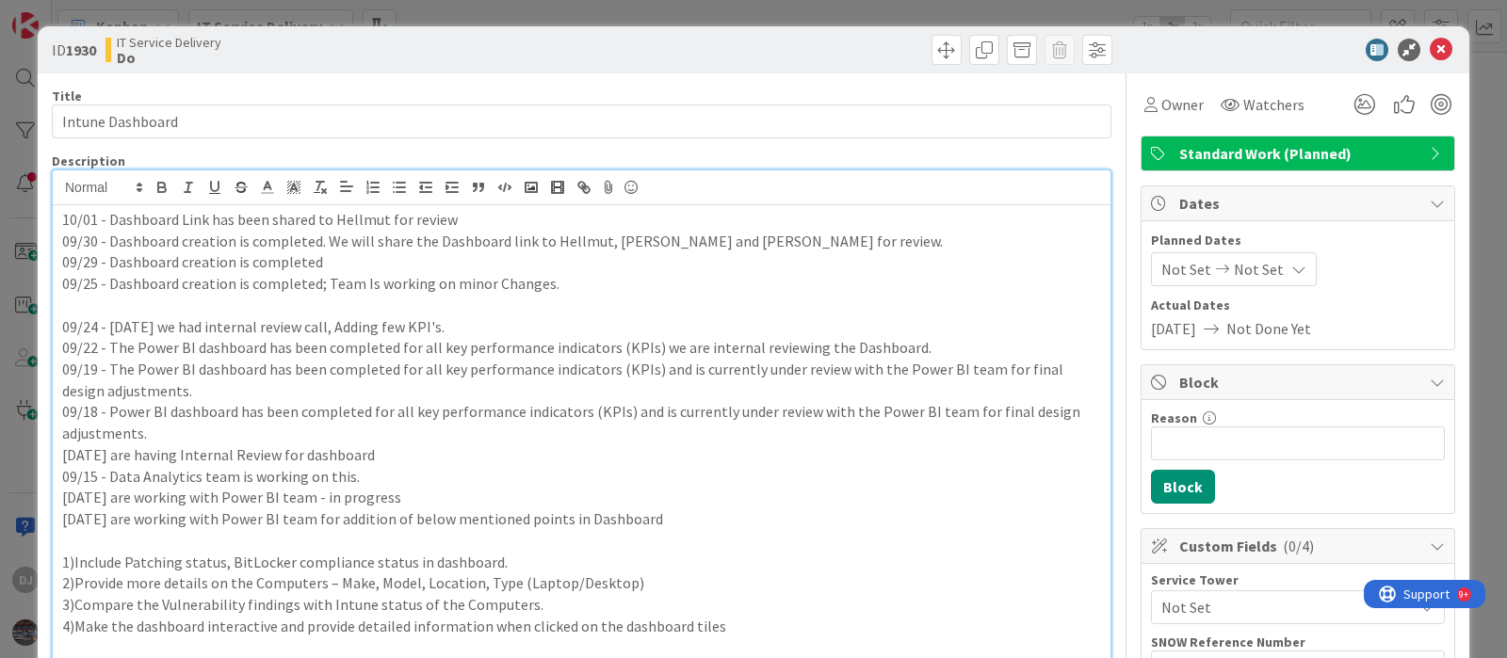
click at [679, 16] on div "ID 1930 IT Service Delivery Do Title 16 / 128 Intune Dashboard Description DJ […" at bounding box center [753, 329] width 1507 height 658
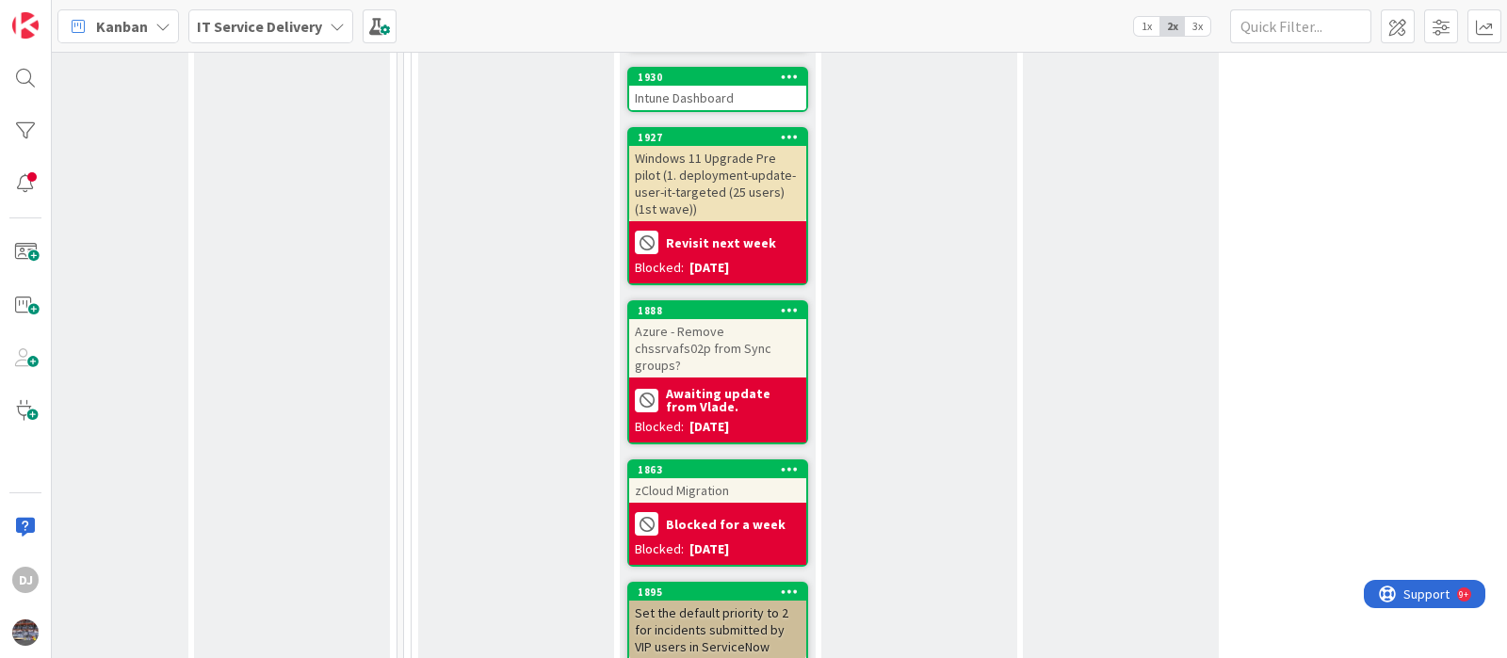
scroll to position [2525, 678]
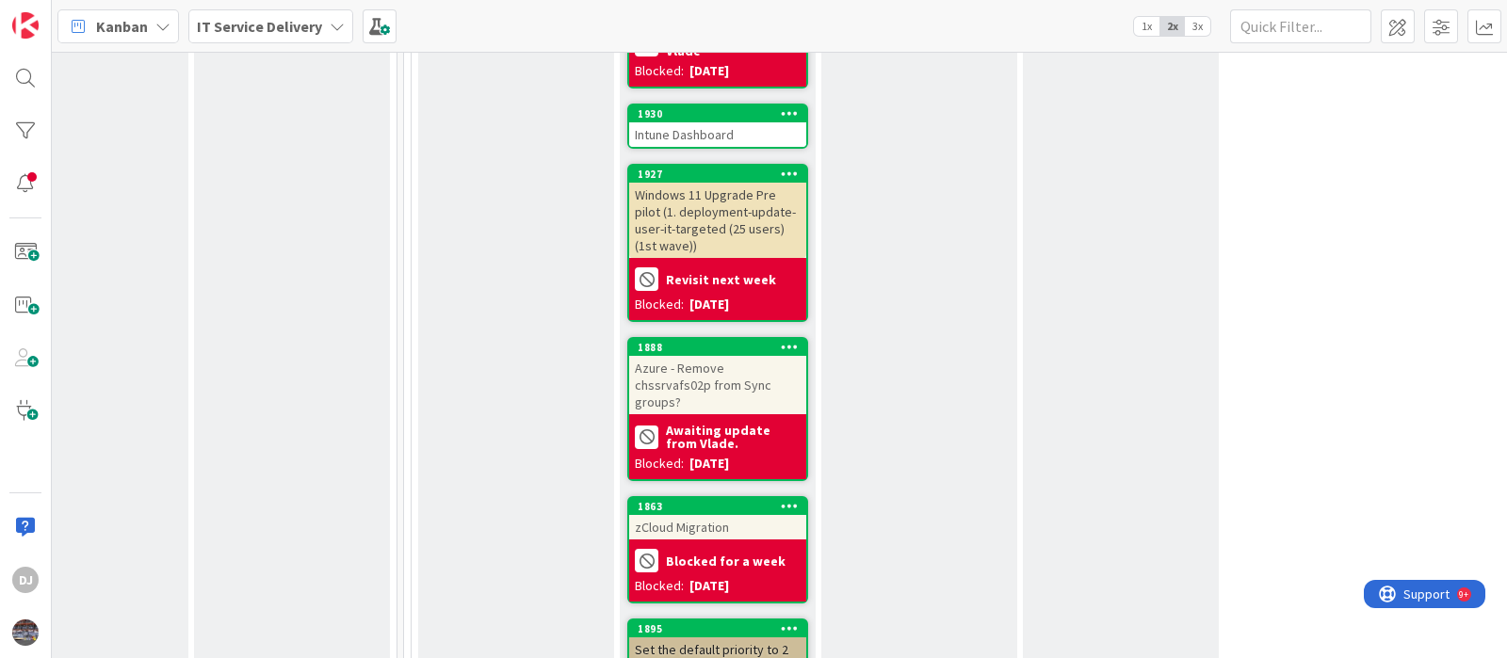
click at [764, 183] on div "Windows 11 Upgrade Pre pilot (1. deployment-update-user-it-targeted (25 users) …" at bounding box center [717, 220] width 177 height 75
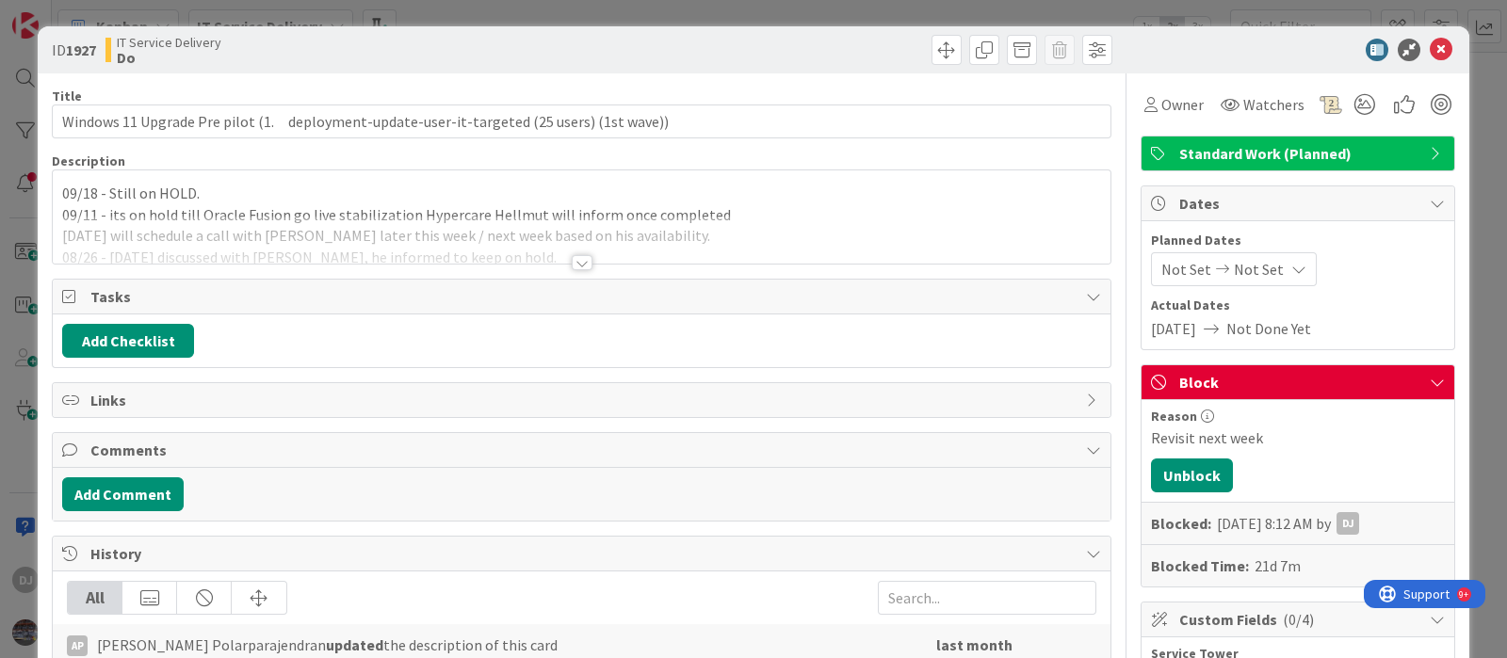
click at [626, 236] on div at bounding box center [581, 240] width 1057 height 48
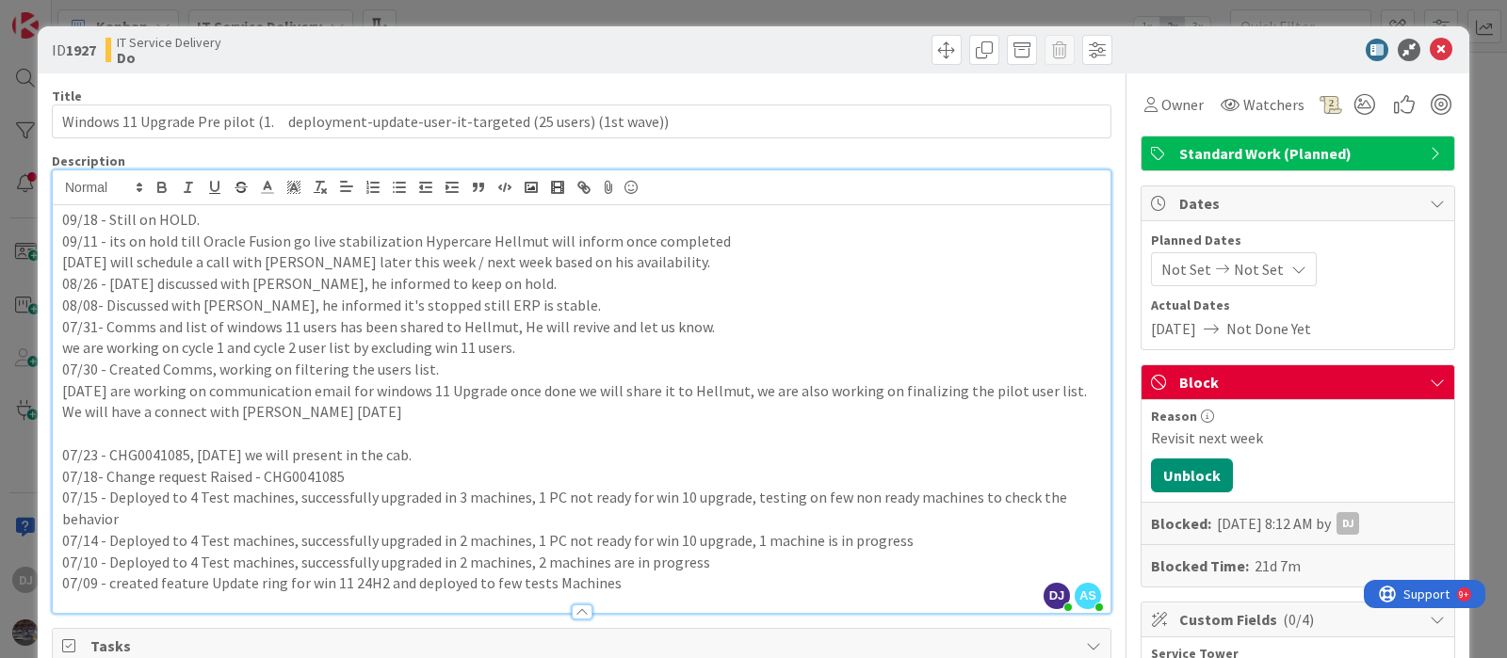
click at [720, 11] on div "ID 1927 IT Service Delivery Do Title 90 / 128 Windows 11 Upgrade Pre pilot (1. …" at bounding box center [753, 329] width 1507 height 658
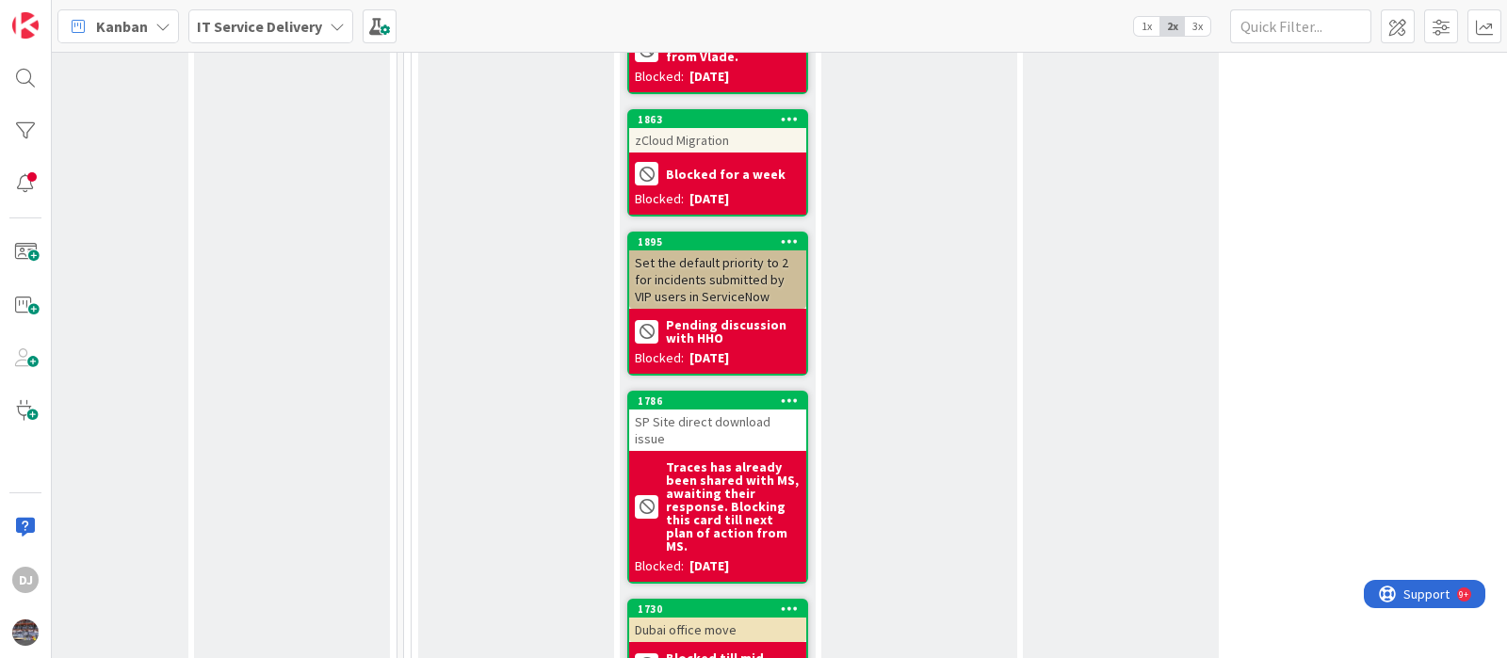
scroll to position [2878, 678]
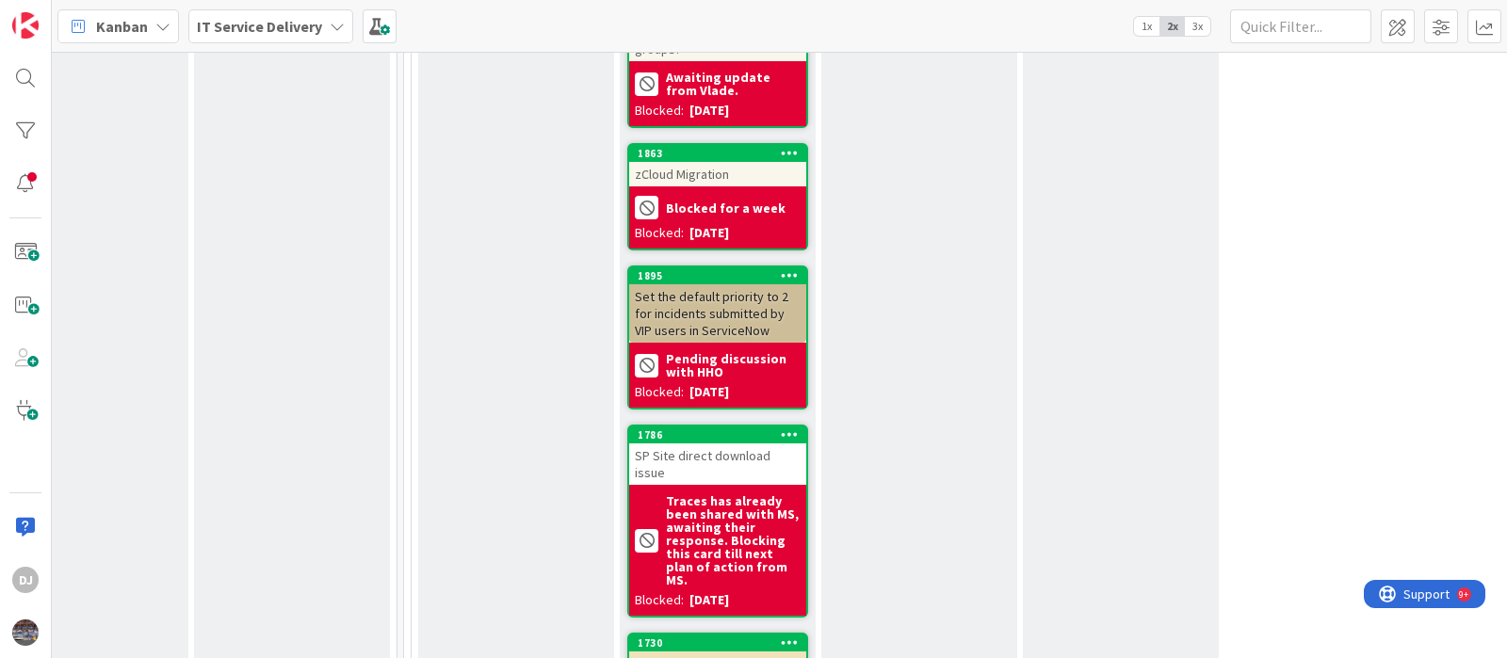
click at [757, 162] on div "zCloud Migration" at bounding box center [717, 174] width 177 height 24
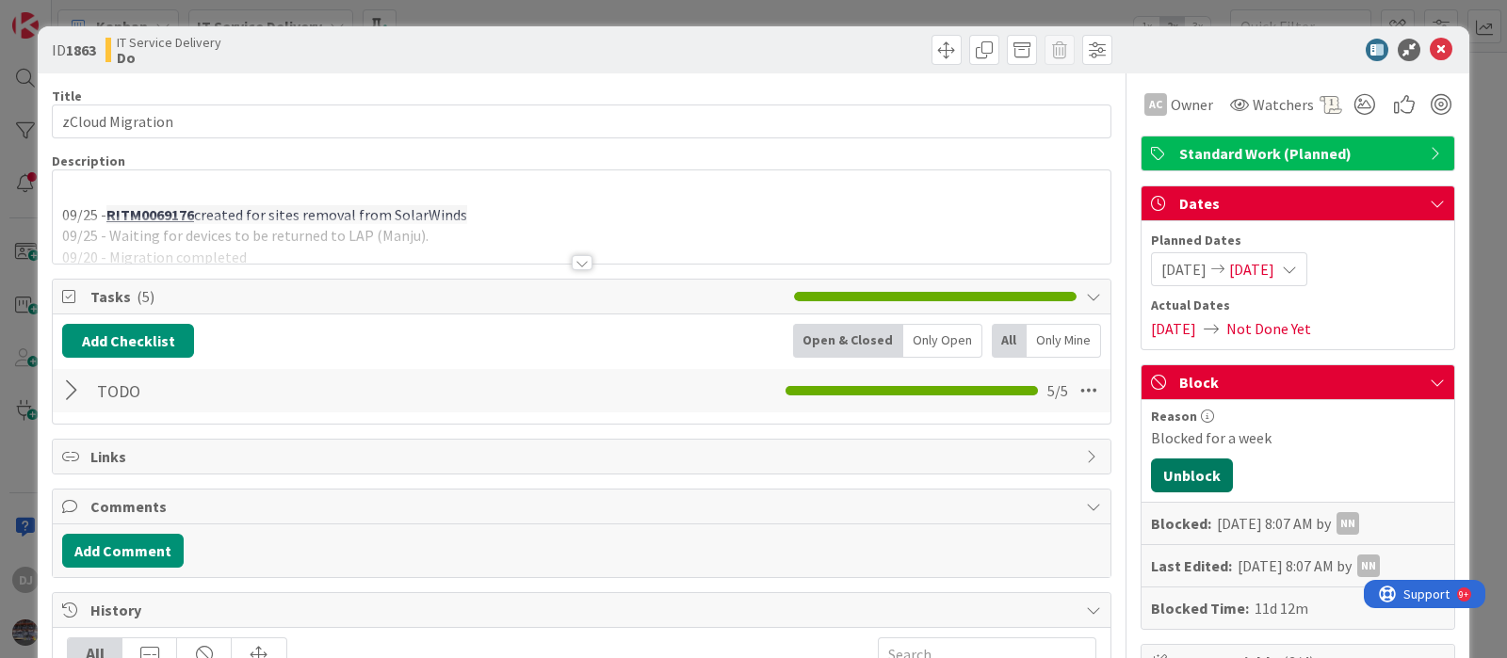
drag, startPoint x: 1167, startPoint y: 472, endPoint x: 1164, endPoint y: 460, distance: 11.6
click at [1167, 472] on button "Unblock" at bounding box center [1192, 476] width 82 height 34
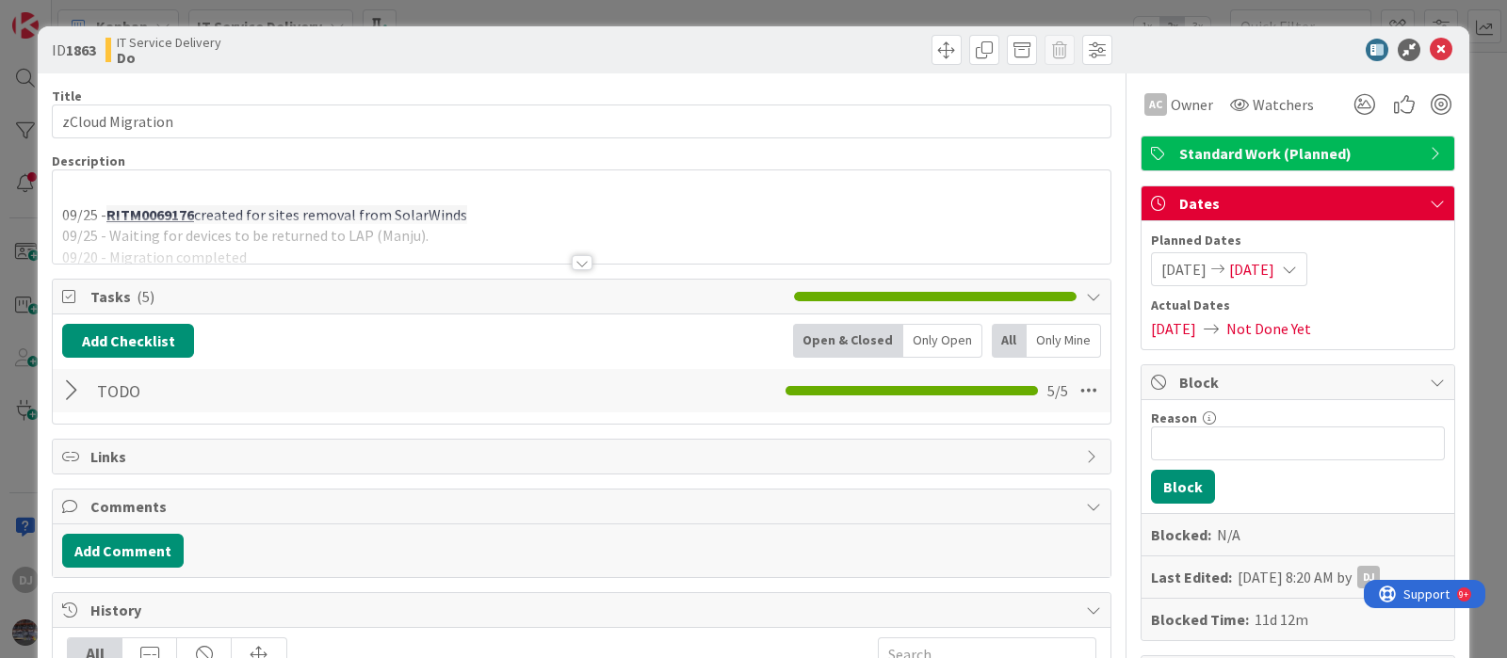
click at [654, 9] on div "ID 1863 IT Service Delivery Do Title 16 / 128 zCloud Migration Description 09/2…" at bounding box center [753, 329] width 1507 height 658
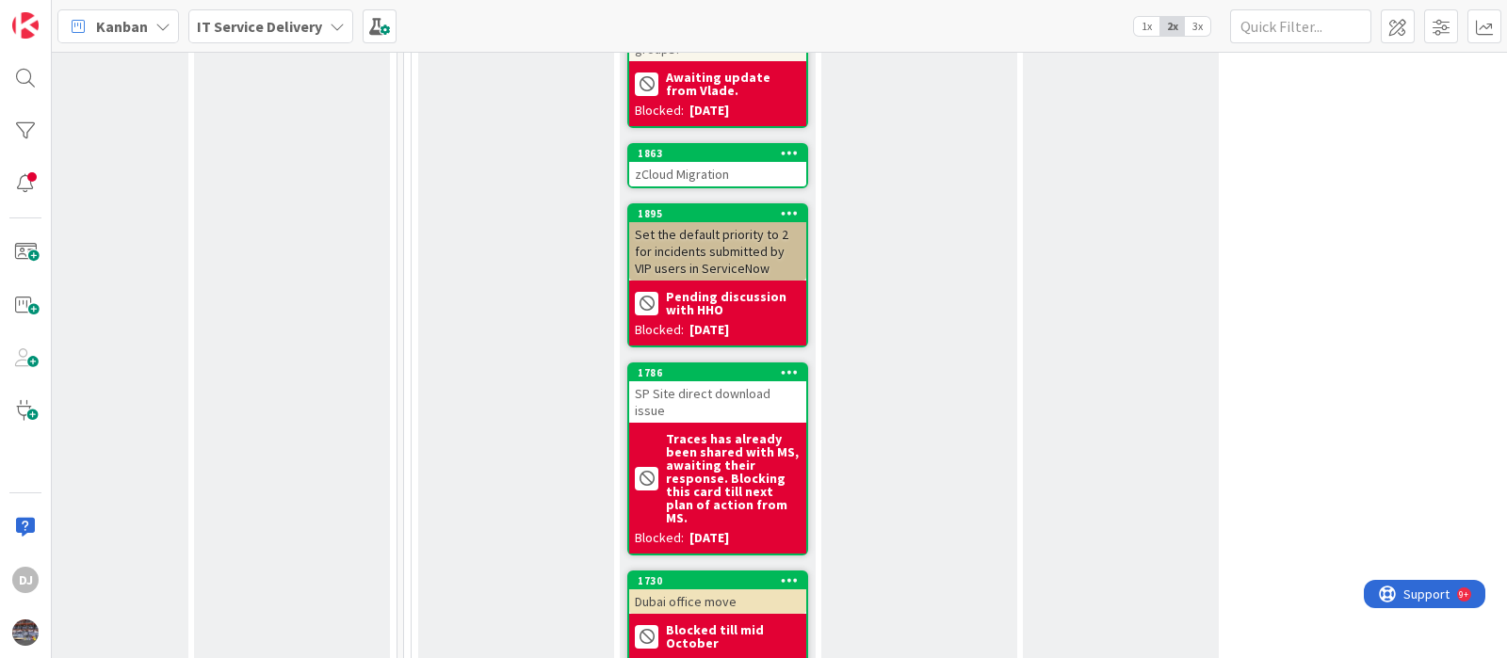
click at [713, 162] on div "zCloud Migration" at bounding box center [717, 174] width 177 height 24
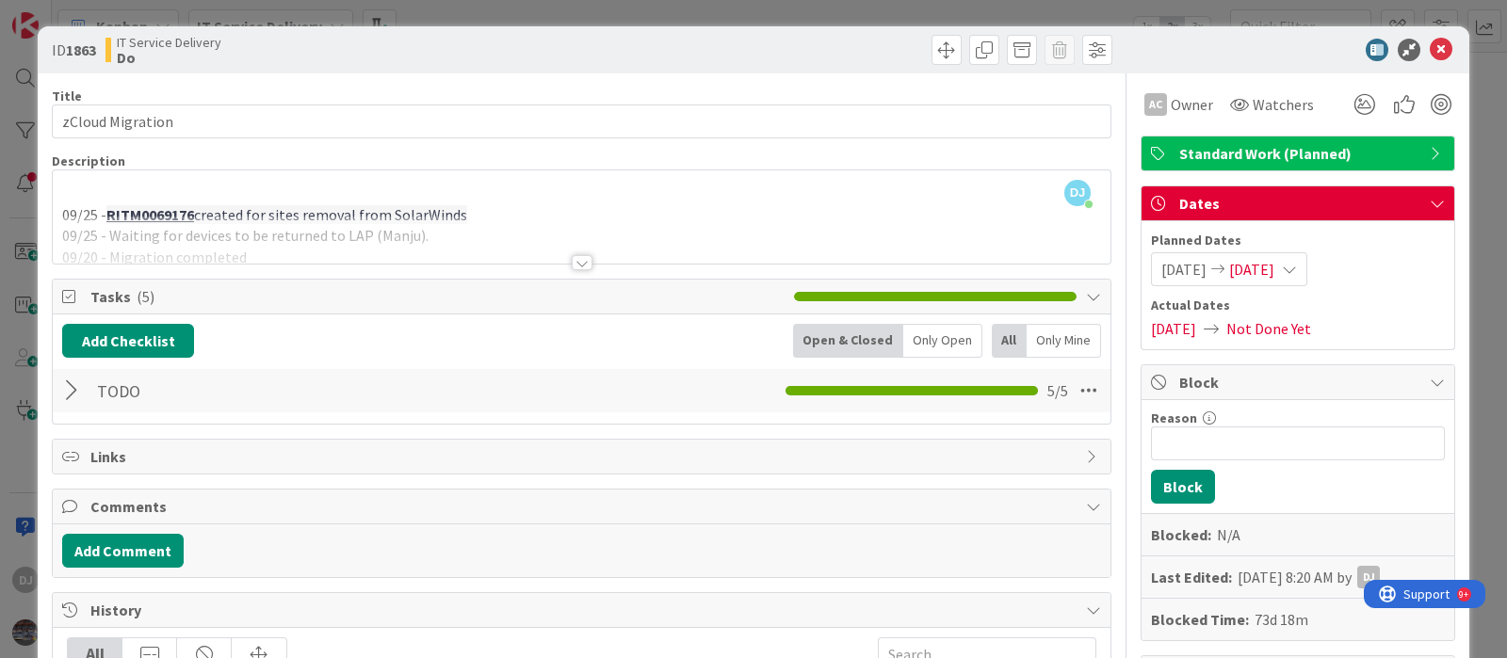
click at [868, 248] on div at bounding box center [581, 240] width 1057 height 48
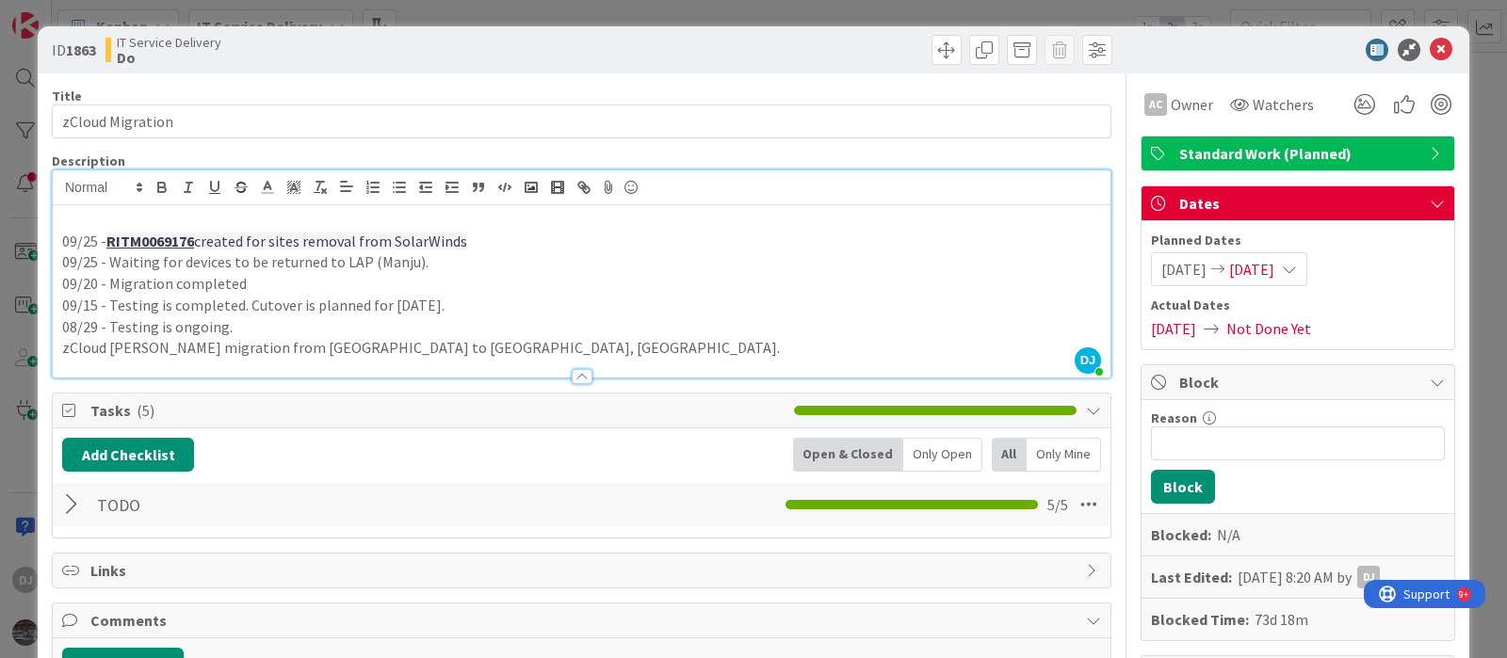
click at [755, 16] on div "ID 1863 IT Service Delivery Do Title 16 / 128 zCloud Migration Description DJ […" at bounding box center [753, 329] width 1507 height 658
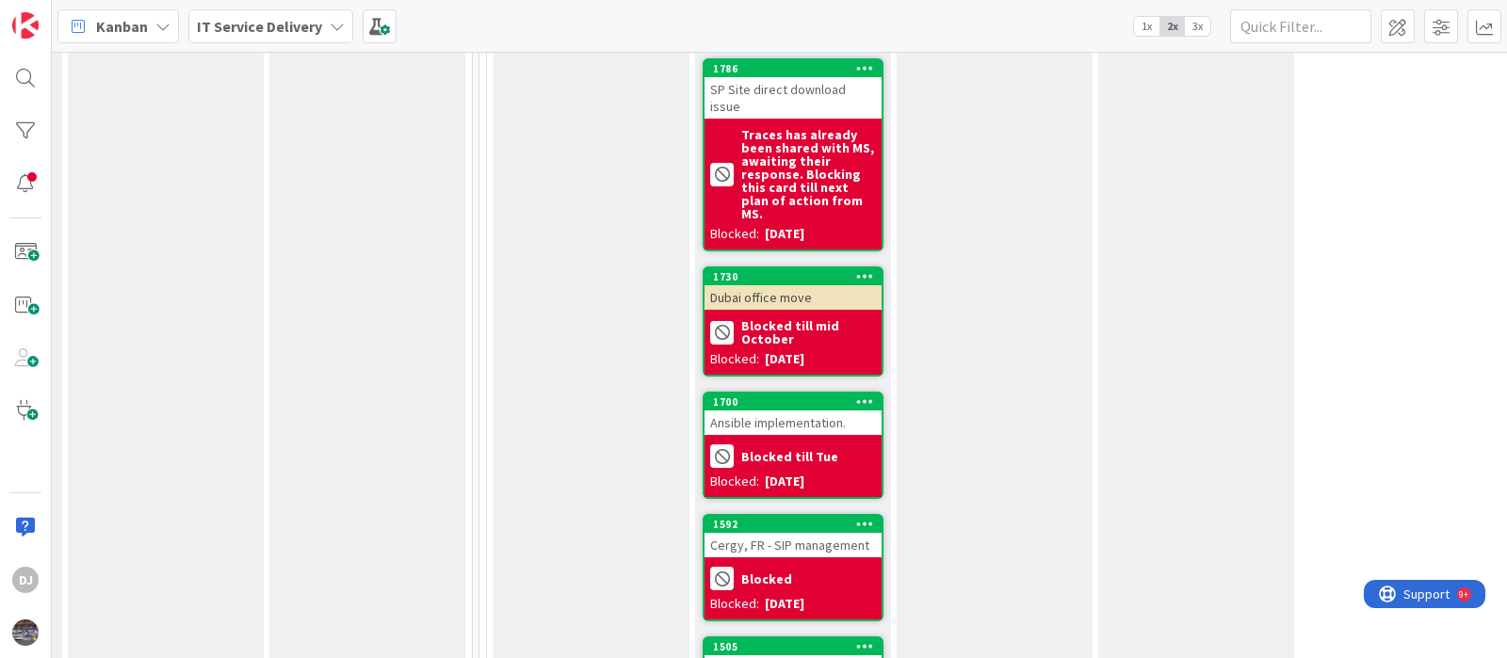
scroll to position [3239, 603]
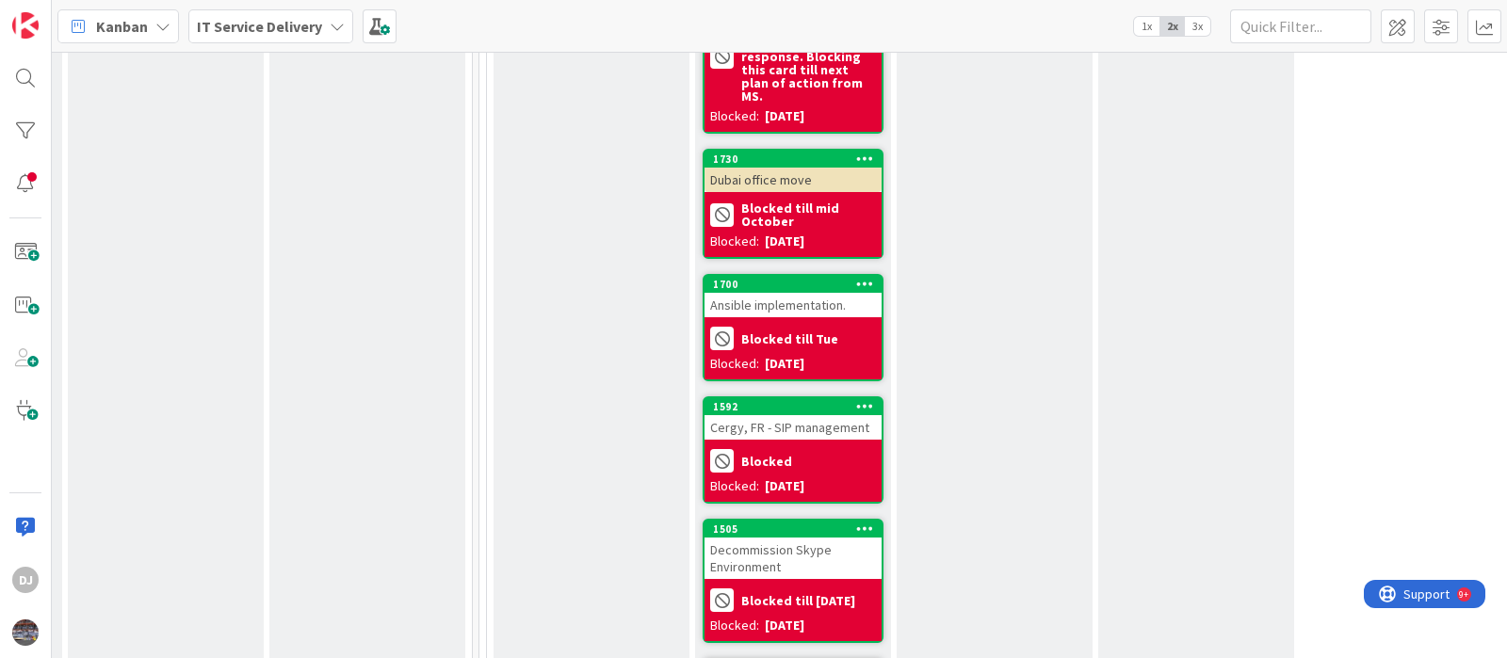
click at [800, 538] on div "Decommission Skype Environment" at bounding box center [792, 558] width 177 height 41
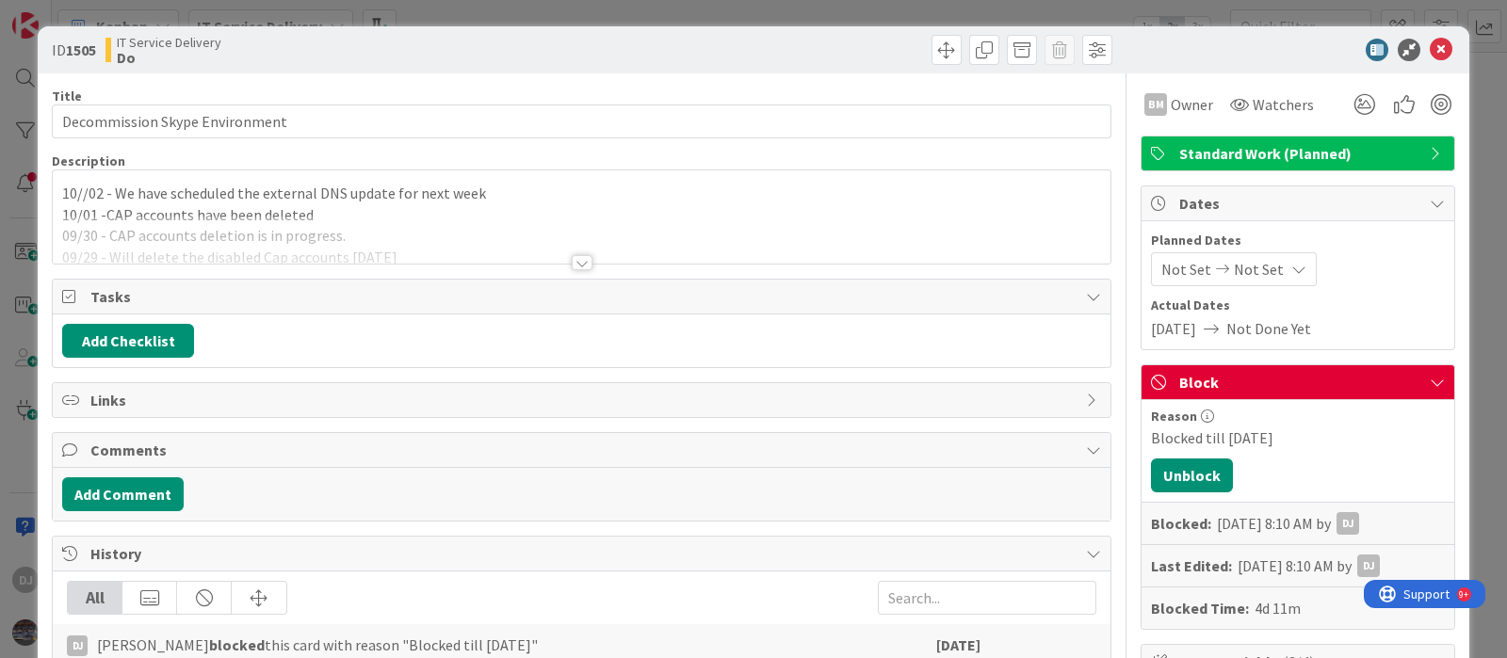
click at [683, 233] on div at bounding box center [581, 240] width 1057 height 48
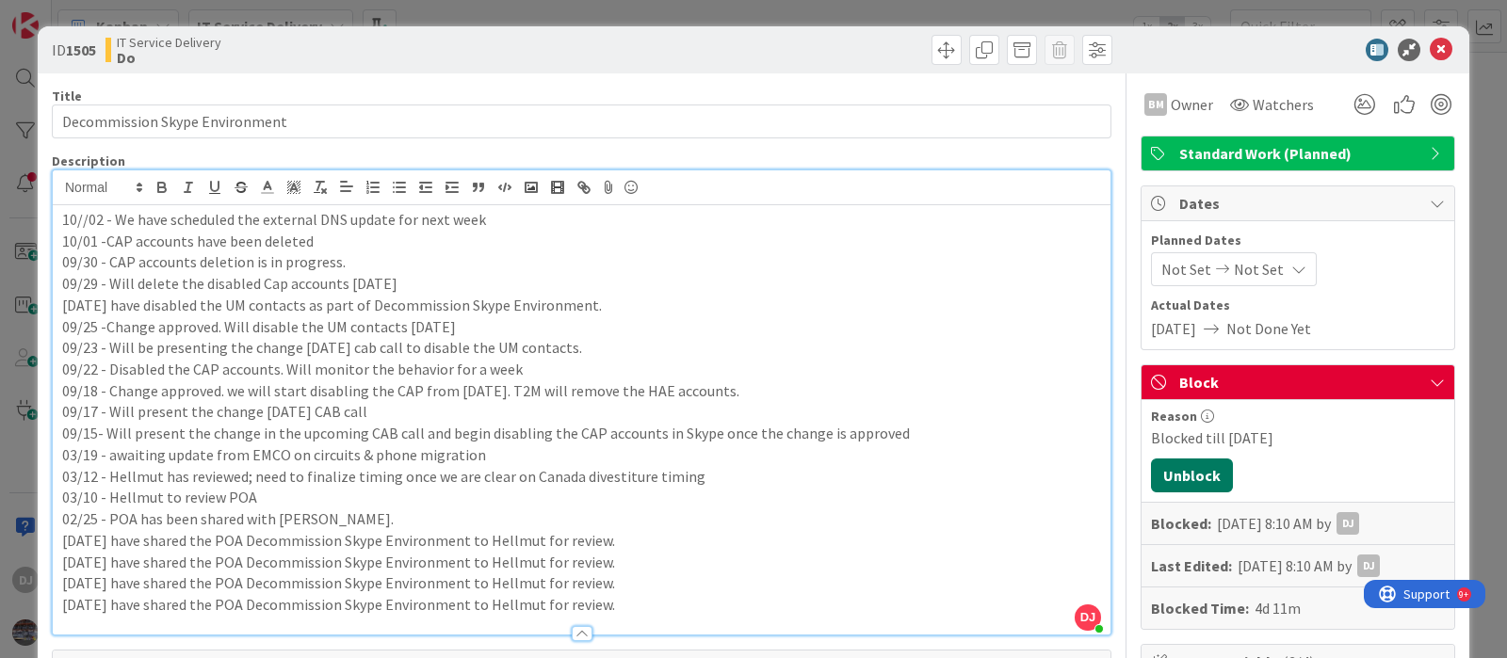
click at [1154, 480] on button "Unblock" at bounding box center [1192, 476] width 82 height 34
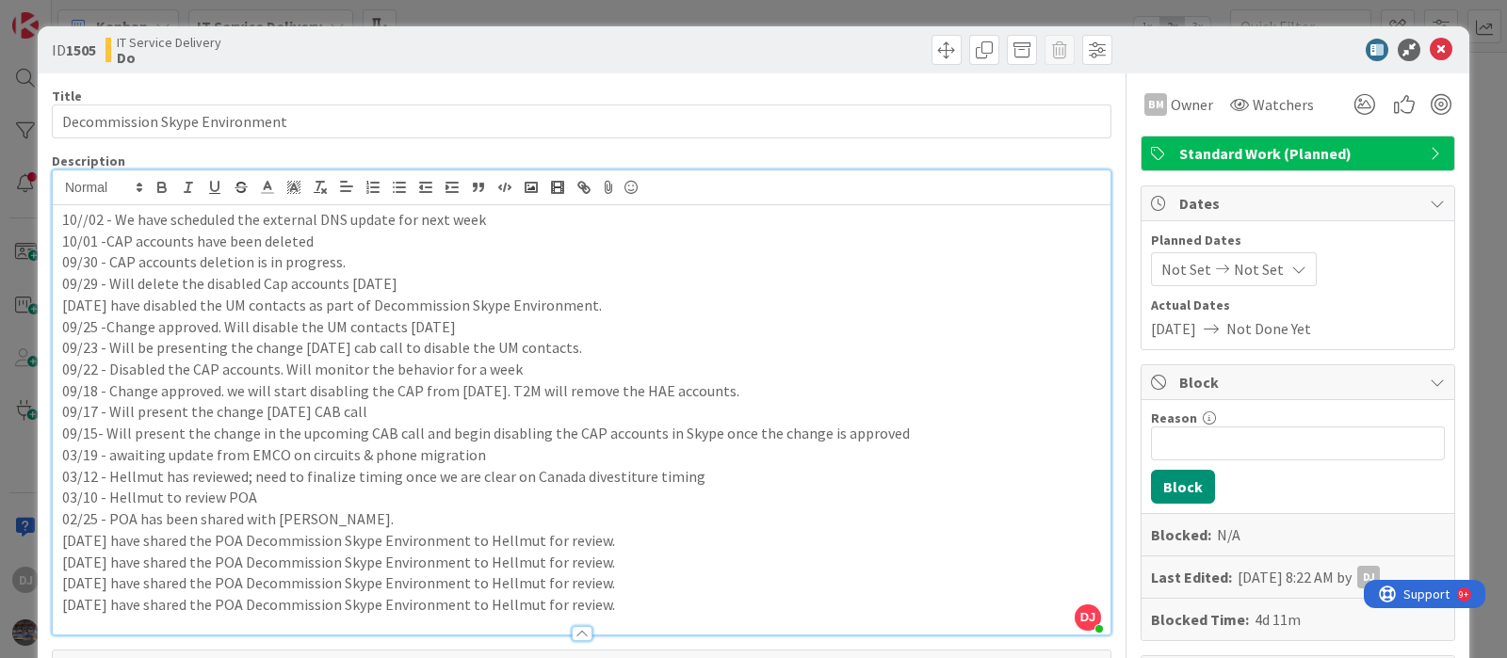
click at [749, 249] on p "10/01 -CAP accounts have been deleted" at bounding box center [581, 242] width 1039 height 22
click at [723, 11] on div "ID 1505 IT Service Delivery Do Title 30 / 128 Decommission Skype Environment De…" at bounding box center [753, 329] width 1507 height 658
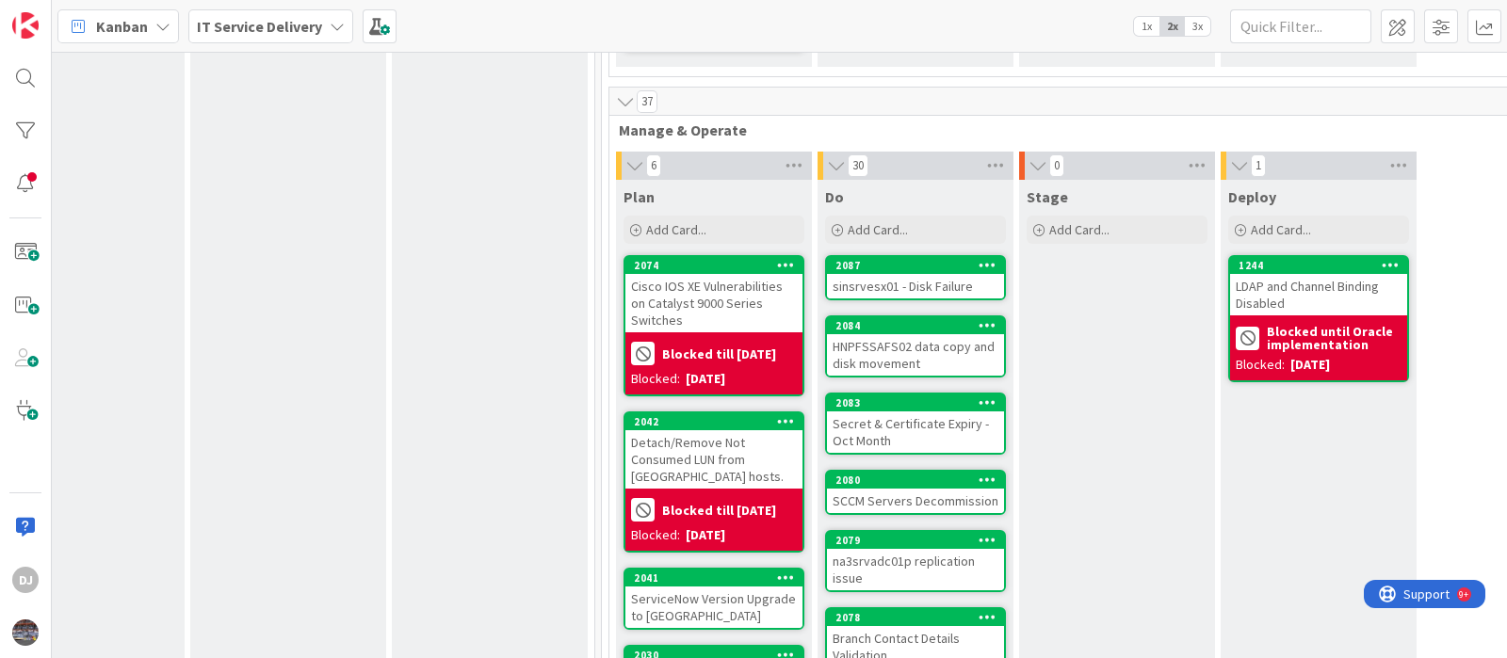
scroll to position [650, 480]
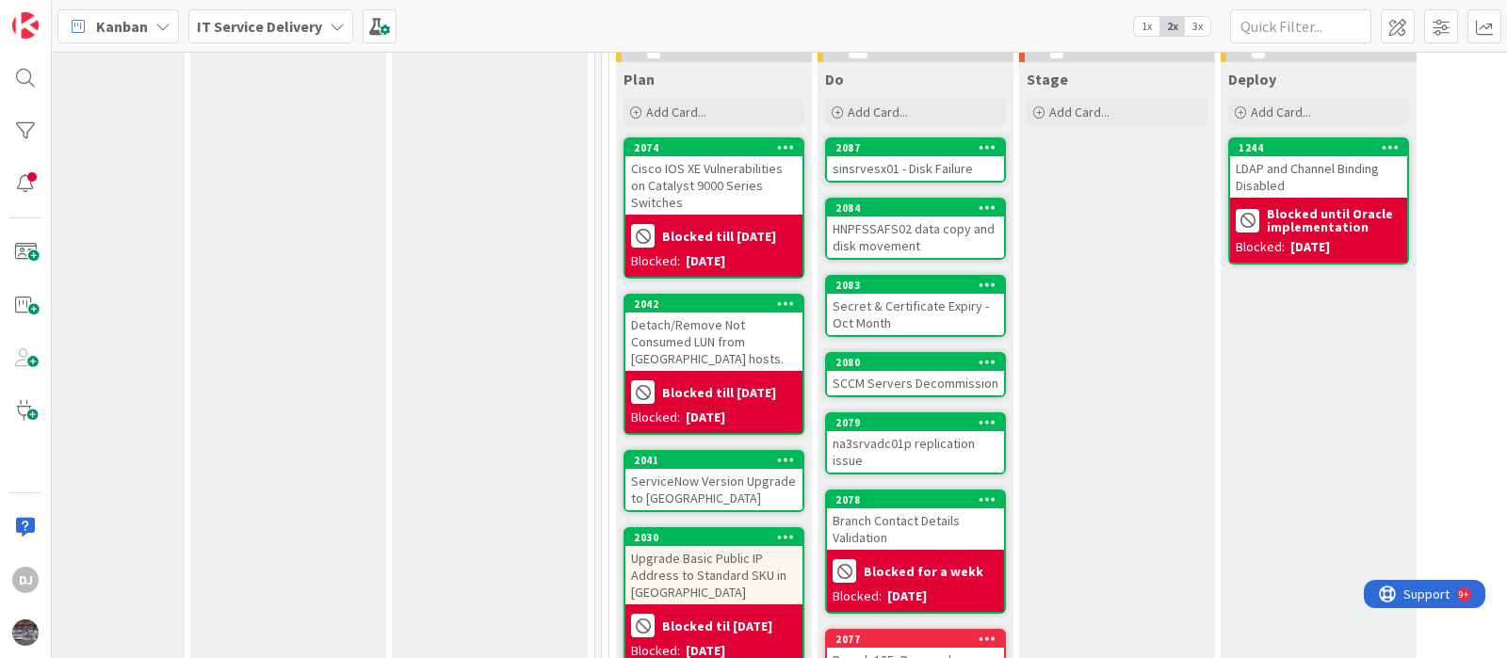
click at [732, 183] on div "Cisco IOS XE Vulnerabilities on Catalyst 9000 Series Switches" at bounding box center [713, 185] width 177 height 58
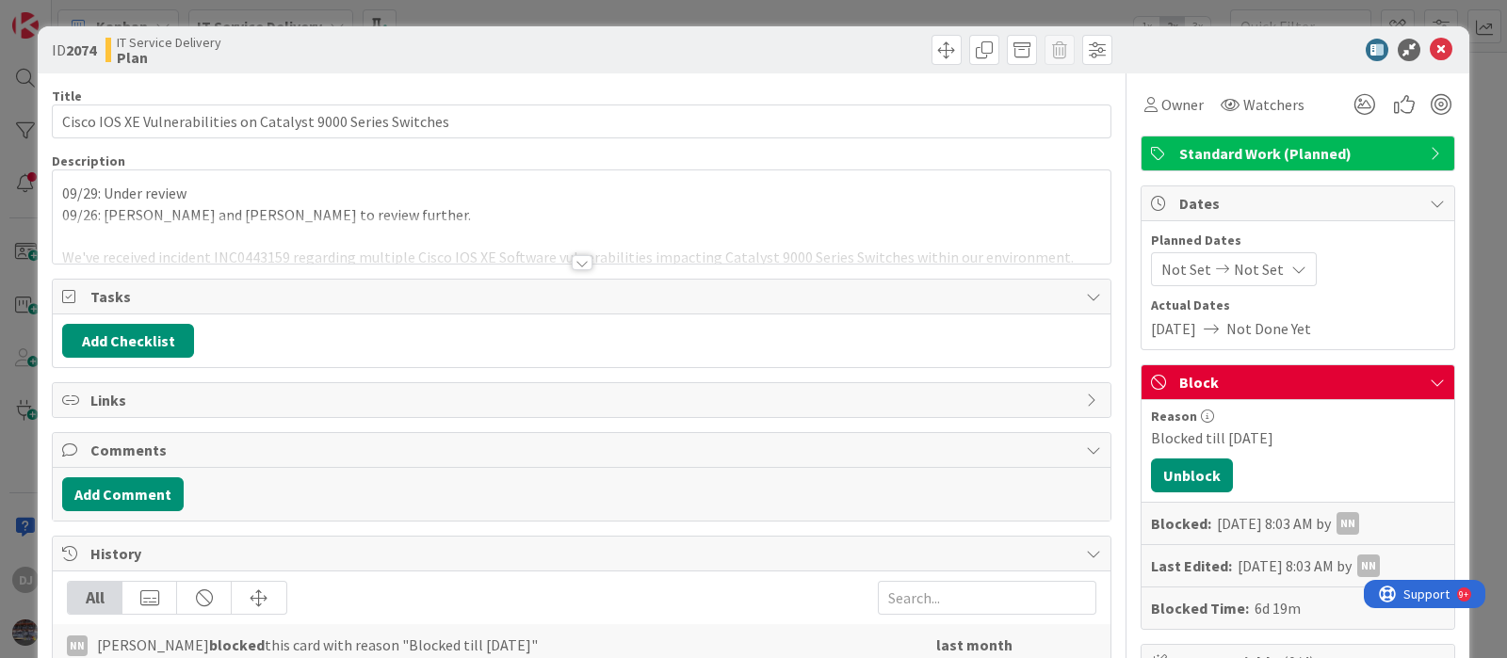
click at [734, 240] on div at bounding box center [581, 240] width 1057 height 48
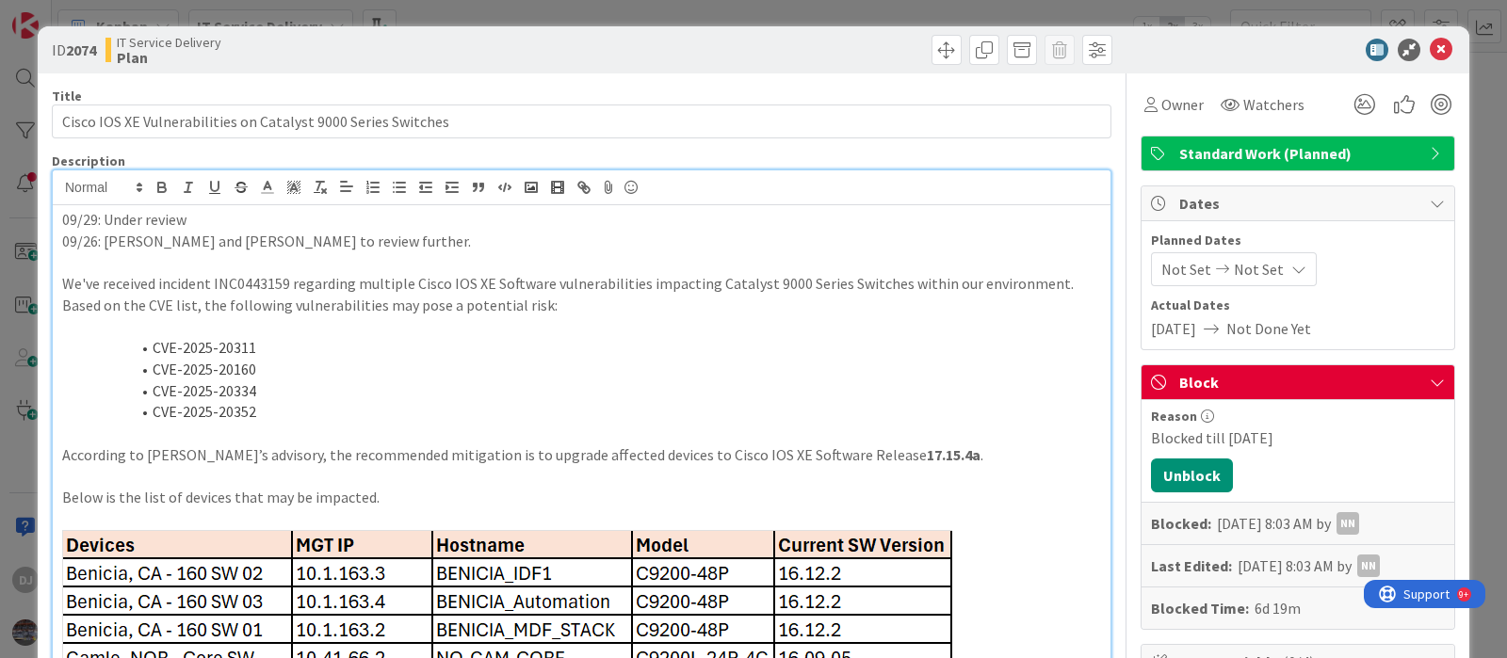
click at [697, 11] on div "ID 2074 IT Service Delivery Plan Title 61 / 128 Cisco IOS XE Vulnerabilities on…" at bounding box center [753, 329] width 1507 height 658
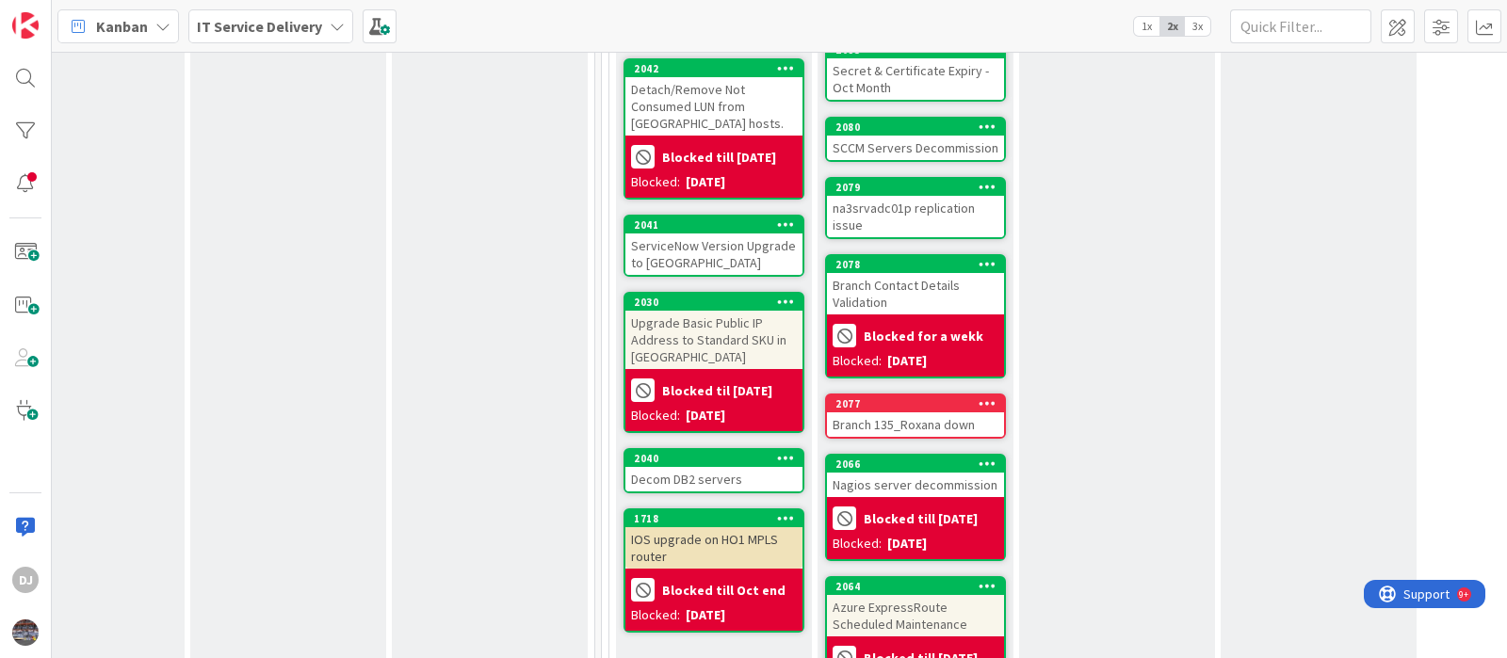
click at [749, 239] on div "ServiceNow Version Upgrade to [GEOGRAPHIC_DATA]" at bounding box center [713, 254] width 177 height 41
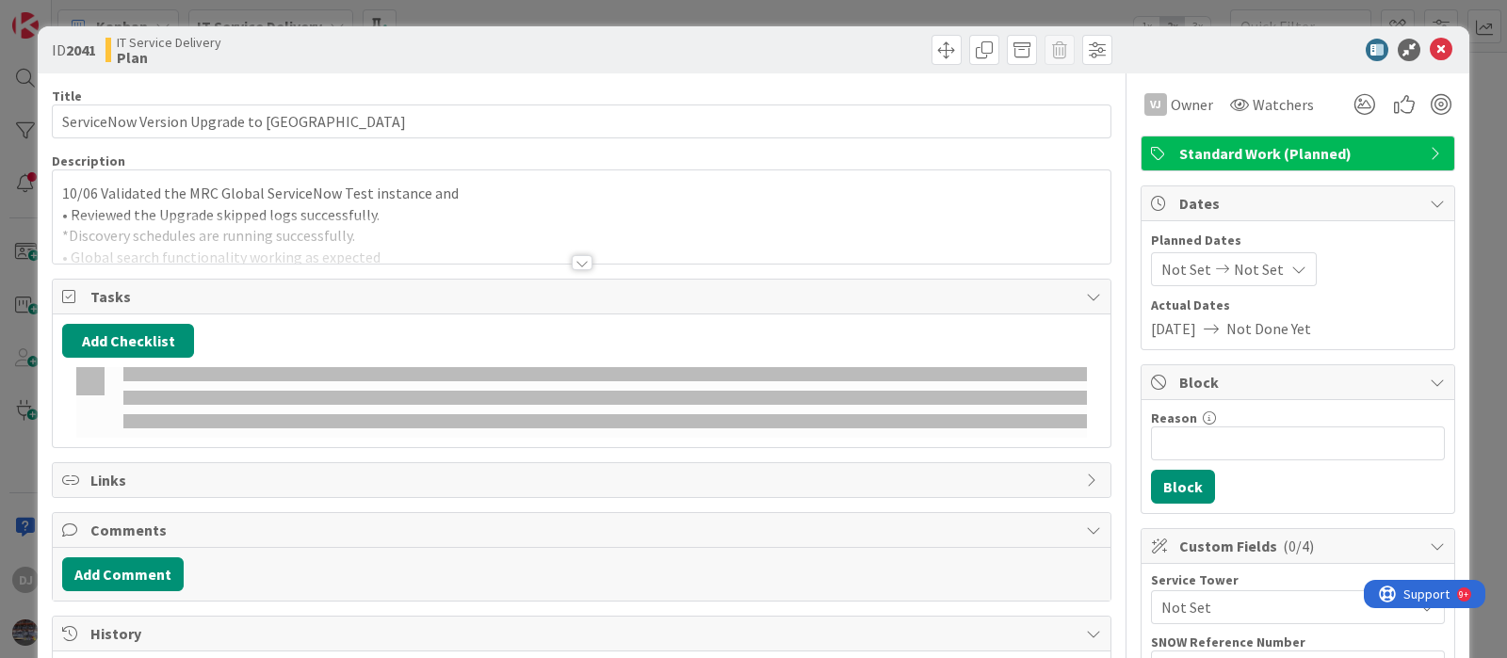
click at [749, 239] on div at bounding box center [581, 240] width 1057 height 48
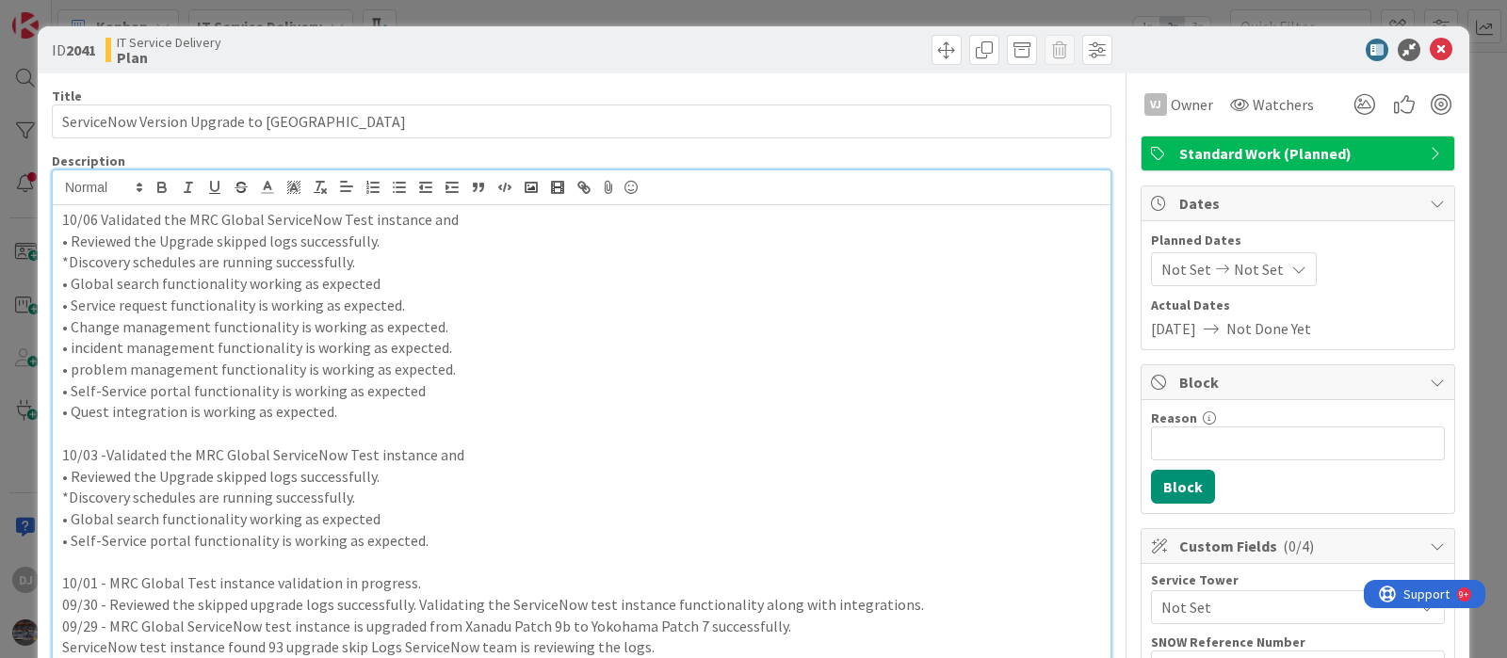
click at [720, 13] on div "ID 2041 IT Service Delivery Plan Title 38 / 128 ServiceNow Version Upgrade to […" at bounding box center [753, 329] width 1507 height 658
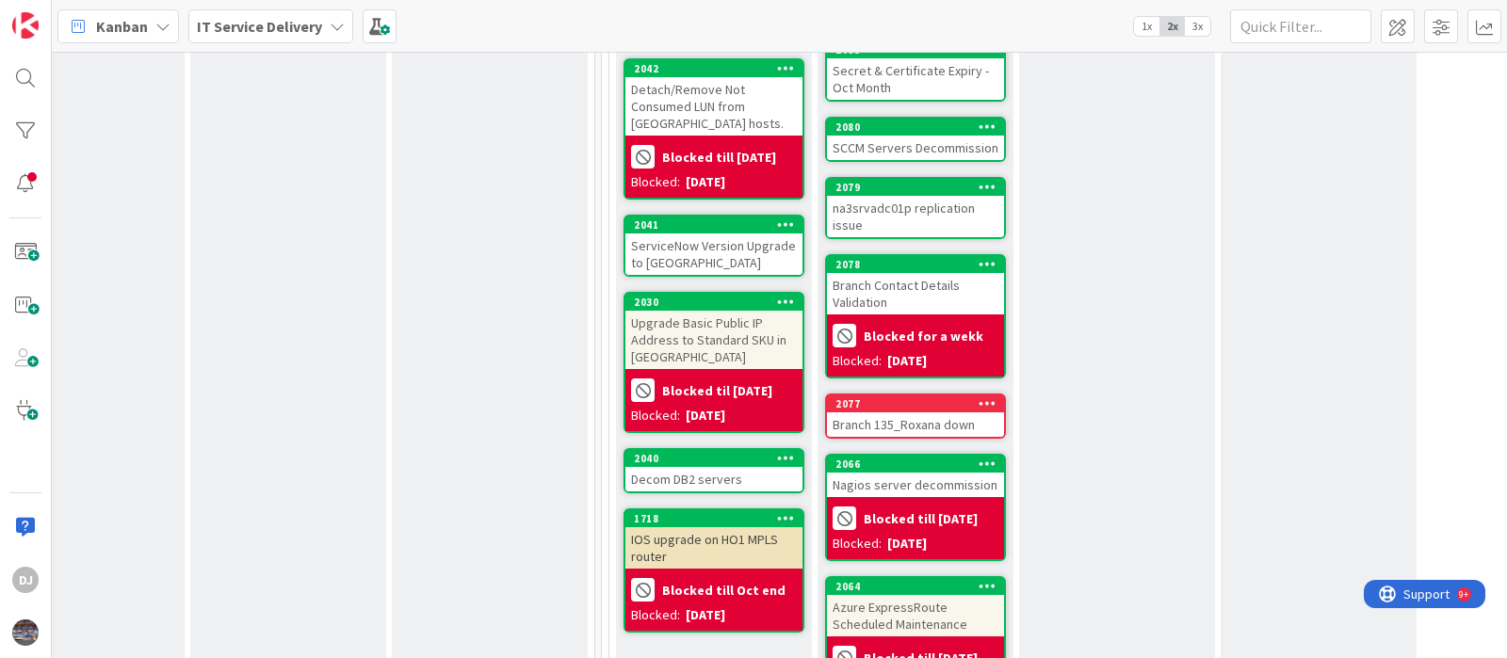
click at [734, 467] on div "Decom DB2 servers" at bounding box center [713, 479] width 177 height 24
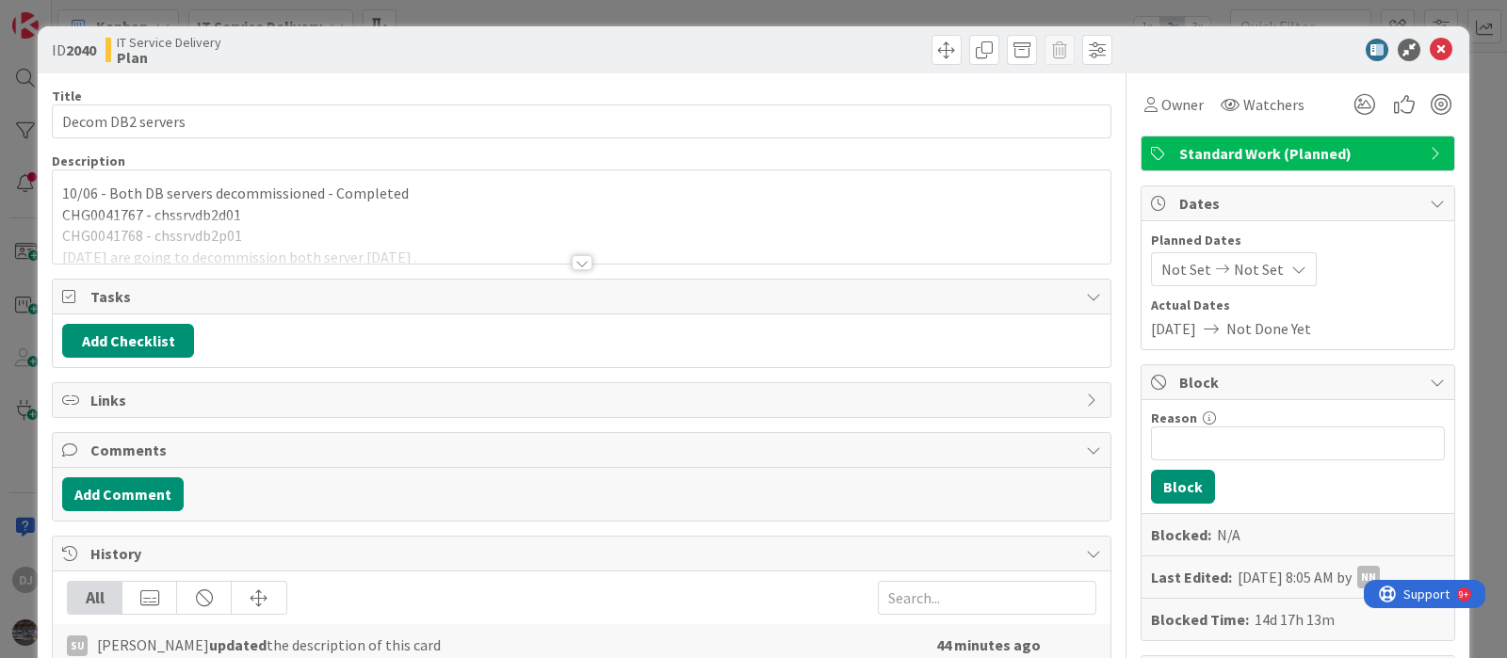
click at [823, 260] on div at bounding box center [581, 240] width 1057 height 48
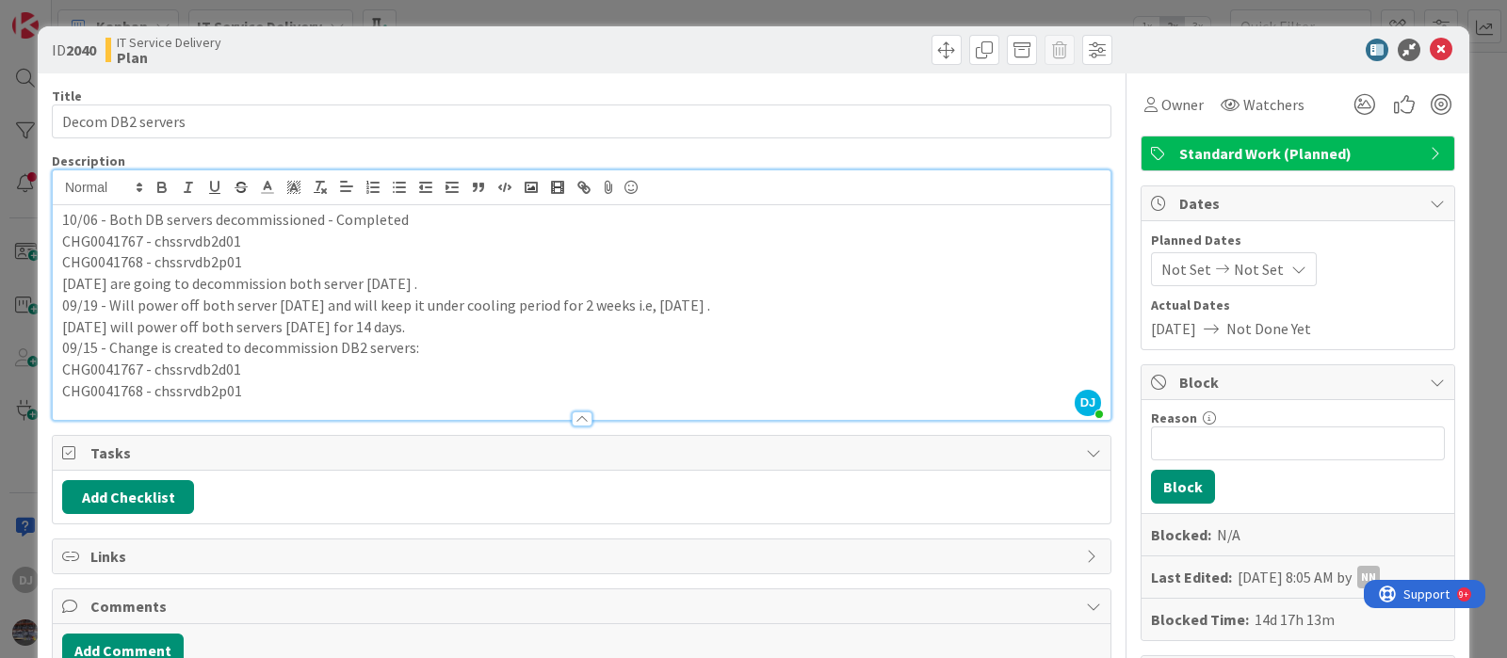
drag, startPoint x: 735, startPoint y: 10, endPoint x: 752, endPoint y: 95, distance: 86.4
click at [735, 10] on div "ID 2040 IT Service Delivery Plan Title 17 / 128 Decom DB2 servers Description D…" at bounding box center [753, 329] width 1507 height 658
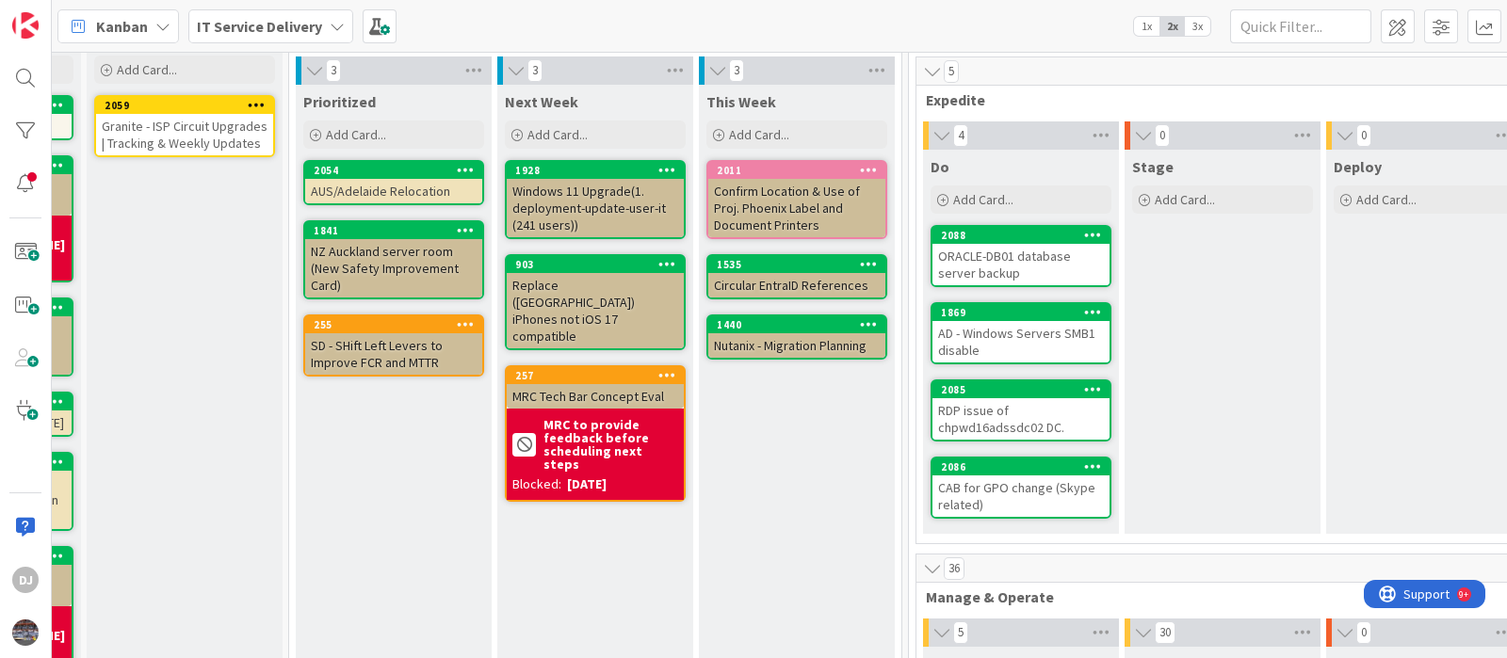
scroll to position [0, 173]
